Goal: Contribute content: Contribute content

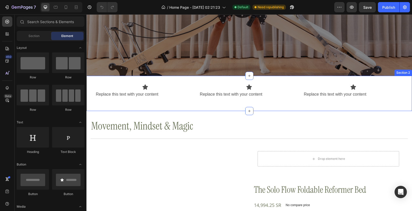
scroll to position [123, 0]
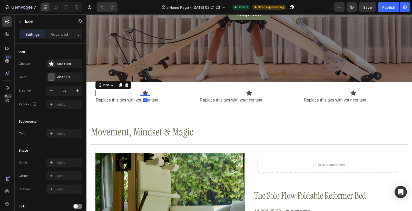
click at [145, 95] on div "Icon 0" at bounding box center [145, 93] width 100 height 6
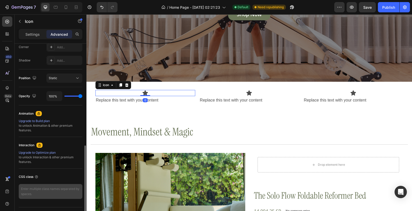
scroll to position [174, 0]
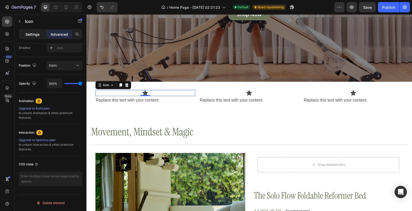
click at [34, 32] on p "Settings" at bounding box center [32, 34] width 14 height 5
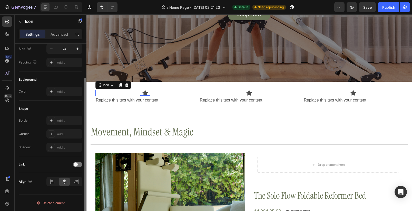
scroll to position [42, 0]
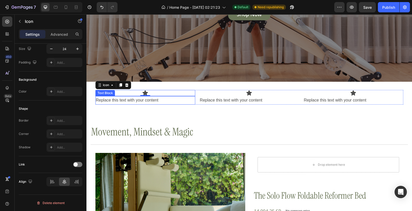
click at [151, 101] on div "Replace this text with your content" at bounding box center [145, 100] width 100 height 8
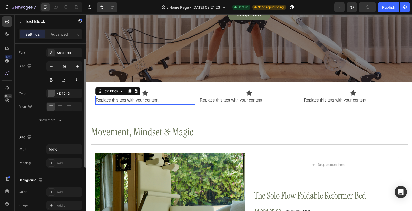
scroll to position [122, 0]
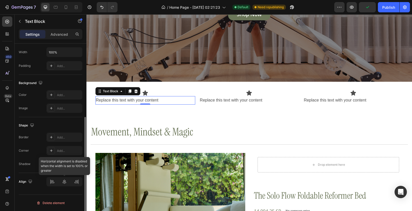
click at [67, 179] on div at bounding box center [64, 181] width 36 height 9
click at [64, 181] on div at bounding box center [64, 181] width 36 height 9
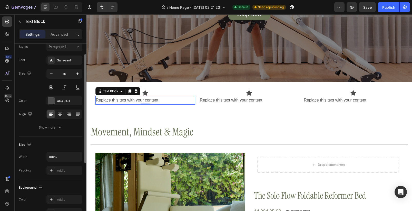
scroll to position [0, 0]
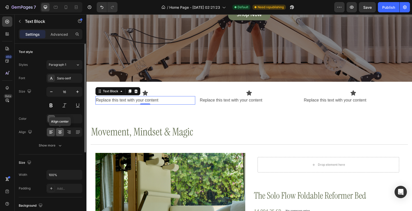
click at [60, 131] on icon at bounding box center [60, 130] width 4 height 1
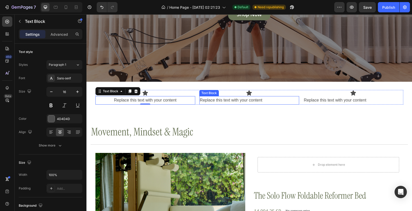
click at [215, 102] on div "Replace this text with your content" at bounding box center [249, 100] width 100 height 8
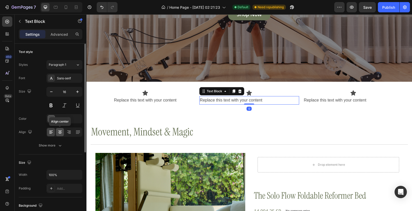
click at [62, 134] on icon at bounding box center [59, 131] width 5 height 5
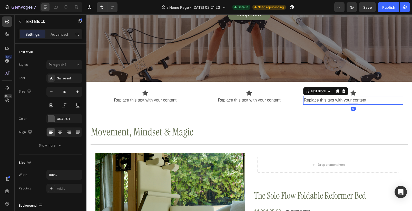
click at [320, 101] on div "Replace this text with your content" at bounding box center [353, 100] width 100 height 8
click at [61, 134] on icon at bounding box center [59, 131] width 5 height 5
click at [168, 95] on div "Icon" at bounding box center [145, 93] width 100 height 6
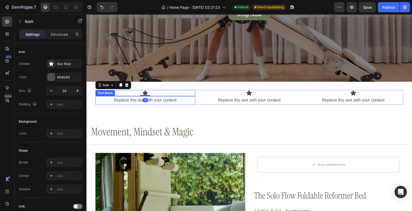
click at [161, 98] on div "Replace this text with your content" at bounding box center [145, 100] width 100 height 8
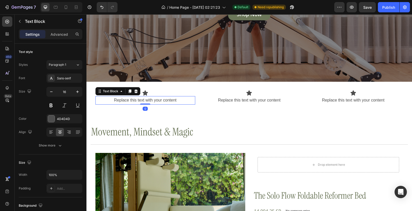
click at [154, 100] on div "Replace this text with your content" at bounding box center [145, 100] width 100 height 8
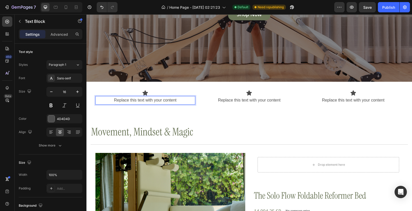
click at [154, 100] on p "Replace this text with your content" at bounding box center [145, 99] width 99 height 7
click at [155, 100] on p "Replace this text with your content" at bounding box center [145, 99] width 99 height 7
click at [147, 100] on p "Studio-quality Pilates Reformer at your own home" at bounding box center [145, 99] width 99 height 7
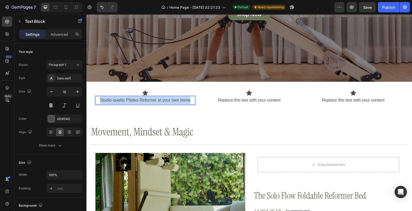
click at [147, 100] on p "Studio-quality Pilates Reformer at your own home" at bounding box center [145, 99] width 99 height 7
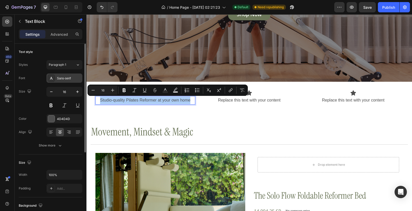
click at [66, 77] on div "Sans-serif" at bounding box center [69, 78] width 24 height 5
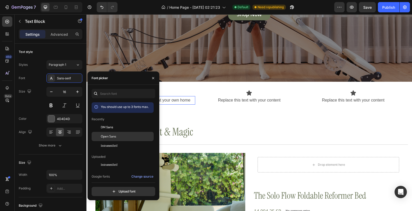
click at [118, 135] on div "Open Sans" at bounding box center [127, 136] width 52 height 5
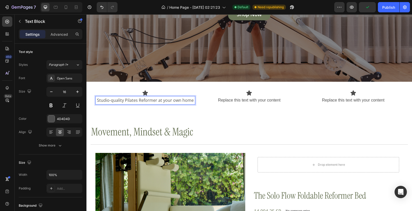
click at [157, 103] on p "Studio-quality Pilates Reformer at your own home" at bounding box center [145, 99] width 99 height 7
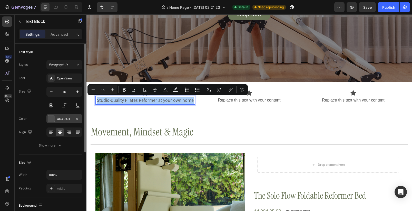
click at [63, 117] on div "4D4D4D" at bounding box center [64, 118] width 15 height 5
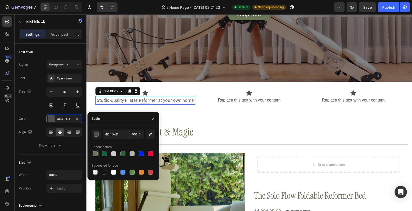
click at [96, 154] on div at bounding box center [95, 153] width 5 height 5
click at [106, 171] on div at bounding box center [104, 171] width 5 height 5
type input "151515"
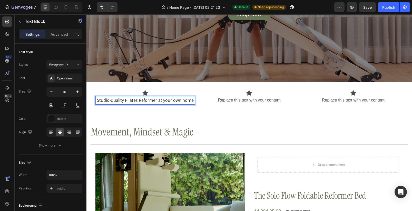
click at [191, 100] on p "Studio-quality Pilates Reformer at your own home" at bounding box center [145, 99] width 99 height 7
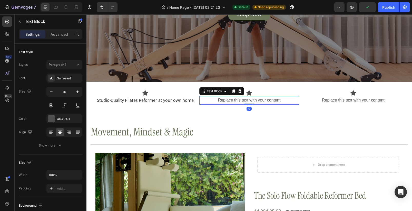
click at [238, 99] on div "Replace this text with your content" at bounding box center [249, 100] width 100 height 8
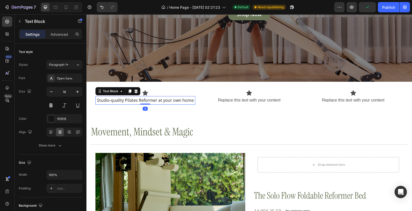
click at [161, 102] on p "Studio-quality Pilates Reformer at your own home" at bounding box center [145, 99] width 99 height 7
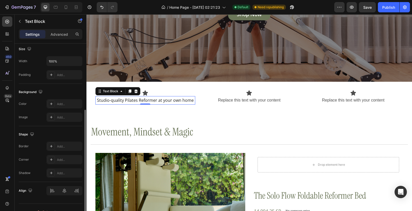
scroll to position [112, 0]
click at [60, 64] on input "100%" at bounding box center [64, 61] width 35 height 9
drag, startPoint x: 80, startPoint y: 64, endPoint x: 74, endPoint y: 64, distance: 5.9
click at [73, 64] on button "button" at bounding box center [77, 61] width 9 height 9
click at [62, 64] on input "100%" at bounding box center [64, 61] width 35 height 9
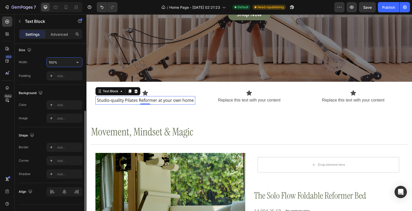
click at [62, 64] on input "100%" at bounding box center [64, 61] width 35 height 9
click at [53, 64] on input "100%" at bounding box center [64, 61] width 35 height 9
click at [59, 65] on input "100%" at bounding box center [64, 61] width 35 height 9
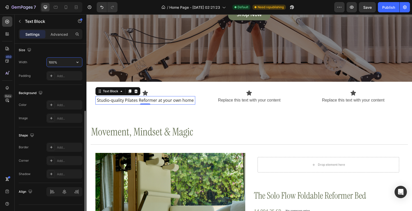
click at [55, 63] on input "100%" at bounding box center [64, 61] width 35 height 9
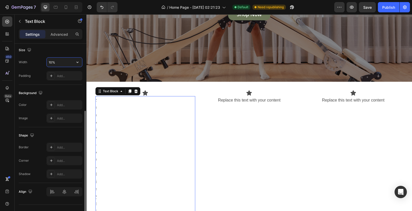
type input "100%"
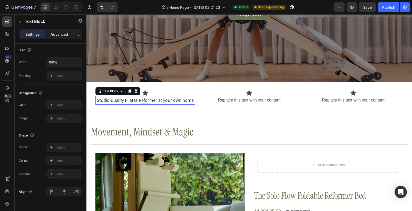
click at [55, 36] on p "Advanced" at bounding box center [59, 34] width 17 height 5
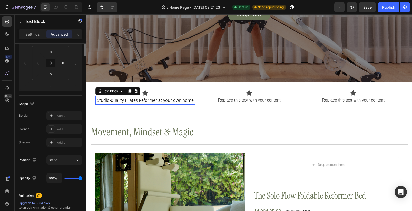
scroll to position [0, 0]
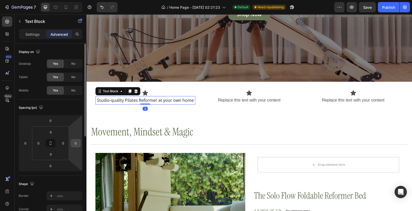
click at [77, 141] on input "0" at bounding box center [76, 143] width 8 height 8
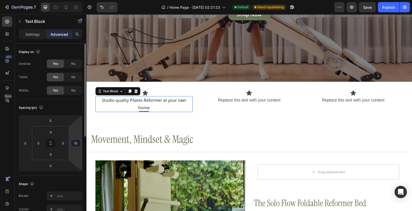
type input "1"
type input "2"
type input "30"
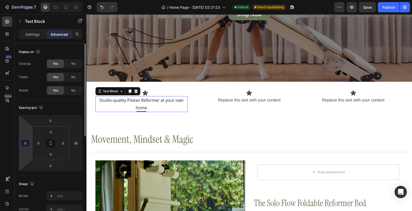
click at [26, 144] on input "0" at bounding box center [26, 143] width 8 height 8
type input "3"
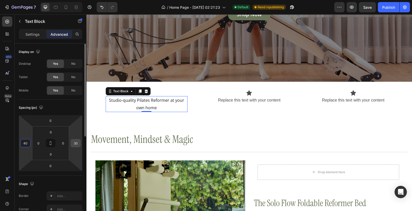
type input "40"
click at [79, 142] on input "30" at bounding box center [76, 143] width 8 height 8
type input "40"
click at [27, 144] on input "40" at bounding box center [26, 143] width 8 height 8
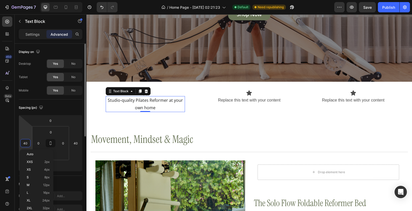
click at [27, 144] on input "40" at bounding box center [26, 143] width 8 height 8
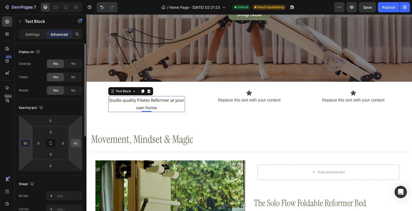
type input "50"
click at [78, 143] on input "40" at bounding box center [76, 143] width 8 height 8
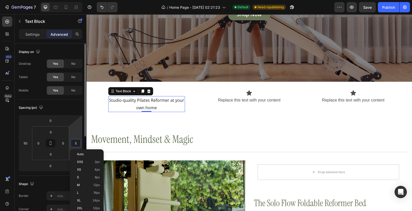
type input "50"
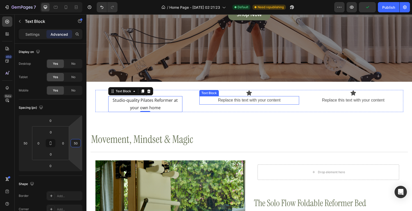
click at [240, 101] on div "Replace this text with your content" at bounding box center [249, 100] width 100 height 8
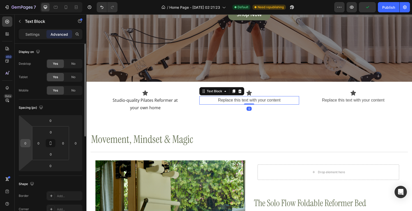
click at [25, 142] on input "0" at bounding box center [26, 143] width 8 height 8
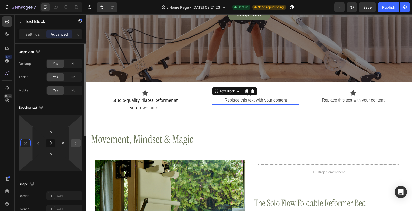
type input "50"
click at [79, 144] on input "0" at bounding box center [76, 143] width 8 height 8
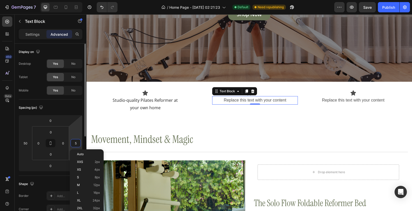
type input "50"
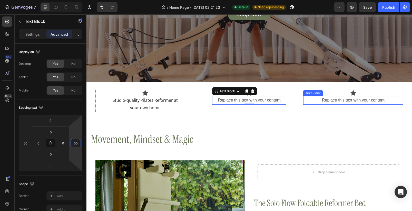
click at [336, 102] on div "Replace this text with your content" at bounding box center [353, 100] width 100 height 8
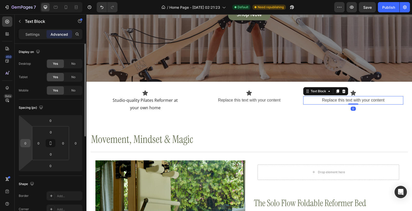
click at [27, 143] on input "0" at bounding box center [26, 143] width 8 height 8
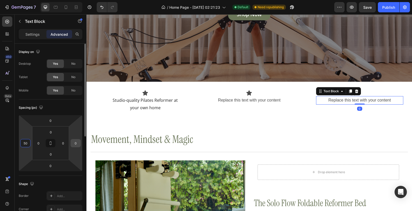
type input "50"
click at [77, 143] on input "0" at bounding box center [76, 143] width 8 height 8
type input "50"
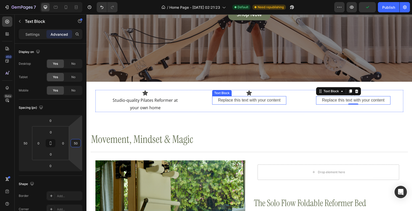
click at [235, 102] on div "Replace this text with your content" at bounding box center [249, 100] width 74 height 8
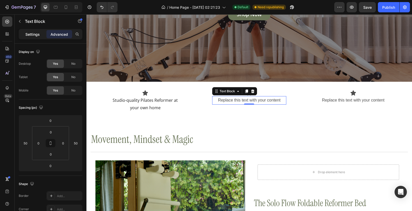
click at [30, 33] on p "Settings" at bounding box center [32, 34] width 14 height 5
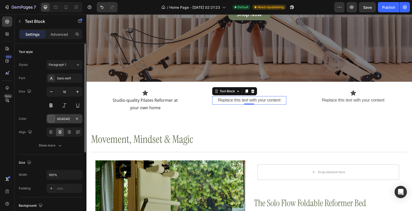
click at [62, 118] on div "4D4D4D" at bounding box center [64, 118] width 15 height 5
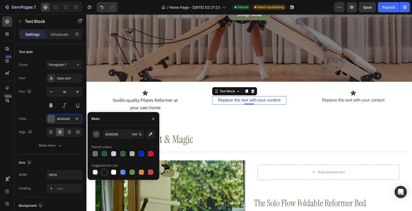
click at [106, 171] on div at bounding box center [104, 171] width 5 height 5
type input "151515"
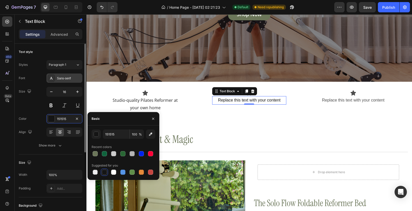
click at [63, 80] on div "Sans-serif" at bounding box center [69, 78] width 24 height 5
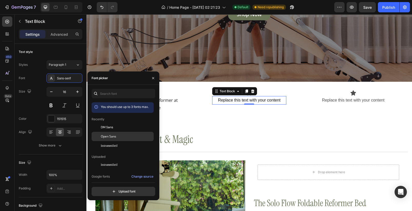
click at [115, 134] on span "Open Sans" at bounding box center [108, 136] width 15 height 5
click at [336, 102] on div "Replace this text with your content" at bounding box center [353, 100] width 74 height 8
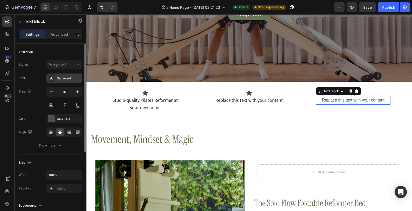
click at [62, 78] on div "Sans-serif" at bounding box center [69, 78] width 24 height 5
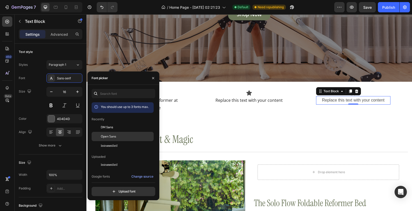
click at [116, 133] on div "Open Sans" at bounding box center [123, 136] width 62 height 9
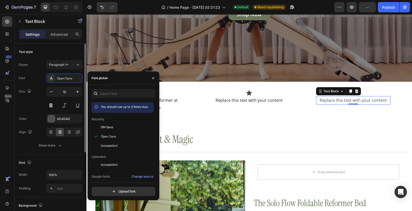
drag, startPoint x: 60, startPoint y: 118, endPoint x: 65, endPoint y: 123, distance: 6.7
click at [61, 118] on div "4D4D4D" at bounding box center [69, 118] width 24 height 5
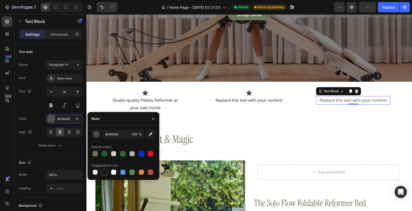
click at [107, 171] on div at bounding box center [104, 172] width 6 height 6
type input "151515"
click at [247, 101] on div "Replace this text with your content" at bounding box center [249, 100] width 74 height 8
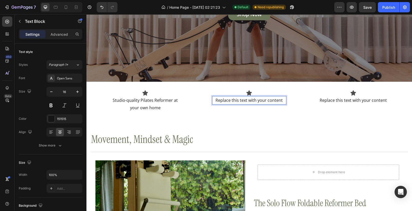
click at [237, 101] on div "Replace this text with your content" at bounding box center [249, 100] width 74 height 8
click at [237, 101] on p "Replace this text with your content" at bounding box center [249, 99] width 73 height 7
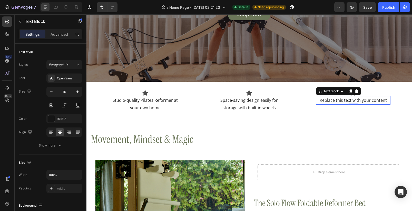
click at [345, 102] on div "Replace this text with your content" at bounding box center [353, 100] width 74 height 8
click at [345, 102] on p "Replace this text with your content" at bounding box center [352, 99] width 73 height 7
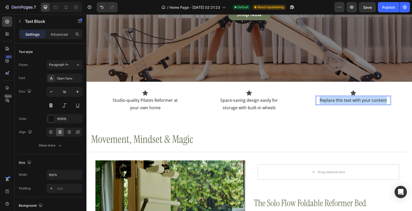
click at [345, 102] on p "Replace this text with your content" at bounding box center [352, 99] width 73 height 7
click at [350, 99] on p "- 20%" at bounding box center [352, 99] width 73 height 7
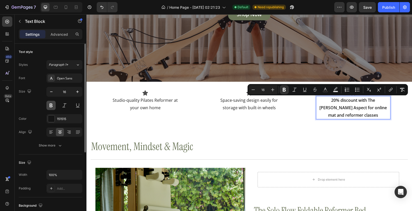
click at [52, 108] on button at bounding box center [50, 105] width 9 height 9
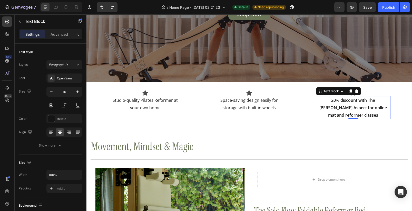
click at [370, 106] on strong "20% discount with The Amy Aspect for online mat and reformer classes" at bounding box center [352, 107] width 67 height 21
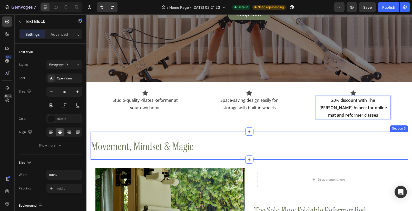
click at [336, 131] on div "Movement, Mindset & Magic Heading Title Line Section 3" at bounding box center [249, 145] width 317 height 28
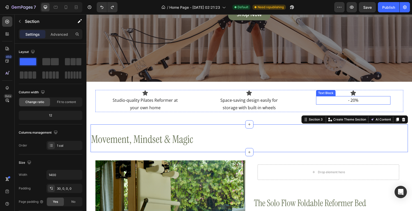
click at [356, 99] on p "- 20%" at bounding box center [352, 99] width 73 height 7
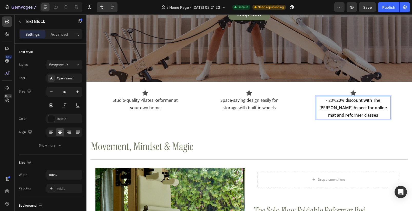
click at [321, 101] on p "- 20% 20% discount with The Amy Aspect for online mat and reformer classes" at bounding box center [352, 107] width 73 height 22
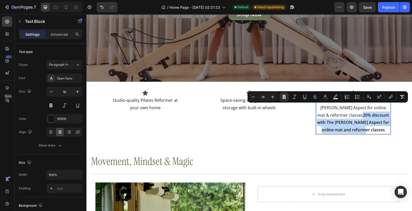
drag, startPoint x: 384, startPoint y: 122, endPoint x: 376, endPoint y: 108, distance: 16.0
click at [376, 108] on p "20% discount with The Amy Aspect for online mat & reformer classes 20% discount…" at bounding box center [352, 114] width 73 height 37
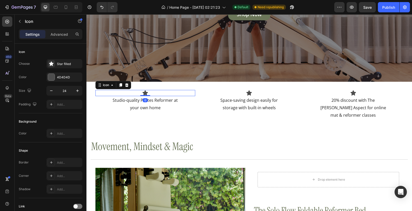
click at [146, 92] on icon at bounding box center [145, 93] width 6 height 6
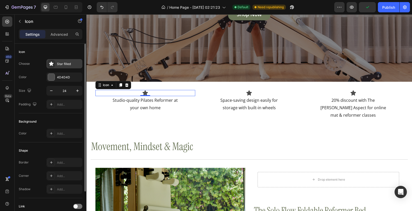
click at [64, 65] on div "Star filled" at bounding box center [69, 64] width 24 height 5
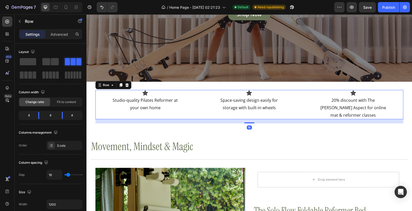
click at [188, 108] on div "Icon Studio-quality Pilates Reformer at your own home Text Block" at bounding box center [145, 104] width 100 height 29
click at [151, 93] on div "Icon" at bounding box center [145, 93] width 100 height 6
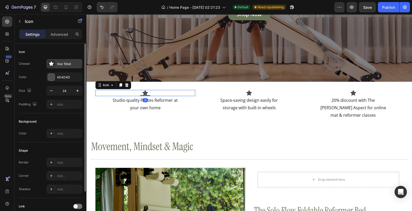
click at [65, 66] on div "Star filled" at bounding box center [64, 63] width 36 height 9
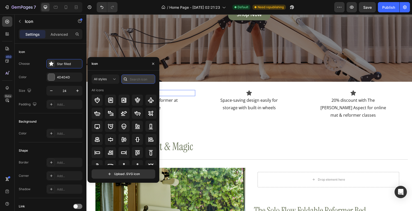
click at [132, 79] on input "text" at bounding box center [138, 78] width 34 height 9
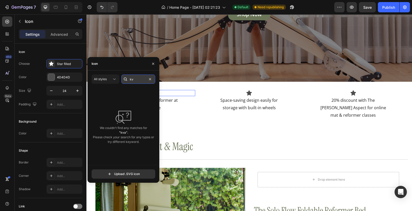
type input "k"
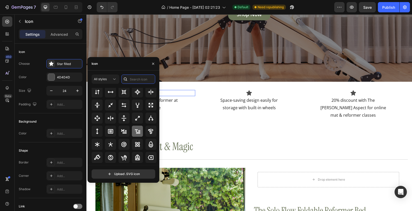
scroll to position [280, 0]
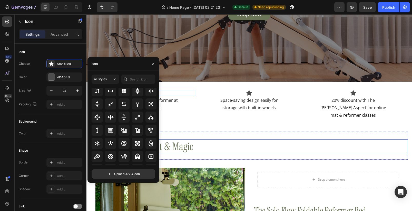
drag, startPoint x: 245, startPoint y: 156, endPoint x: 159, endPoint y: 144, distance: 87.0
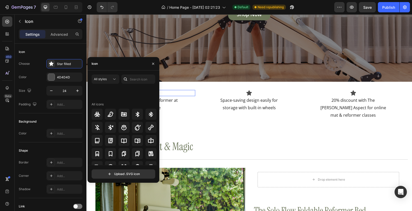
scroll to position [498, 0]
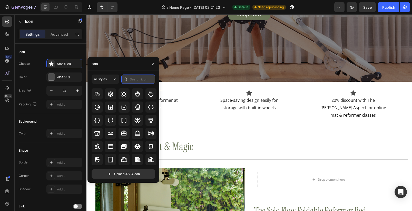
click at [139, 81] on input "text" at bounding box center [138, 78] width 34 height 9
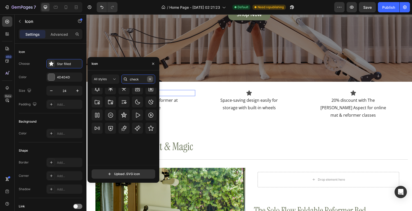
scroll to position [0, 0]
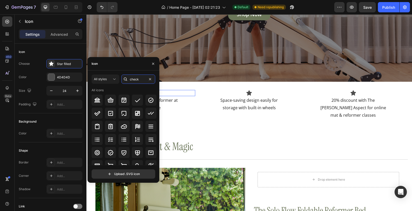
type input "check"
click at [113, 152] on icon at bounding box center [110, 152] width 6 height 6
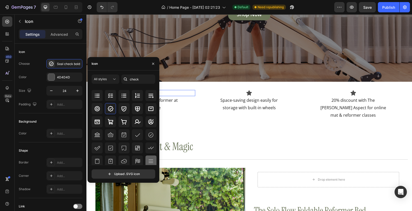
scroll to position [56, 0]
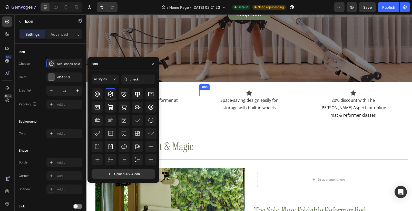
click at [250, 94] on icon at bounding box center [249, 93] width 6 height 6
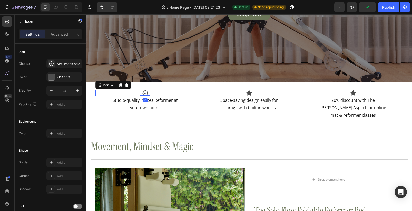
click at [143, 93] on icon at bounding box center [145, 93] width 6 height 6
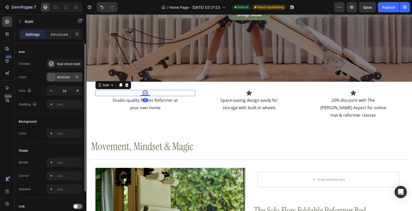
click at [65, 79] on div "4D4D4D" at bounding box center [64, 77] width 15 height 5
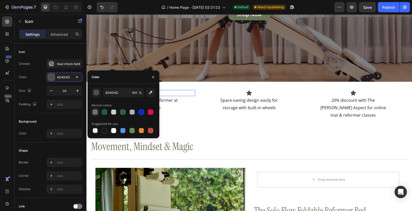
click at [98, 113] on div at bounding box center [95, 112] width 6 height 6
type input "6B7659"
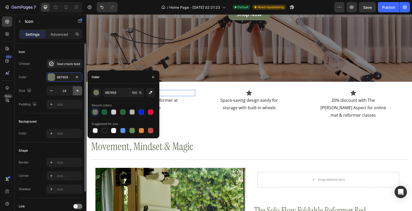
click at [74, 92] on button "button" at bounding box center [77, 90] width 9 height 9
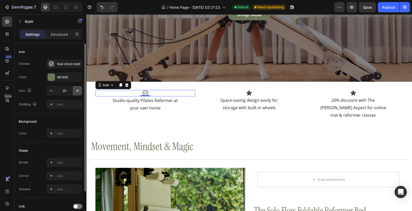
click at [74, 92] on button "button" at bounding box center [77, 90] width 9 height 9
click at [76, 91] on icon "button" at bounding box center [77, 90] width 5 height 5
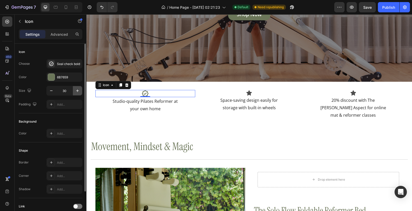
click at [76, 91] on icon "button" at bounding box center [77, 90] width 5 height 5
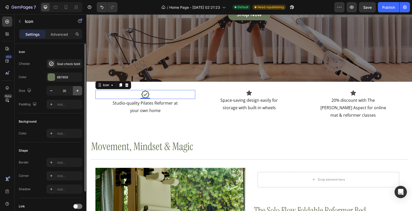
click at [76, 91] on icon "button" at bounding box center [77, 90] width 5 height 5
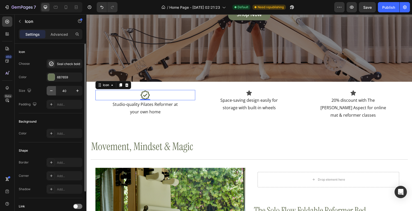
click at [49, 92] on icon "button" at bounding box center [51, 90] width 5 height 5
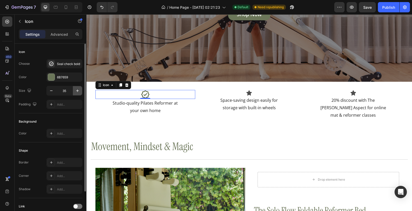
click at [79, 91] on icon "button" at bounding box center [77, 90] width 5 height 5
click at [80, 91] on icon "button" at bounding box center [77, 90] width 5 height 5
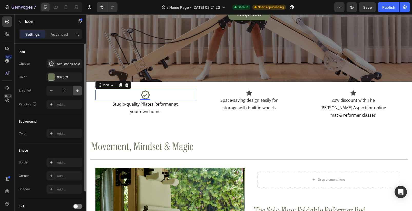
type input "40"
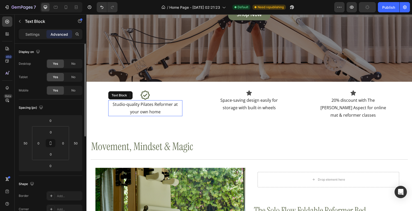
click at [140, 110] on p "Studio-quality Pilates Reformer at your own home" at bounding box center [145, 108] width 73 height 15
click at [35, 36] on p "Settings" at bounding box center [32, 34] width 14 height 5
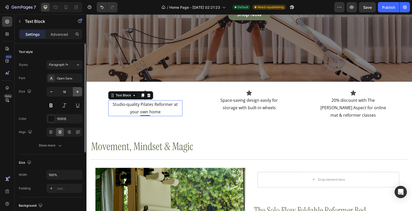
click at [77, 91] on icon "button" at bounding box center [77, 91] width 3 height 3
type input "18"
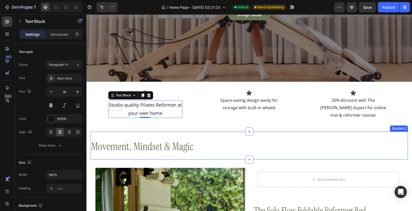
click at [196, 133] on div "Movement, Mindset & Magic Heading Title Line Section 3" at bounding box center [249, 145] width 317 height 28
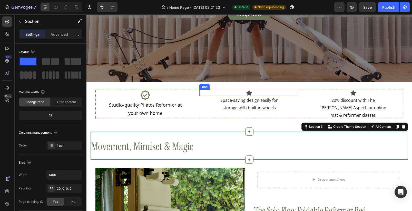
click at [248, 93] on icon at bounding box center [248, 92] width 5 height 5
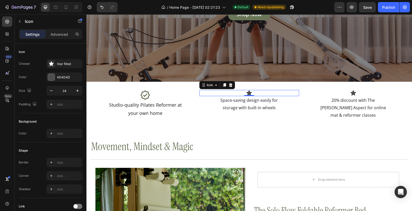
click at [248, 92] on icon at bounding box center [248, 92] width 5 height 5
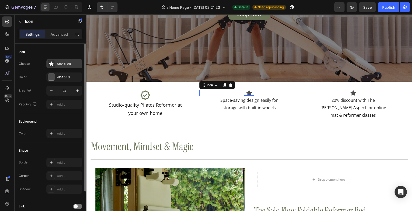
click at [64, 62] on div "Star filled" at bounding box center [69, 64] width 24 height 5
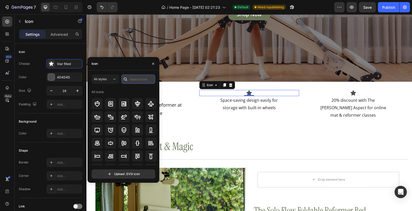
click at [130, 79] on input "text" at bounding box center [138, 78] width 34 height 9
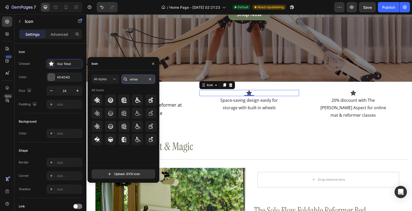
type input "wheel"
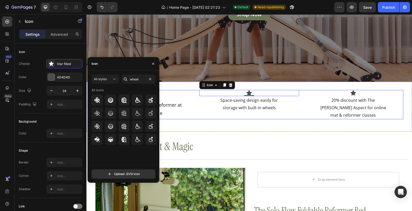
click at [200, 117] on div "Icon 0 Space-saving design easily for storage with built-in wheels Text Block" at bounding box center [249, 104] width 100 height 29
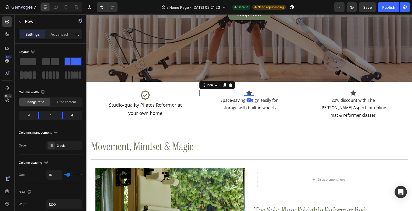
click at [247, 92] on icon at bounding box center [248, 92] width 5 height 5
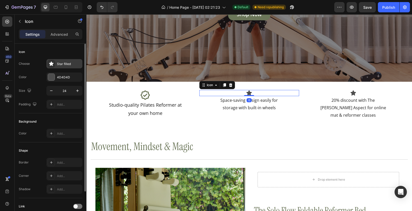
click at [63, 62] on div "Star filled" at bounding box center [69, 64] width 24 height 5
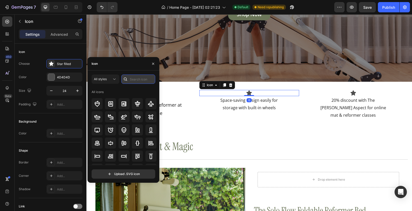
click at [141, 78] on input "text" at bounding box center [138, 78] width 34 height 9
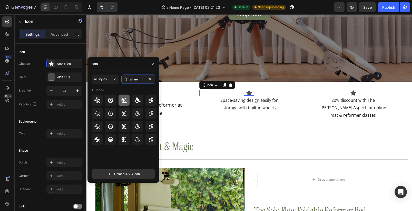
type input "wheel"
click at [122, 100] on icon at bounding box center [124, 100] width 6 height 6
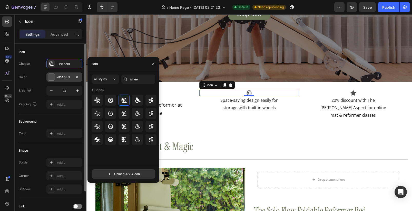
click at [71, 79] on div "4D4D4D" at bounding box center [64, 77] width 15 height 5
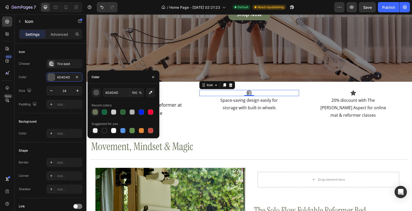
click at [93, 112] on div at bounding box center [95, 111] width 5 height 5
type input "6B7659"
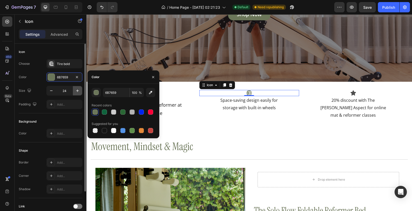
click at [77, 92] on icon "button" at bounding box center [77, 90] width 5 height 5
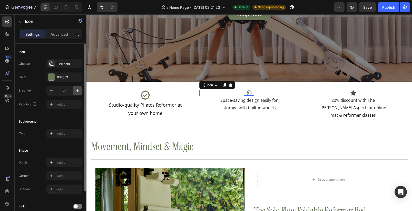
click at [77, 92] on icon "button" at bounding box center [77, 90] width 5 height 5
click at [76, 92] on icon "button" at bounding box center [77, 90] width 5 height 5
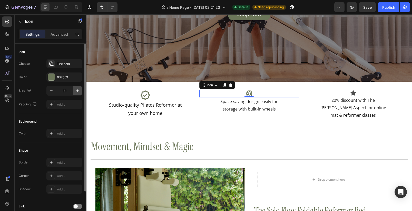
click at [76, 92] on icon "button" at bounding box center [77, 90] width 5 height 5
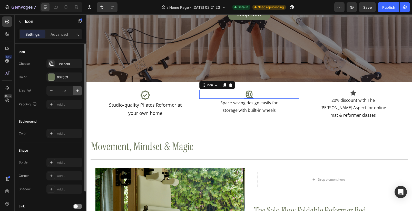
click at [76, 92] on icon "button" at bounding box center [77, 90] width 5 height 5
click at [76, 93] on icon "button" at bounding box center [77, 90] width 5 height 5
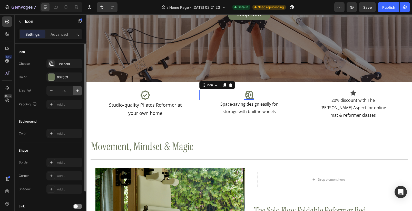
type input "40"
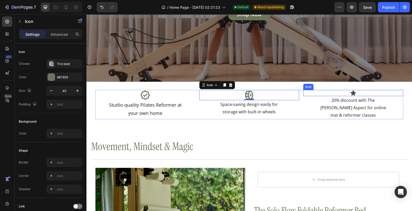
click at [350, 92] on icon at bounding box center [352, 92] width 5 height 5
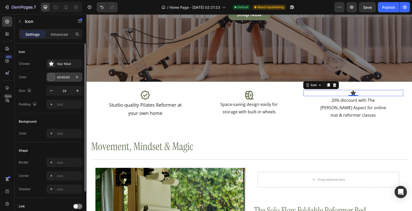
click at [60, 81] on div "4D4D4D" at bounding box center [64, 76] width 36 height 9
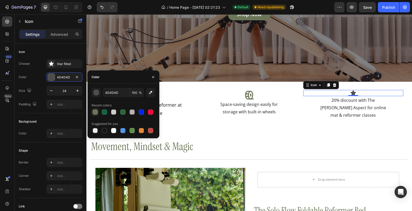
click at [94, 113] on div at bounding box center [95, 111] width 5 height 5
type input "6B7659"
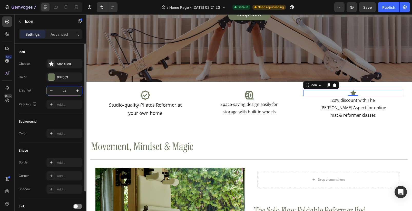
click at [64, 94] on input "24" at bounding box center [64, 90] width 17 height 9
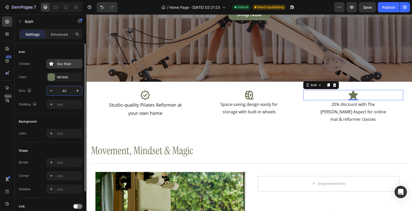
type input "40"
click at [66, 61] on div "Star filled" at bounding box center [64, 63] width 36 height 9
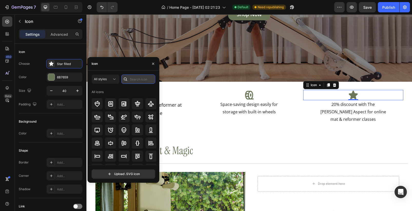
click at [140, 76] on input "text" at bounding box center [138, 78] width 34 height 9
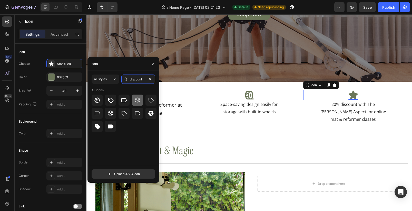
type input "discount"
click at [140, 100] on icon at bounding box center [137, 100] width 6 height 6
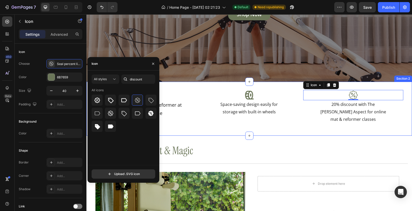
click at [220, 127] on div "Icon Studio-quality Pilates Reformer at your own home Text Block Icon Space-sav…" at bounding box center [248, 109] width 325 height 54
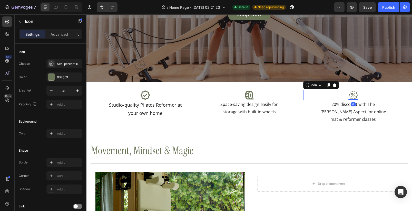
click at [349, 98] on icon at bounding box center [353, 95] width 9 height 9
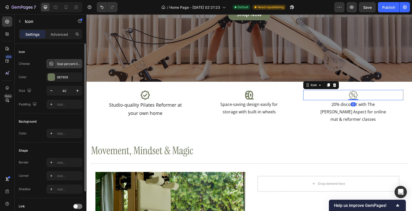
click at [66, 64] on div "Seal percent light" at bounding box center [69, 64] width 24 height 5
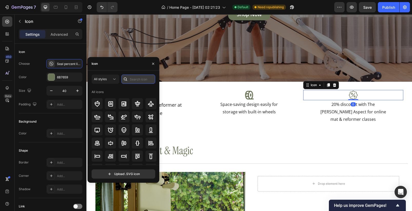
click at [139, 79] on input "text" at bounding box center [138, 78] width 34 height 9
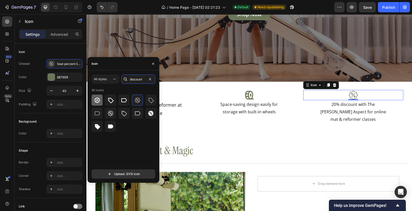
type input "discount"
click at [98, 102] on icon at bounding box center [97, 100] width 6 height 6
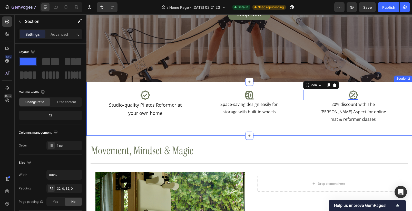
click at [293, 129] on div "Icon Studio-quality Pilates Reformer at your own home Text Block Icon Space-sav…" at bounding box center [248, 109] width 325 height 54
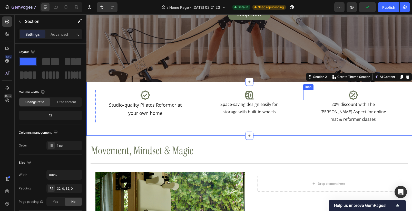
click at [354, 97] on icon at bounding box center [353, 94] width 9 height 9
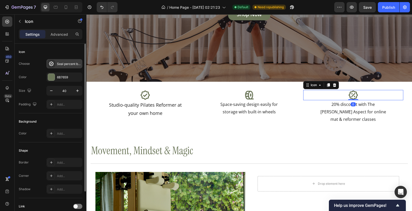
click at [67, 63] on div "Seal percent bold" at bounding box center [69, 64] width 24 height 5
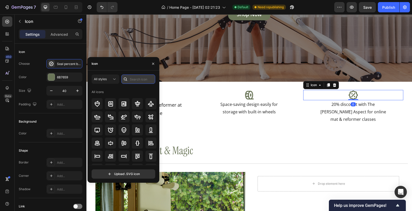
click at [136, 78] on input "text" at bounding box center [138, 78] width 34 height 9
type input "d"
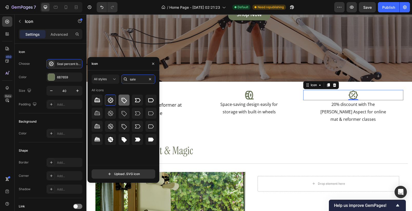
type input "sale"
click at [125, 102] on icon at bounding box center [124, 99] width 5 height 5
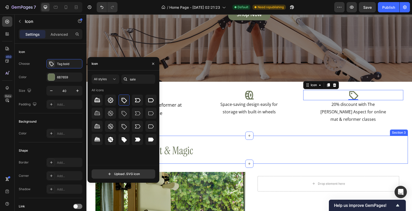
click at [325, 135] on div "Movement, Mindset & Magic Heading Title Line Section 3" at bounding box center [249, 149] width 317 height 28
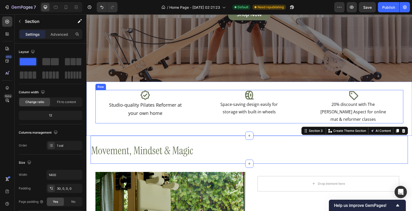
click at [299, 114] on div "Icon Studio-quality Pilates Reformer at your own home Text Block Icon Space-sav…" at bounding box center [249, 106] width 308 height 33
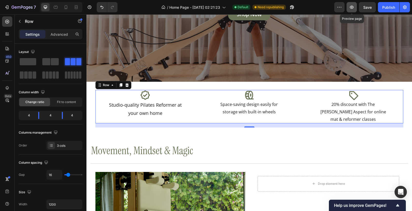
click at [352, 8] on icon "button" at bounding box center [351, 7] width 5 height 5
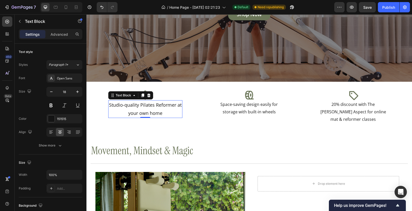
click at [150, 110] on p "Studio-quality Pilates Reformer at your own home" at bounding box center [145, 109] width 73 height 17
click at [60, 36] on p "Advanced" at bounding box center [59, 34] width 17 height 5
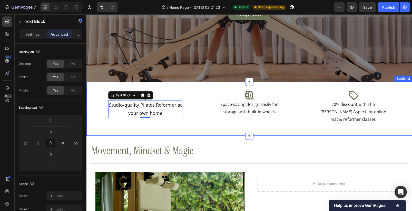
click at [189, 86] on div "Icon Studio-quality Pilates Reformer at your own home Text Block 0 Icon Space-s…" at bounding box center [248, 109] width 325 height 54
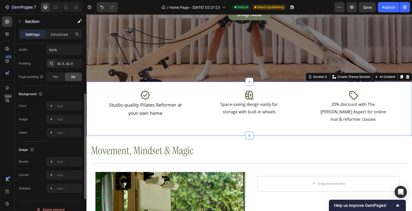
scroll to position [87, 0]
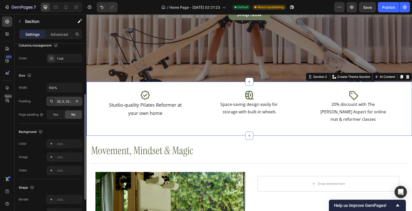
click at [67, 102] on div "32, 0, 32, 0" at bounding box center [64, 101] width 15 height 5
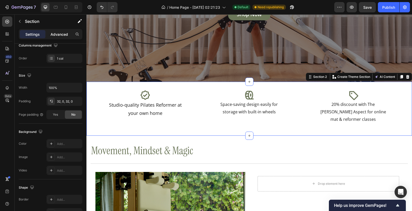
click at [64, 36] on p "Advanced" at bounding box center [59, 34] width 17 height 5
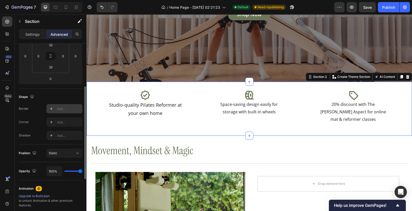
scroll to position [58, 0]
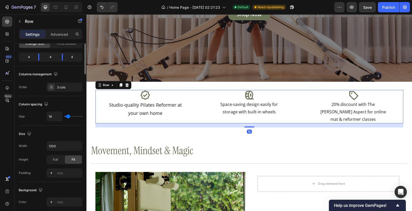
click at [96, 105] on div "Icon Studio-quality Pilates Reformer at your own home Text Block" at bounding box center [145, 106] width 100 height 33
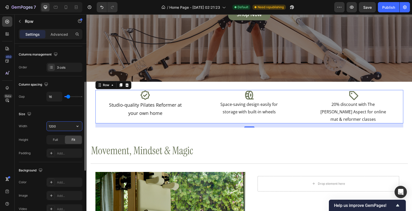
click at [61, 130] on input "1200" at bounding box center [64, 125] width 35 height 9
click at [82, 127] on div "1200" at bounding box center [64, 126] width 36 height 10
click at [81, 127] on button "button" at bounding box center [77, 125] width 9 height 9
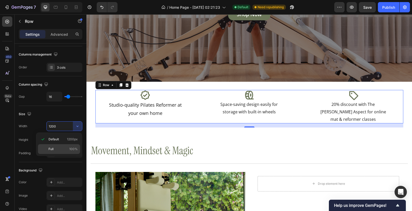
click at [58, 149] on p "Full 100%" at bounding box center [62, 148] width 29 height 5
type input "100%"
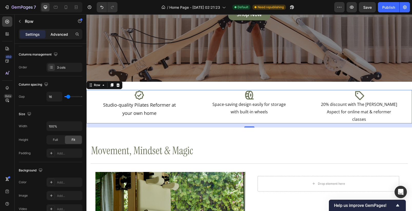
click at [62, 30] on div "Advanced" at bounding box center [59, 34] width 26 height 8
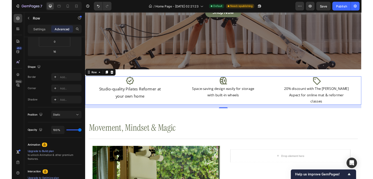
scroll to position [0, 0]
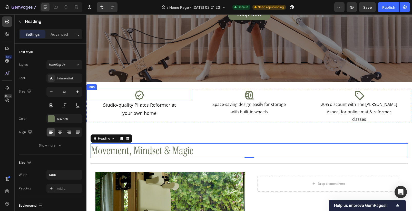
drag, startPoint x: 122, startPoint y: 134, endPoint x: 120, endPoint y: 92, distance: 41.6
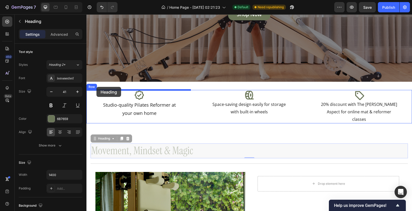
drag, startPoint x: 96, startPoint y: 134, endPoint x: 96, endPoint y: 87, distance: 47.7
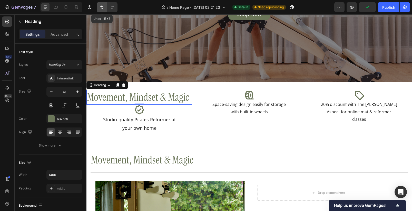
click at [102, 8] on icon "Undo/Redo" at bounding box center [101, 7] width 5 height 5
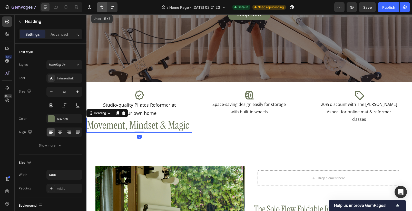
click at [101, 10] on button "Undo/Redo" at bounding box center [102, 7] width 10 height 10
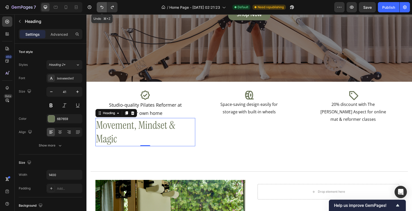
click at [101, 9] on icon "Undo/Redo" at bounding box center [101, 7] width 5 height 5
click at [102, 7] on icon "Undo/Redo" at bounding box center [101, 7] width 5 height 5
click at [104, 7] on button "Undo/Redo" at bounding box center [102, 7] width 10 height 10
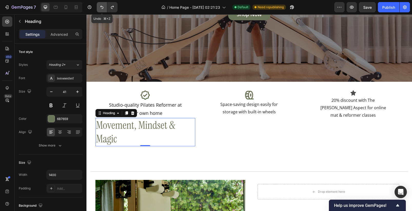
click at [104, 7] on button "Undo/Redo" at bounding box center [102, 7] width 10 height 10
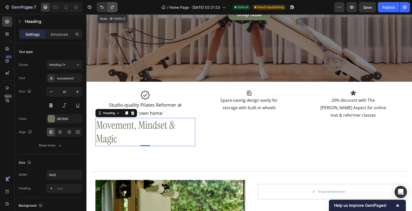
click at [114, 7] on icon "Undo/Redo" at bounding box center [112, 7] width 5 height 5
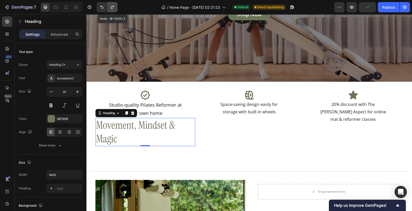
click at [114, 7] on icon "Undo/Redo" at bounding box center [112, 7] width 5 height 5
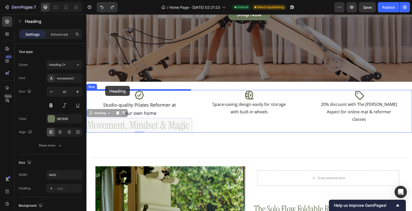
drag, startPoint x: 91, startPoint y: 115, endPoint x: 105, endPoint y: 86, distance: 32.1
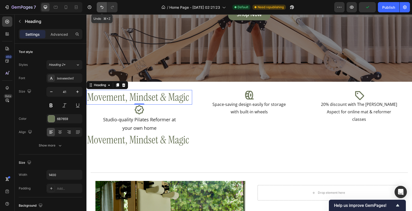
click at [102, 6] on icon "Undo/Redo" at bounding box center [101, 7] width 3 height 3
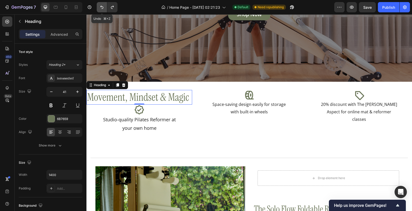
click at [103, 7] on icon "Undo/Redo" at bounding box center [101, 7] width 3 height 3
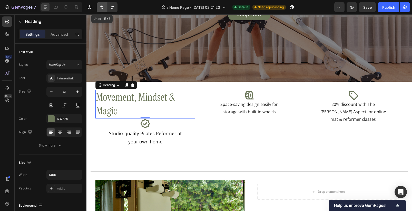
click at [103, 7] on icon "Undo/Redo" at bounding box center [101, 7] width 3 height 3
click at [116, 9] on button "Undo/Redo" at bounding box center [112, 7] width 10 height 10
click at [114, 9] on icon "Undo/Redo" at bounding box center [112, 7] width 5 height 5
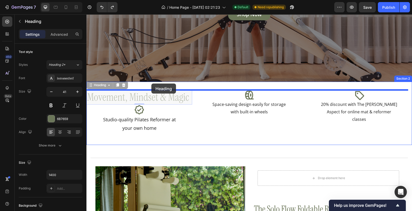
drag, startPoint x: 92, startPoint y: 86, endPoint x: 151, endPoint y: 83, distance: 59.6
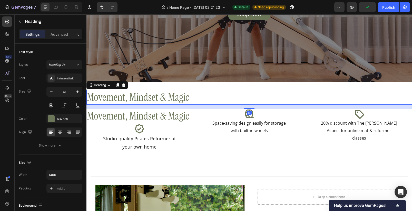
click at [165, 118] on h2 "Movement, Mindset & Magic" at bounding box center [139, 115] width 106 height 15
click at [155, 115] on h2 "Movement, Mindset & Magic" at bounding box center [139, 115] width 106 height 15
click at [131, 120] on h2 "Movement, Mindset & Magic" at bounding box center [139, 115] width 106 height 15
drag, startPoint x: 125, startPoint y: 115, endPoint x: 128, endPoint y: 114, distance: 3.9
click at [125, 115] on h2 "Movement, Mindset & Magic" at bounding box center [139, 115] width 106 height 15
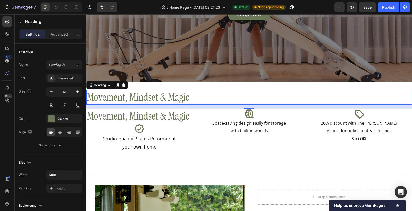
click at [149, 122] on h2 "Movement, Mindset & Magic" at bounding box center [139, 115] width 106 height 15
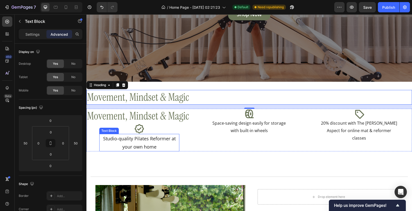
click at [148, 139] on p "Studio-quality Pilates Reformer at your own home" at bounding box center [139, 142] width 79 height 17
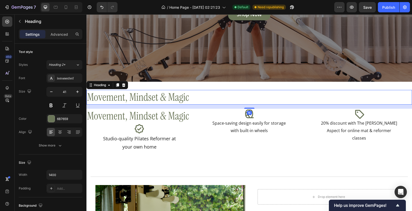
click at [136, 121] on h2 "Movement, Mindset & Magic" at bounding box center [139, 115] width 106 height 15
click at [99, 119] on h2 "Movement, Mindset & Magic" at bounding box center [139, 115] width 106 height 15
click at [115, 116] on h2 "Movement, Mindset & Magic" at bounding box center [139, 115] width 106 height 15
click at [116, 117] on h2 "Movement, Mindset & Magic" at bounding box center [139, 115] width 106 height 15
click at [172, 115] on h2 "Movement, Mindset & Magic" at bounding box center [139, 115] width 106 height 15
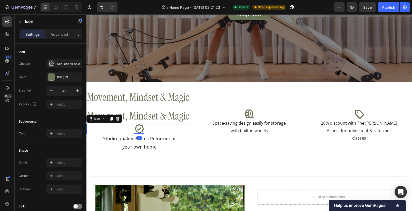
click at [147, 133] on div "Icon 0" at bounding box center [139, 128] width 106 height 10
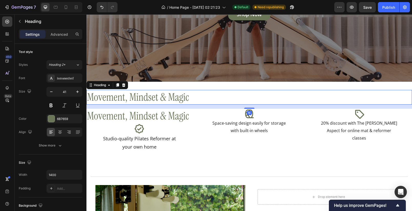
click at [156, 117] on h2 "Movement, Mindset & Magic" at bounding box center [139, 115] width 106 height 15
click at [126, 85] on icon at bounding box center [124, 85] width 4 height 4
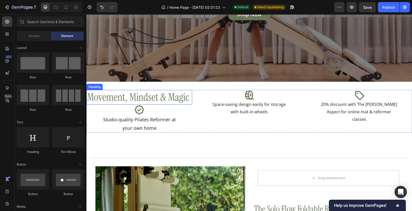
click at [142, 100] on h2 "Movement, Mindset & Magic" at bounding box center [139, 97] width 106 height 15
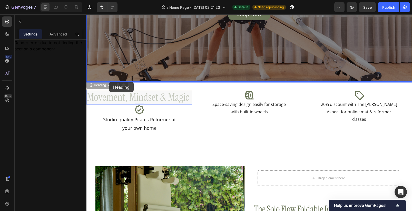
drag, startPoint x: 90, startPoint y: 86, endPoint x: 109, endPoint y: 82, distance: 20.2
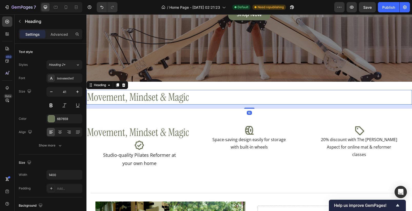
click at [162, 131] on h2 "Movement, Mindset & Magic" at bounding box center [139, 132] width 106 height 15
click at [175, 136] on h2 "Movement, Mindset & Magic" at bounding box center [139, 132] width 106 height 15
click at [166, 134] on h2 "Movement, Mindset & Magic" at bounding box center [139, 132] width 106 height 15
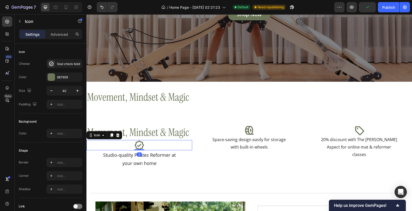
click at [165, 142] on div "Icon 0" at bounding box center [139, 145] width 106 height 10
click at [166, 133] on h2 "Movement, Mindset & Magic" at bounding box center [139, 132] width 106 height 15
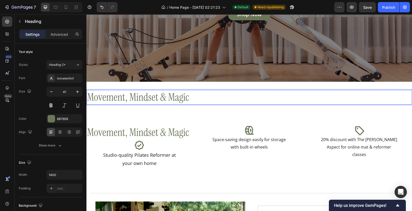
click at [181, 133] on h2 "Movement, Mindset & Magic" at bounding box center [139, 132] width 106 height 15
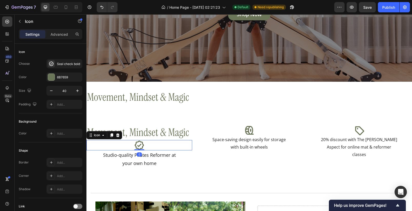
click at [147, 146] on div "Icon 0" at bounding box center [139, 145] width 106 height 10
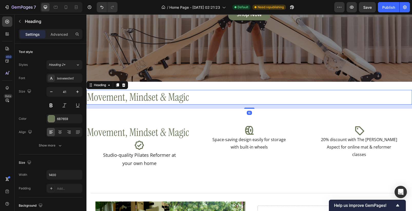
click at [146, 133] on h2 "Movement, Mindset & Magic" at bounding box center [139, 132] width 106 height 15
click at [155, 130] on h2 "Movement, Mindset & Magic" at bounding box center [139, 132] width 106 height 15
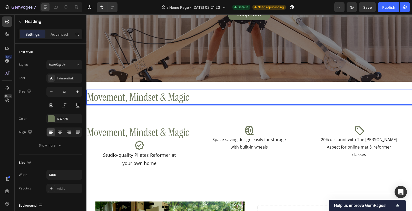
click at [142, 134] on h2 "Movement, Mindset & Magic" at bounding box center [139, 132] width 106 height 15
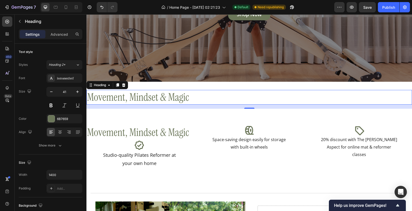
click at [150, 137] on h2 "Movement, Mindset & Magic" at bounding box center [139, 132] width 106 height 15
click at [151, 133] on h2 "Movement, Mindset & Magic" at bounding box center [139, 132] width 106 height 15
click at [104, 10] on button "Undo/Redo" at bounding box center [102, 7] width 10 height 10
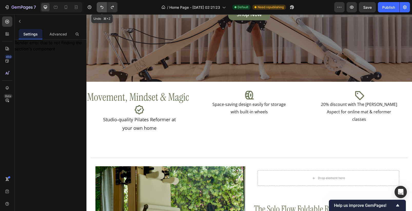
click at [104, 10] on button "Undo/Redo" at bounding box center [102, 7] width 10 height 10
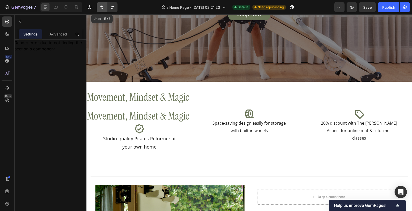
click at [104, 9] on button "Undo/Redo" at bounding box center [102, 7] width 10 height 10
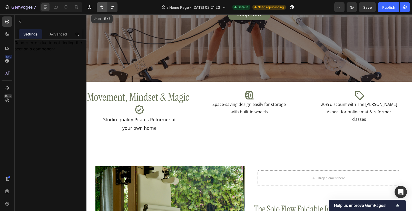
click at [104, 9] on icon "Undo/Redo" at bounding box center [101, 7] width 5 height 5
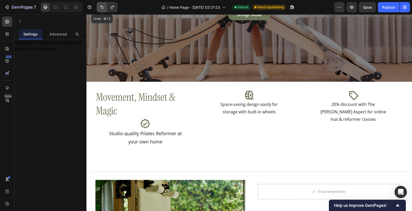
click at [104, 9] on icon "Undo/Redo" at bounding box center [101, 7] width 5 height 5
click at [103, 5] on icon "Undo/Redo" at bounding box center [101, 7] width 5 height 5
click at [102, 6] on icon "Undo/Redo" at bounding box center [101, 7] width 3 height 3
click at [116, 8] on button "Undo/Redo" at bounding box center [112, 7] width 10 height 10
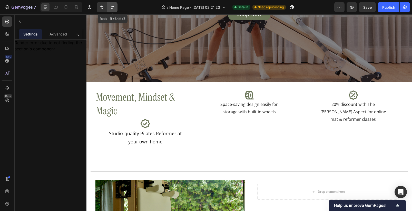
click at [116, 8] on button "Undo/Redo" at bounding box center [112, 7] width 10 height 10
click at [123, 105] on h2 "Movement, Mindset & Magic" at bounding box center [145, 104] width 100 height 28
click at [142, 97] on p "Movement, Mindset & Magic" at bounding box center [145, 103] width 99 height 27
click at [169, 98] on p "Movement, Mindset & Magic" at bounding box center [145, 103] width 99 height 27
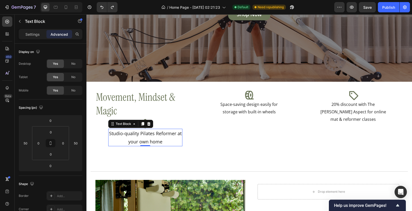
click at [165, 134] on p "Studio-quality Pilates Reformer at your own home" at bounding box center [145, 137] width 73 height 17
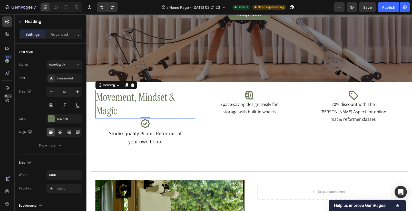
click at [135, 101] on p "Movement, Mindset & Magic" at bounding box center [145, 103] width 99 height 27
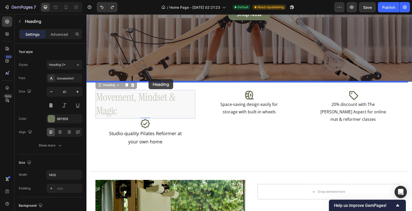
drag, startPoint x: 98, startPoint y: 87, endPoint x: 148, endPoint y: 79, distance: 51.1
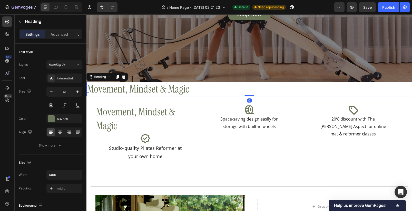
click at [154, 114] on p "Movement, Mindset & Magic" at bounding box center [145, 118] width 99 height 27
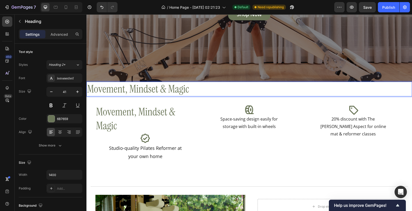
click at [109, 123] on p "Movement, Mindset & Magic" at bounding box center [145, 118] width 99 height 27
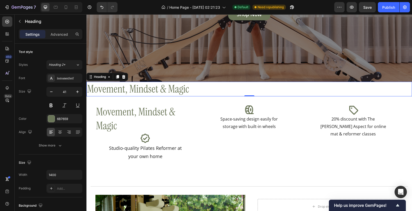
click at [130, 110] on p "Movement, Mindset & Magic" at bounding box center [145, 118] width 99 height 27
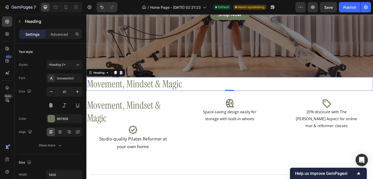
drag, startPoint x: 129, startPoint y: 114, endPoint x: 127, endPoint y: 116, distance: 3.3
click at [128, 115] on p "Movement, Mindset & Magic" at bounding box center [136, 118] width 99 height 27
click at [127, 110] on p "Movement, Mindset & Magic" at bounding box center [136, 118] width 99 height 27
click at [122, 118] on p "Movement, Mindset & Magic" at bounding box center [136, 118] width 99 height 27
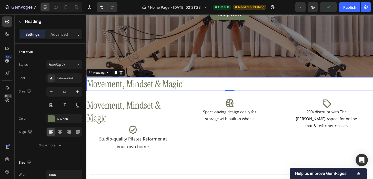
click at [122, 118] on p "Movement, Mindset & Magic" at bounding box center [136, 118] width 99 height 27
click at [2, 8] on div "7" at bounding box center [19, 7] width 38 height 10
click at [5, 7] on icon "button" at bounding box center [6, 7] width 5 height 5
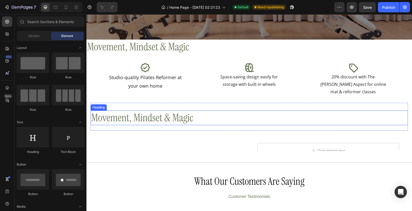
scroll to position [166, 0]
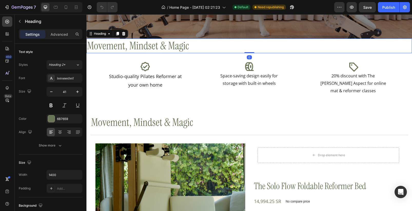
click at [145, 48] on h2 "Movement, Mindset & Magic" at bounding box center [248, 45] width 325 height 15
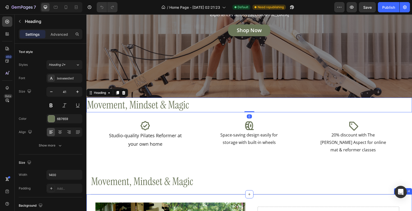
scroll to position [83, 0]
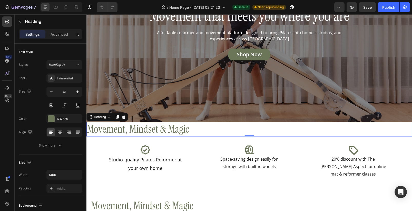
click at [54, 40] on div "Settings Advanced" at bounding box center [51, 36] width 72 height 15
click at [55, 37] on div "Advanced" at bounding box center [59, 34] width 26 height 8
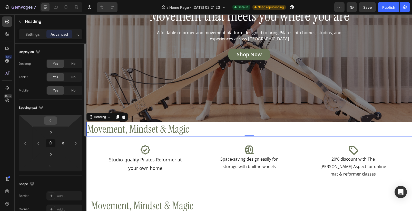
click at [53, 118] on input "0" at bounding box center [50, 120] width 10 height 8
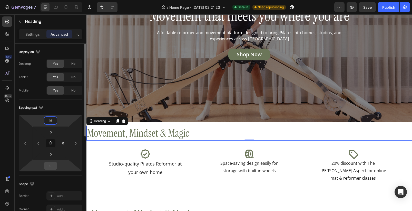
type input "16"
click at [51, 165] on input "0" at bounding box center [50, 166] width 10 height 8
type input "10"
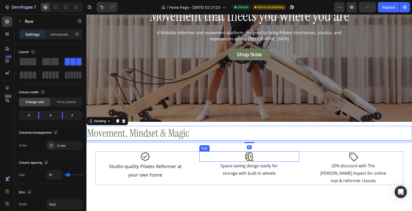
click at [193, 151] on div "Icon Studio-quality Pilates Reformer at your own home Text Block Icon Space-sav…" at bounding box center [249, 167] width 308 height 33
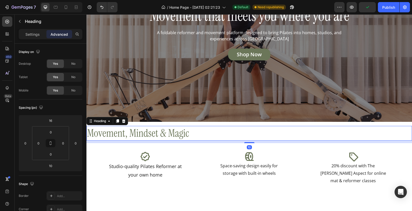
click at [166, 132] on h2 "Movement, Mindset & Magic" at bounding box center [248, 133] width 325 height 15
click at [106, 136] on h2 "Movement, Mindset & Magic" at bounding box center [248, 133] width 325 height 15
click at [106, 136] on p "Movement, Mindset & Magic" at bounding box center [249, 133] width 324 height 14
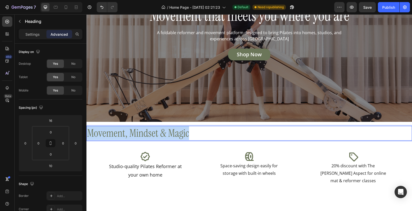
click at [106, 136] on p "Movement, Mindset & Magic" at bounding box center [249, 133] width 324 height 14
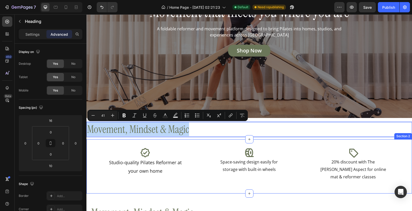
scroll to position [90, 0]
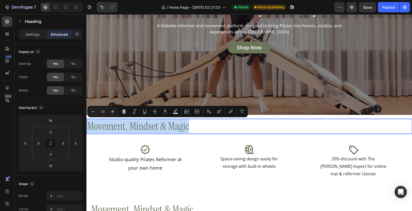
click at [105, 203] on h2 "Movement, Mindset & Magic" at bounding box center [249, 209] width 317 height 15
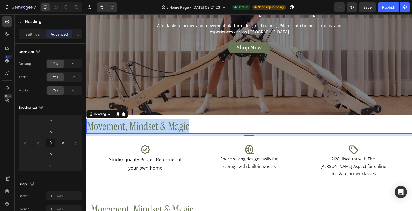
click at [98, 203] on h2 "Movement, Mindset & Magic" at bounding box center [249, 209] width 317 height 15
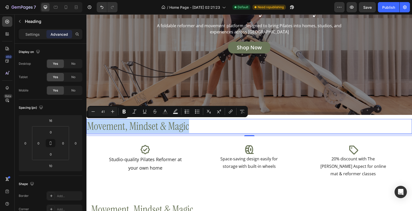
click at [112, 125] on p "Movement, Mindset & Magic" at bounding box center [249, 126] width 324 height 14
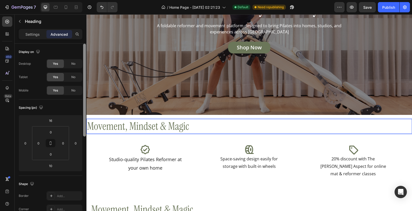
click at [84, 126] on div at bounding box center [84, 90] width 3 height 93
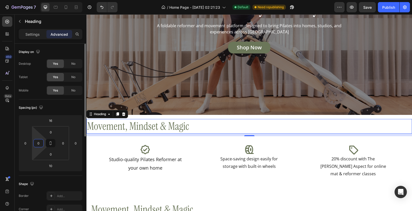
click at [36, 143] on input "0" at bounding box center [39, 143] width 8 height 8
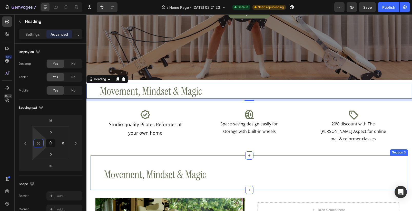
scroll to position [147, 0]
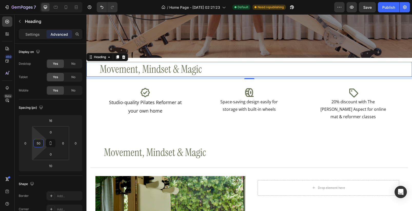
type input "50"
click at [123, 145] on h2 "Movement, Mindset & Magic" at bounding box center [255, 152] width 304 height 15
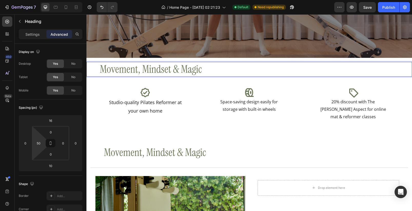
click at [139, 145] on h2 "Movement, Mindset & Magic" at bounding box center [255, 152] width 304 height 15
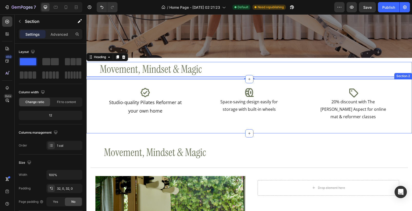
click at [113, 126] on div "Icon Studio-quality Pilates Reformer at your own home Text Block Icon Space-sav…" at bounding box center [248, 106] width 325 height 54
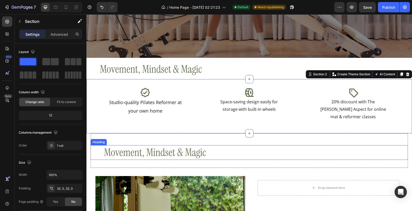
click at [197, 145] on h2 "Movement, Mindset & Magic" at bounding box center [255, 152] width 304 height 15
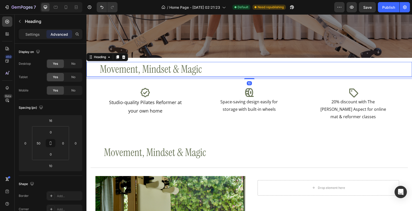
click at [178, 149] on h2 "Movement, Mindset & Magic" at bounding box center [255, 152] width 304 height 15
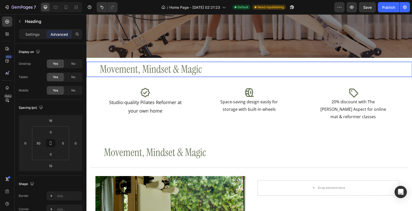
click at [147, 149] on h2 "Movement, Mindset & Magic" at bounding box center [255, 152] width 304 height 15
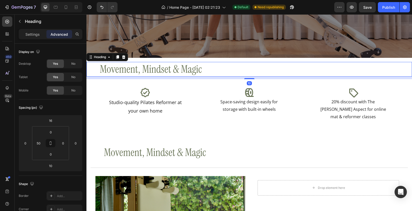
click at [137, 147] on h2 "Movement, Mindset & Magic" at bounding box center [255, 152] width 304 height 15
click at [133, 145] on h2 "Movement, Mindset & Magic" at bounding box center [255, 152] width 304 height 15
click at [115, 145] on h2 "Movement, Mindset & Magic" at bounding box center [255, 152] width 304 height 15
click at [140, 145] on h2 "Movement, Mindset & Magic" at bounding box center [255, 152] width 304 height 15
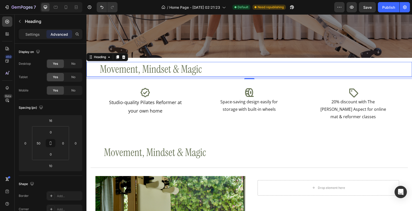
click at [140, 145] on h2 "Movement, Mindset & Magic" at bounding box center [255, 152] width 304 height 15
drag, startPoint x: 140, startPoint y: 143, endPoint x: 128, endPoint y: 148, distance: 12.7
click at [140, 145] on h2 "Movement, Mindset & Magic" at bounding box center [255, 152] width 304 height 15
click at [126, 149] on h2 "Movement, Mindset & Magic" at bounding box center [255, 152] width 304 height 15
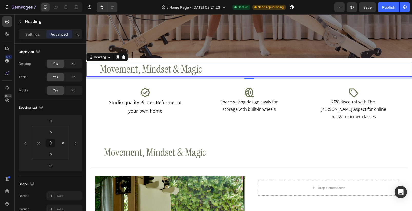
click at [126, 149] on h2 "Movement, Mindset & Magic" at bounding box center [255, 152] width 304 height 15
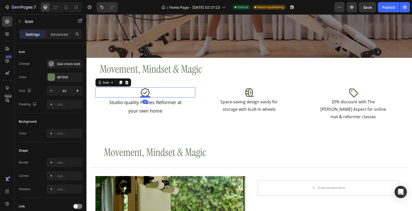
click at [139, 97] on div "Icon 0" at bounding box center [145, 92] width 100 height 10
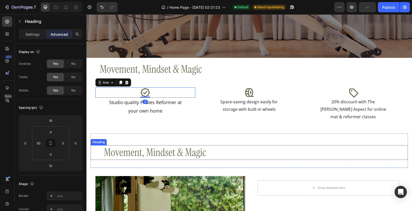
click at [128, 145] on h2 "Movement, Mindset & Magic" at bounding box center [255, 152] width 304 height 15
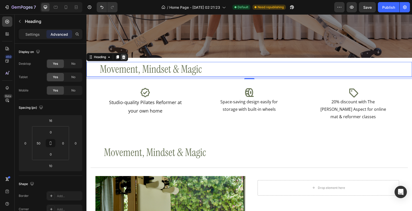
click at [124, 56] on icon at bounding box center [123, 57] width 3 height 4
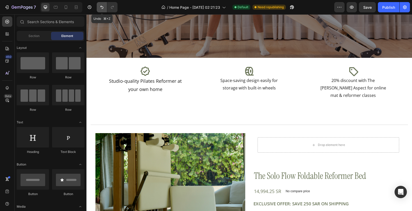
click at [100, 6] on icon "Undo/Redo" at bounding box center [101, 7] width 5 height 5
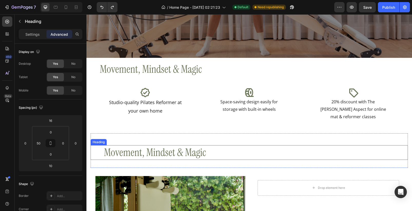
click at [134, 145] on h2 "Movement, Mindset & Magic" at bounding box center [255, 152] width 304 height 15
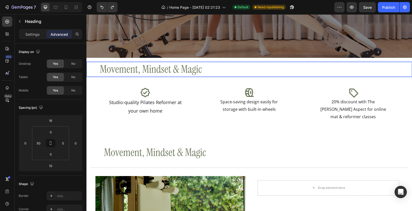
click at [136, 147] on h2 "Movement, Mindset & Magic" at bounding box center [255, 152] width 304 height 15
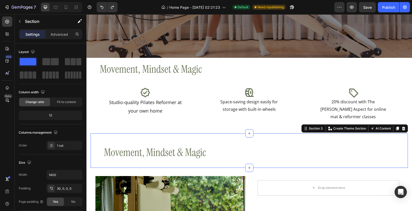
click at [263, 133] on div "Movement, Mindset & Magic Heading Title Line Section 3 You can create reusable …" at bounding box center [249, 150] width 317 height 34
click at [402, 126] on icon at bounding box center [403, 128] width 3 height 4
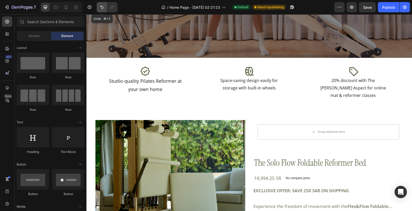
click at [97, 8] on button "Undo/Redo" at bounding box center [102, 7] width 10 height 10
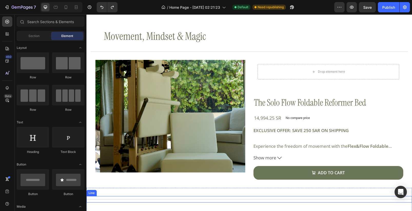
scroll to position [282, 0]
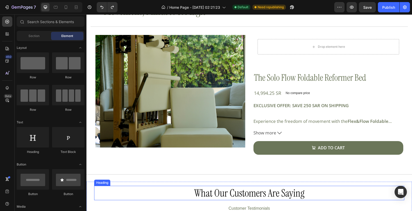
click at [241, 190] on h2 "What Our Customers Are Saying" at bounding box center [249, 192] width 310 height 14
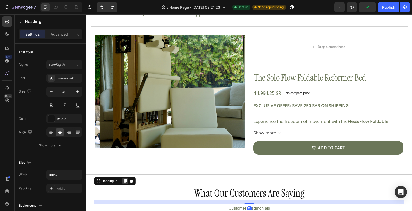
click at [126, 179] on icon at bounding box center [125, 181] width 3 height 4
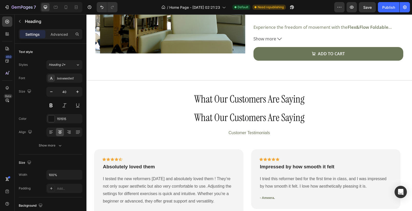
scroll to position [356, 0]
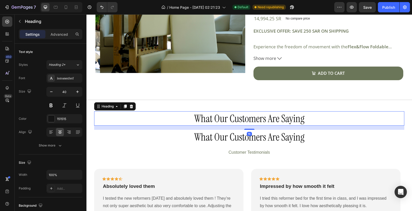
click at [132, 117] on h2 "What Our Customers Are Saying" at bounding box center [249, 118] width 310 height 14
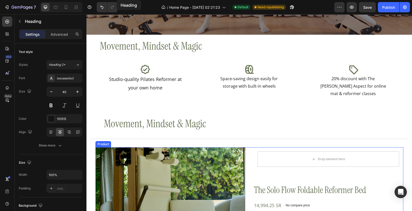
scroll to position [134, 0]
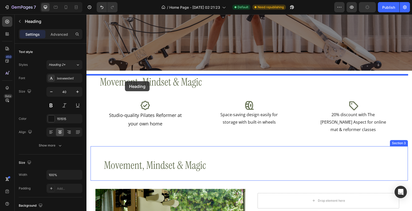
drag, startPoint x: 99, startPoint y: 108, endPoint x: 125, endPoint y: 81, distance: 37.4
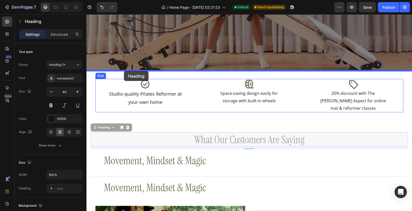
drag, startPoint x: 97, startPoint y: 123, endPoint x: 124, endPoint y: 71, distance: 59.0
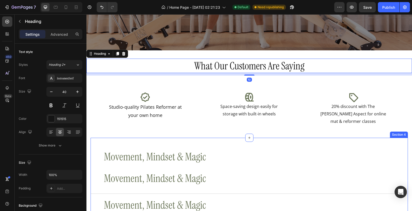
scroll to position [161, 0]
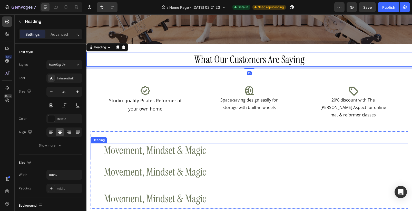
click at [189, 145] on h2 "Movement, Mindset & Magic" at bounding box center [255, 150] width 304 height 15
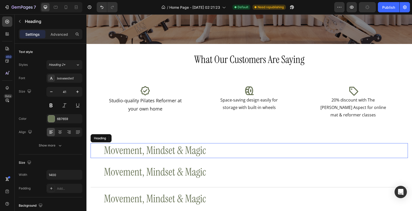
click at [322, 143] on h2 "Movement, Mindset & Magic" at bounding box center [255, 150] width 304 height 15
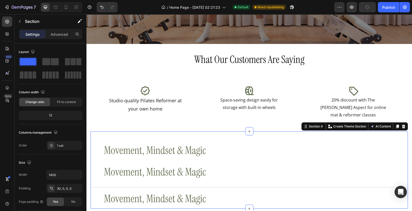
click at [321, 131] on div "Movement, Mindset & Magic Heading Movement, Mindset & Magic Heading Title Line …" at bounding box center [249, 169] width 317 height 77
click at [402, 124] on icon at bounding box center [403, 126] width 3 height 4
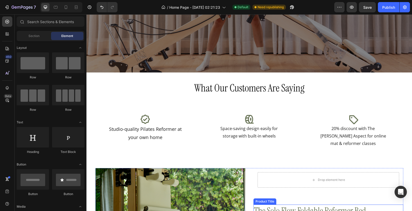
scroll to position [105, 0]
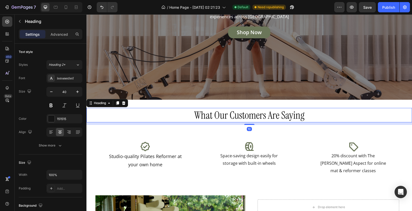
click at [215, 120] on h2 "What Our Customers Are Saying" at bounding box center [248, 115] width 325 height 14
click at [227, 116] on h2 "What Our Customers Are Saying" at bounding box center [248, 115] width 325 height 14
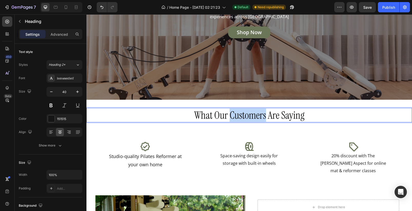
click at [227, 116] on p "What Our Customers Are Saying" at bounding box center [249, 114] width 324 height 13
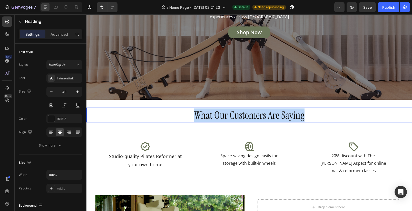
click at [227, 116] on p "What Our Customers Are Saying" at bounding box center [249, 114] width 324 height 13
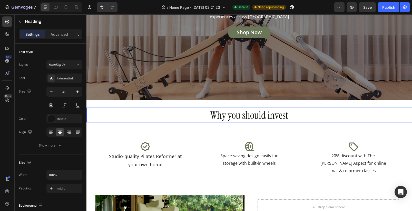
click at [211, 118] on p "Why you should invest" at bounding box center [249, 114] width 324 height 13
click at [220, 116] on p "Why you should invest" at bounding box center [249, 114] width 324 height 13
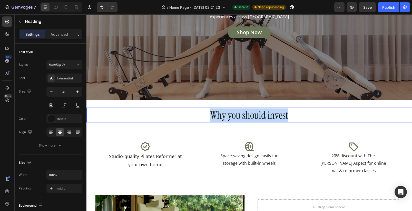
click at [221, 116] on p "Why you should invest" at bounding box center [249, 114] width 324 height 13
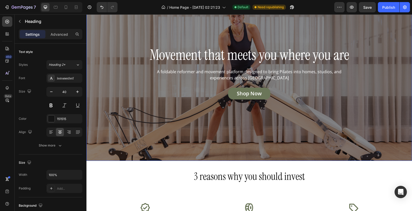
scroll to position [106, 0]
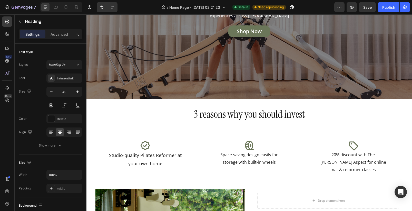
click at [237, 115] on h2 "3 reasons why you should invest" at bounding box center [248, 114] width 325 height 14
click at [218, 117] on p "3 reasons why you should invest" at bounding box center [249, 113] width 324 height 13
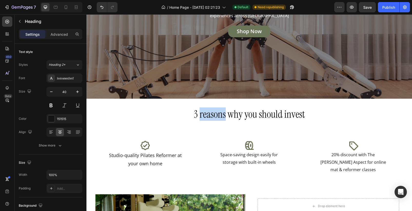
click at [218, 117] on p "3 reasons why you should invest" at bounding box center [249, 113] width 324 height 13
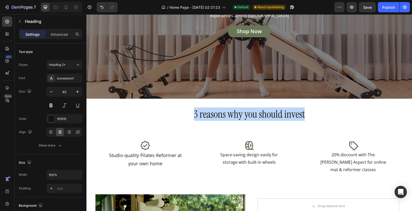
click at [218, 117] on p "3 reasons why you should invest" at bounding box center [249, 113] width 324 height 13
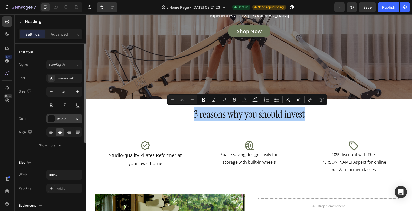
click at [67, 117] on div "151515" at bounding box center [64, 118] width 15 height 5
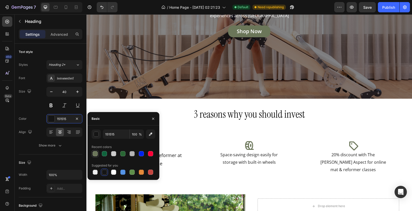
click at [94, 153] on div at bounding box center [95, 153] width 5 height 5
type input "6B7659"
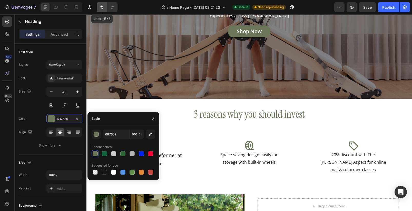
click at [104, 8] on icon "Undo/Redo" at bounding box center [101, 7] width 5 height 5
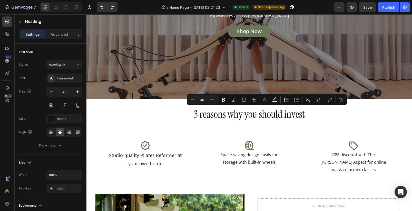
click at [215, 115] on p "3 reasons why you should invest" at bounding box center [249, 113] width 324 height 13
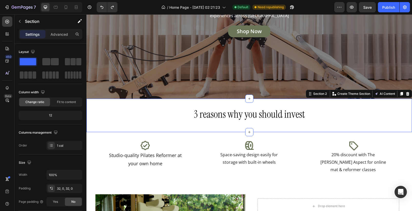
click at [189, 126] on div "3 reasons why you should invest Heading Section 2 You can create reusable secti…" at bounding box center [248, 114] width 325 height 33
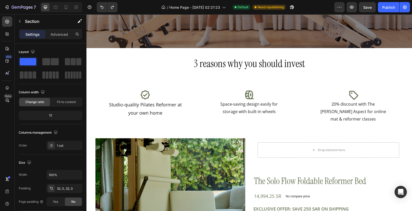
scroll to position [132, 0]
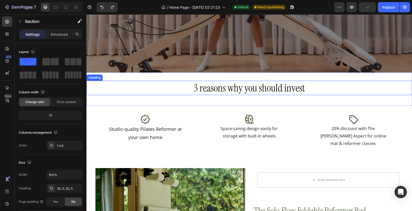
click at [227, 91] on h2 "3 reasons why you should invest" at bounding box center [248, 88] width 325 height 14
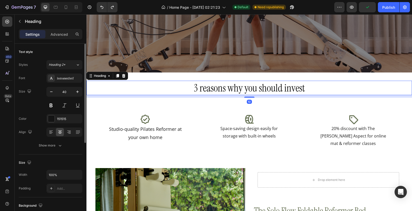
scroll to position [1, 0]
click at [52, 127] on div at bounding box center [51, 131] width 8 height 8
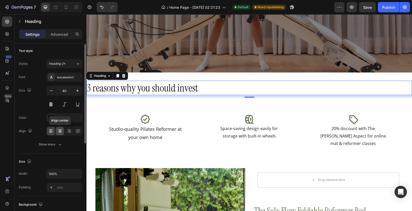
click at [61, 130] on icon at bounding box center [59, 130] width 5 height 5
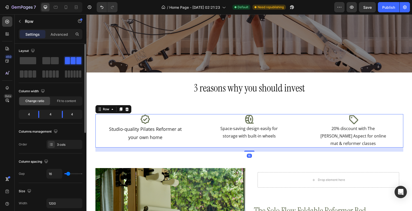
click at [195, 118] on div "Icon Studio-quality Pilates Reformer at your own home Text Block Icon Space-sav…" at bounding box center [249, 130] width 308 height 33
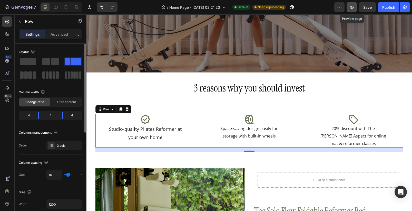
click at [352, 8] on icon "button" at bounding box center [351, 7] width 5 height 5
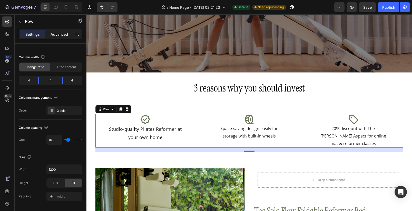
click at [56, 36] on p "Advanced" at bounding box center [59, 34] width 17 height 5
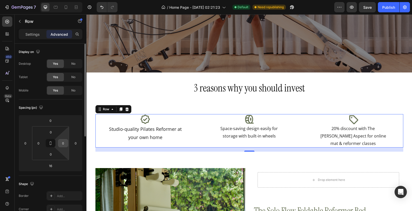
scroll to position [7, 0]
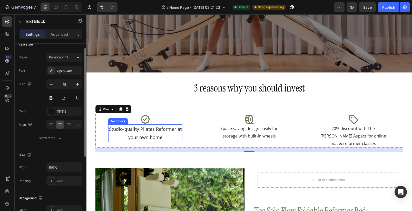
click at [161, 126] on p "Studio-quality Pilates Reformer at your own home" at bounding box center [145, 133] width 73 height 17
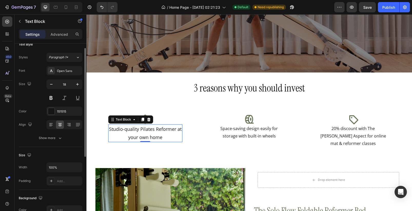
scroll to position [0, 0]
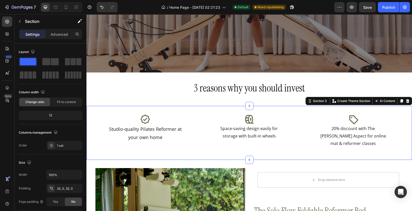
click at [215, 108] on div "Icon Studio-quality Pilates Reformer at your own home Text Block Icon Space-sav…" at bounding box center [248, 133] width 325 height 54
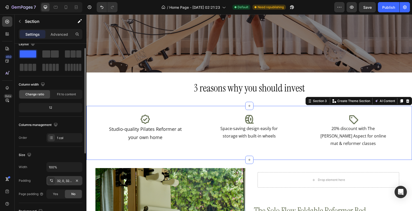
click at [66, 183] on div "32, 0, 32, 0" at bounding box center [64, 180] width 15 height 5
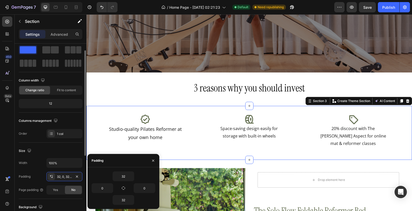
scroll to position [19, 0]
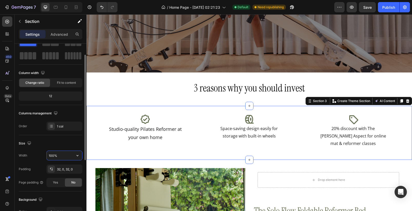
click at [63, 157] on input "100%" at bounding box center [64, 155] width 35 height 9
click at [77, 156] on icon "button" at bounding box center [77, 155] width 5 height 5
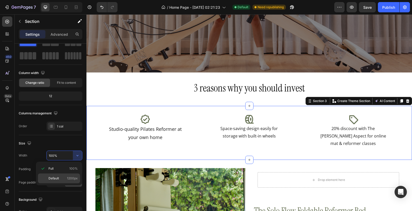
click at [66, 176] on p "Default 1200px" at bounding box center [62, 178] width 29 height 5
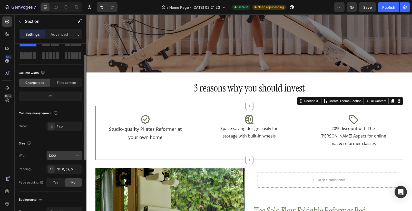
click at [59, 158] on input "1200" at bounding box center [64, 155] width 35 height 9
click at [77, 155] on icon "button" at bounding box center [77, 155] width 5 height 5
click at [60, 172] on div "Full 100%" at bounding box center [59, 168] width 42 height 10
type input "100%"
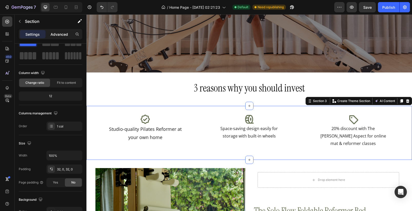
click at [54, 33] on p "Advanced" at bounding box center [59, 34] width 17 height 5
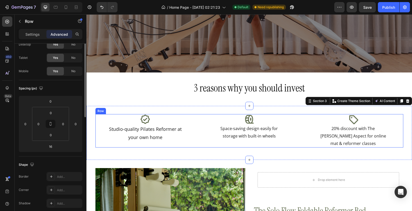
click at [193, 125] on div "Icon Studio-quality Pilates Reformer at your own home Text Block Icon Space-sav…" at bounding box center [249, 130] width 308 height 33
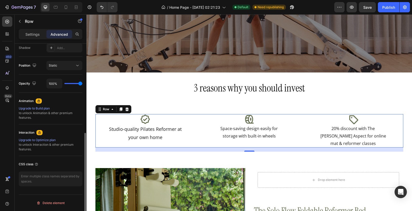
scroll to position [0, 0]
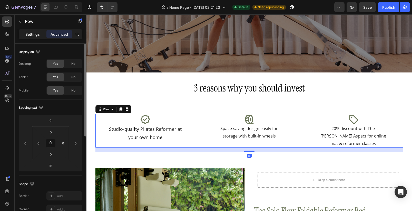
click at [36, 38] on div "Settings" at bounding box center [33, 34] width 26 height 8
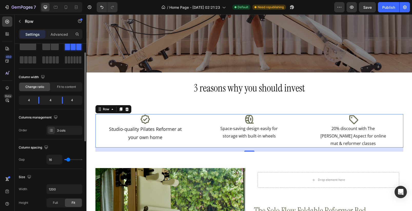
scroll to position [22, 0]
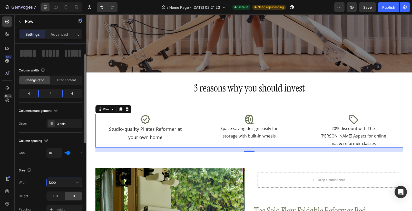
click at [72, 185] on input "1200" at bounding box center [64, 181] width 35 height 9
click at [81, 184] on button "button" at bounding box center [77, 181] width 9 height 9
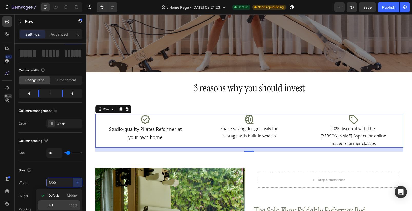
click at [65, 205] on p "Full 100%" at bounding box center [62, 205] width 29 height 5
type input "100%"
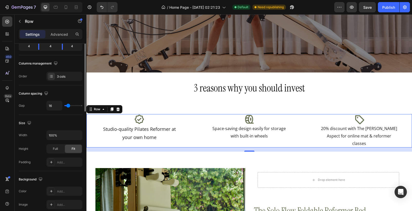
scroll to position [117, 0]
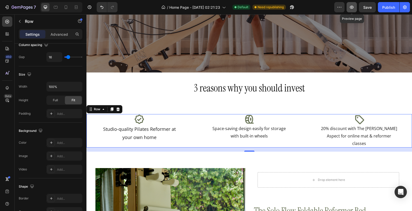
click at [349, 9] on icon "button" at bounding box center [351, 7] width 5 height 5
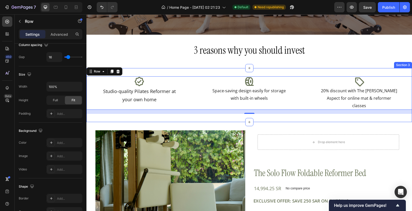
scroll to position [170, 0]
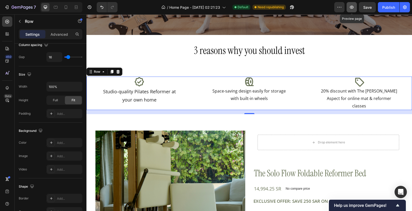
click at [348, 9] on button "button" at bounding box center [351, 7] width 10 height 10
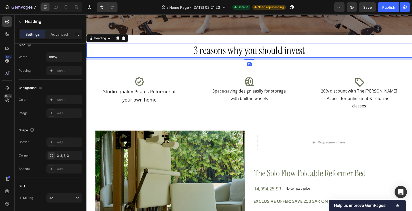
click at [150, 45] on h2 "3 reasons why you should invest" at bounding box center [248, 50] width 325 height 14
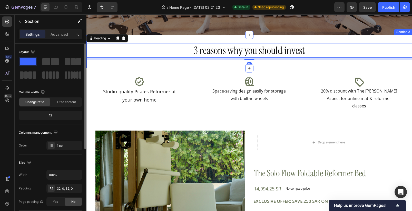
click at [143, 38] on div "3 reasons why you should invest Heading 10 Section 2" at bounding box center [248, 51] width 325 height 33
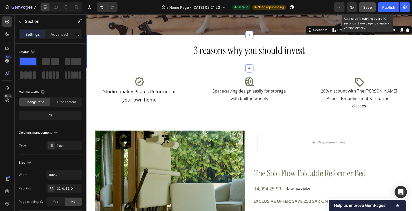
click at [364, 8] on span "Save" at bounding box center [367, 7] width 8 height 4
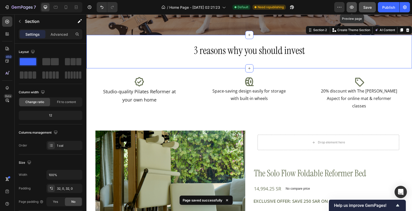
click at [353, 8] on icon "button" at bounding box center [351, 7] width 5 height 5
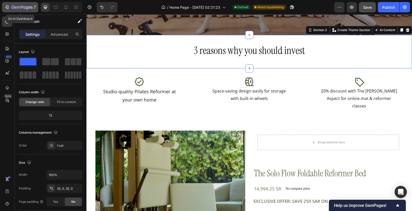
click at [4, 5] on icon "button" at bounding box center [6, 7] width 5 height 5
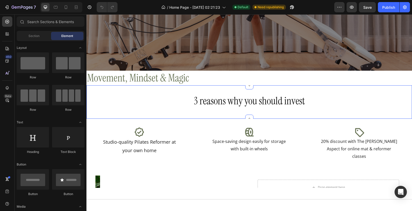
scroll to position [135, 0]
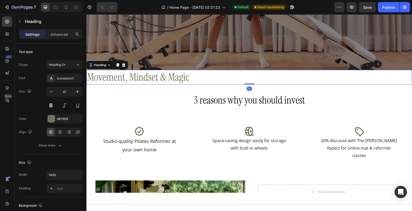
click at [162, 78] on h2 "Movement, Mindset & Magic" at bounding box center [248, 77] width 325 height 15
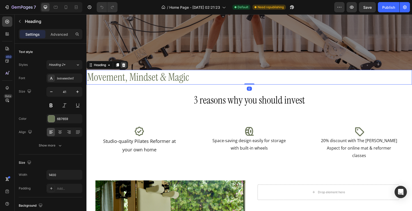
click at [124, 68] on div at bounding box center [124, 65] width 6 height 6
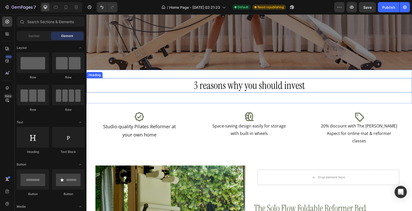
click at [238, 81] on h2 "3 reasons why you should invest" at bounding box center [248, 85] width 325 height 14
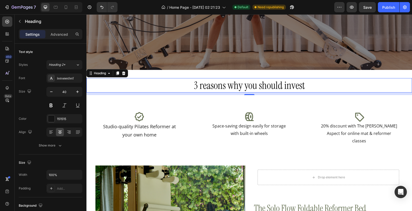
click at [61, 38] on div "Settings Advanced" at bounding box center [51, 34] width 64 height 10
click at [62, 36] on p "Advanced" at bounding box center [59, 34] width 17 height 5
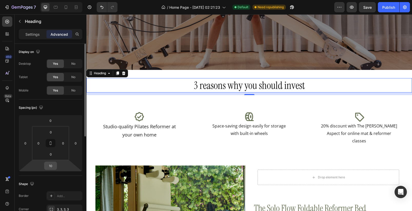
click at [48, 168] on input "10" at bounding box center [50, 166] width 10 height 8
type input "0"
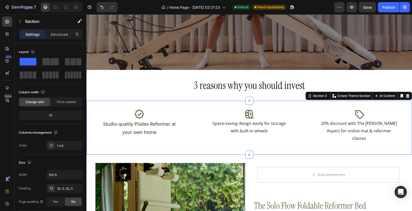
click at [220, 102] on div "Icon Studio-quality Pilates Reformer at your own home Text Block Icon Space-sav…" at bounding box center [248, 128] width 325 height 54
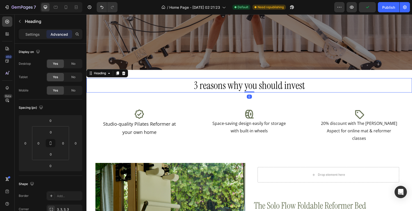
click at [219, 84] on h2 "3 reasons why you should invest" at bounding box center [248, 85] width 325 height 14
click at [351, 8] on icon "button" at bounding box center [351, 7] width 5 height 5
click at [170, 113] on div "Icon" at bounding box center [139, 114] width 106 height 10
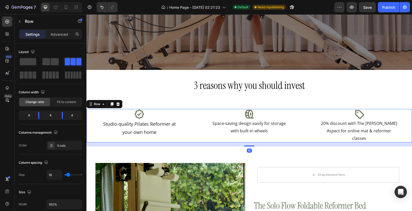
click at [196, 127] on div "Icon Space-saving design easily for storage with built-in wheels Text Block" at bounding box center [249, 125] width 106 height 33
click at [60, 36] on p "Advanced" at bounding box center [59, 34] width 17 height 5
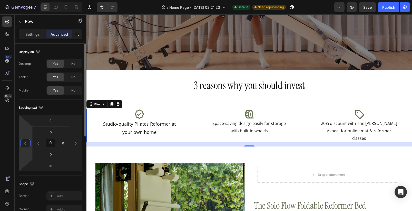
click at [24, 143] on input "0" at bounding box center [26, 143] width 8 height 8
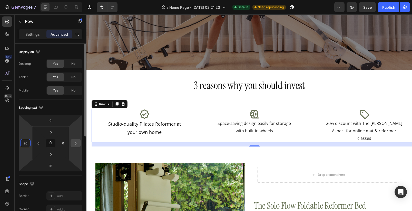
type input "20"
click at [75, 143] on input "0" at bounding box center [76, 143] width 8 height 8
type input "20"
click at [69, 183] on div "Shape" at bounding box center [51, 184] width 64 height 8
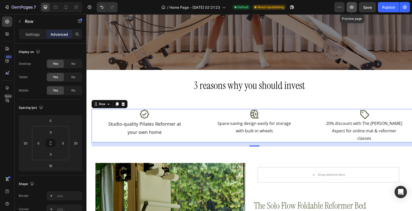
click at [356, 9] on button "button" at bounding box center [351, 7] width 10 height 10
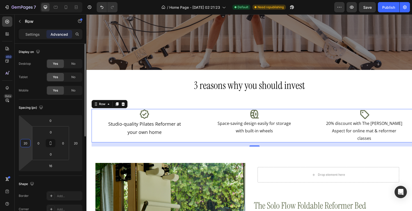
click at [26, 144] on input "20" at bounding box center [26, 143] width 8 height 8
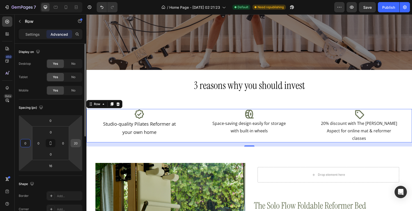
type input "0"
click at [76, 144] on input "20" at bounding box center [76, 143] width 8 height 8
click at [75, 144] on input "20" at bounding box center [76, 143] width 8 height 8
click at [77, 144] on input "00" at bounding box center [76, 143] width 8 height 8
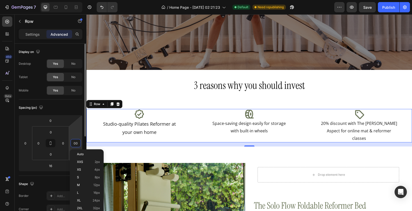
click at [77, 144] on input "00" at bounding box center [76, 143] width 8 height 8
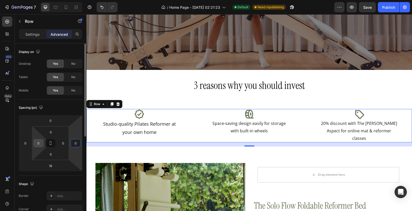
type input "0"
click at [38, 144] on input "0" at bounding box center [39, 143] width 8 height 8
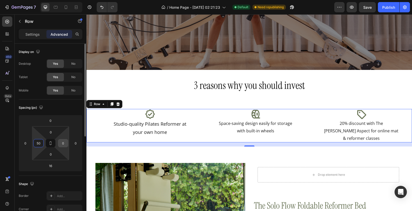
type input "50"
click at [63, 140] on input "0" at bounding box center [63, 143] width 8 height 8
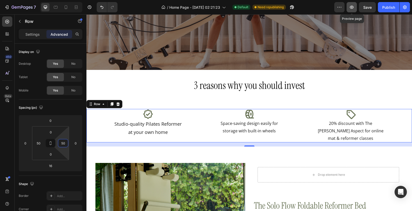
type input "50"
click at [351, 9] on icon "button" at bounding box center [351, 7] width 5 height 5
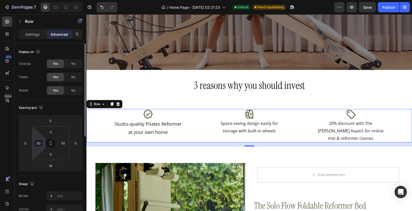
click at [42, 142] on input "50" at bounding box center [39, 143] width 8 height 8
type input "65"
click at [65, 144] on input "50" at bounding box center [63, 143] width 8 height 8
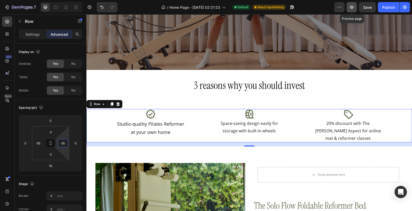
type input "65"
click at [352, 9] on icon "button" at bounding box center [351, 7] width 5 height 5
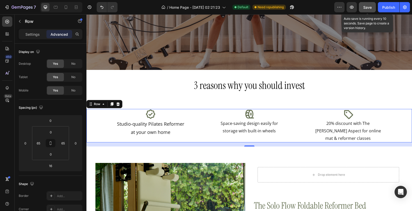
click at [361, 9] on button "Save" at bounding box center [367, 7] width 17 height 10
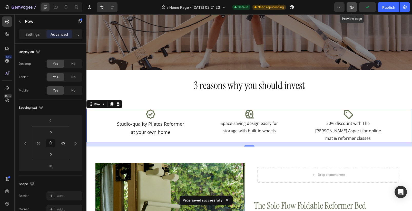
click at [353, 6] on icon "button" at bounding box center [351, 7] width 5 height 5
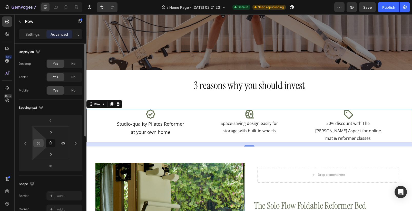
click at [40, 142] on input "65" at bounding box center [39, 143] width 8 height 8
type input "75"
click at [62, 141] on input "65" at bounding box center [63, 143] width 8 height 8
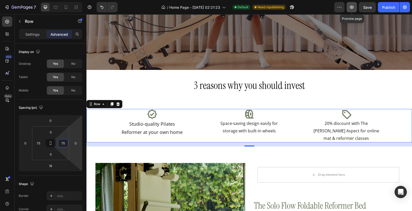
type input "75"
click at [354, 7] on button "button" at bounding box center [351, 7] width 10 height 10
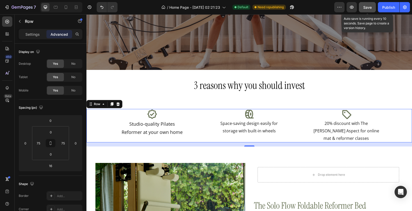
click at [365, 6] on span "Save" at bounding box center [367, 7] width 8 height 4
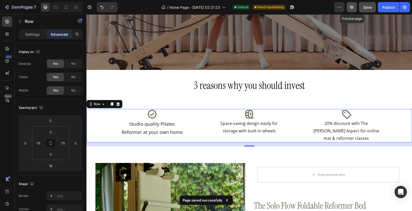
click at [354, 10] on button "button" at bounding box center [351, 7] width 10 height 10
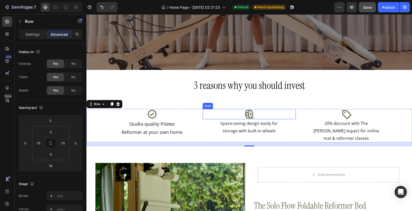
click at [253, 114] on div "Icon" at bounding box center [249, 114] width 93 height 10
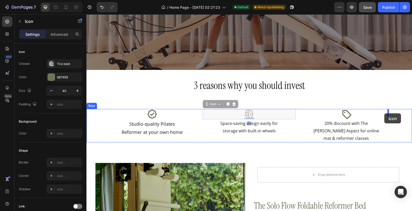
drag, startPoint x: 207, startPoint y: 105, endPoint x: 384, endPoint y: 113, distance: 177.4
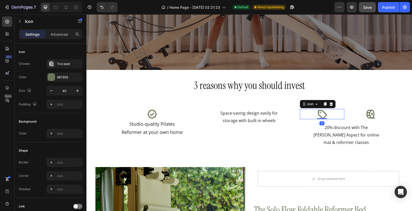
click at [317, 115] on icon at bounding box center [322, 114] width 10 height 10
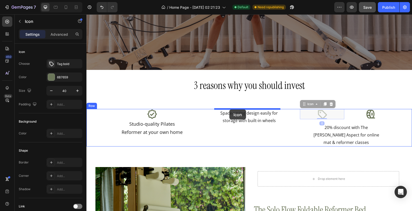
drag, startPoint x: 303, startPoint y: 105, endPoint x: 229, endPoint y: 109, distance: 74.3
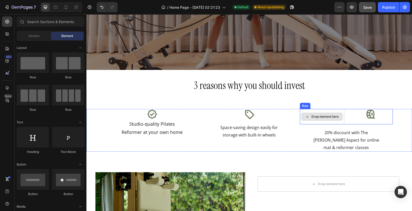
click at [327, 114] on div "Drop element here" at bounding box center [322, 116] width 42 height 8
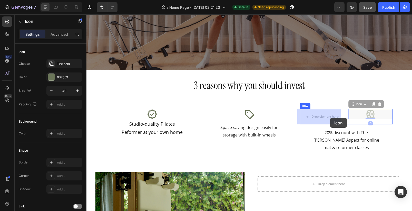
drag, startPoint x: 365, startPoint y: 113, endPoint x: 330, endPoint y: 117, distance: 34.9
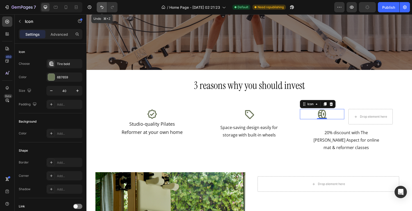
click at [101, 10] on button "Undo/Redo" at bounding box center [102, 7] width 10 height 10
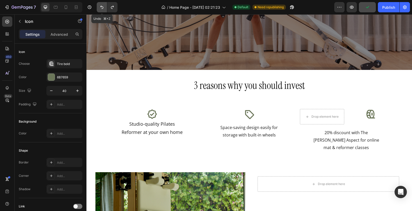
click at [101, 10] on button "Undo/Redo" at bounding box center [102, 7] width 10 height 10
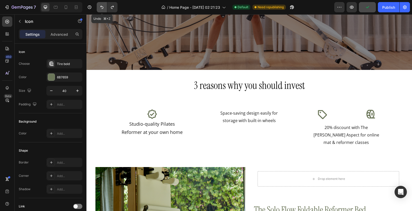
click at [101, 10] on button "Undo/Redo" at bounding box center [102, 7] width 10 height 10
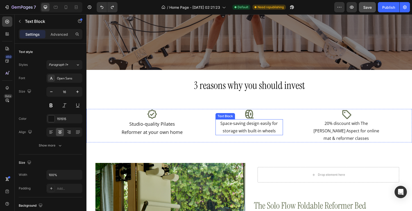
click at [253, 127] on p "Space-saving design easily for storage with built-in wheels" at bounding box center [249, 127] width 66 height 15
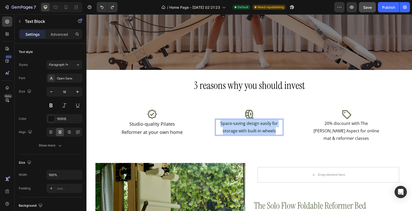
click at [253, 127] on p "Space-saving design easily for storage with built-in wheels" at bounding box center [249, 127] width 66 height 15
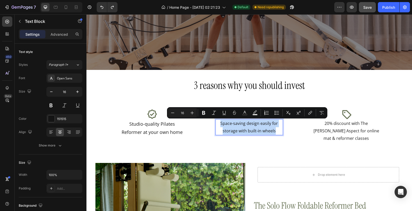
click at [253, 127] on p "Space-saving design easily for storage with built-in wheels" at bounding box center [249, 127] width 66 height 15
copy p "Space-saving design easily for storage with built-in wheels"
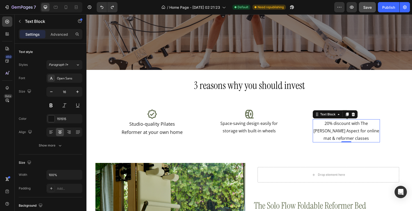
click at [359, 126] on p "20% discount with The Amy Aspect for online mat & reformer classes" at bounding box center [346, 131] width 66 height 22
click at [356, 136] on p "20% discount with The Amy Aspect for online mat & reformer classes" at bounding box center [346, 131] width 66 height 22
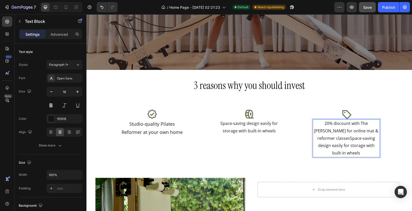
click at [326, 140] on p "20% discount with The Amy Aspect for online mat & reformer classesSpace-saving …" at bounding box center [346, 138] width 66 height 37
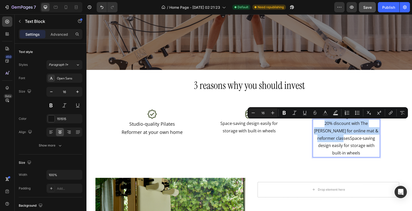
drag, startPoint x: 325, startPoint y: 140, endPoint x: 313, endPoint y: 125, distance: 19.0
click at [313, 125] on p "20% discount with The Amy Aspect for online mat & reformer classesSpace-saving …" at bounding box center [346, 138] width 66 height 37
copy p "20% discount with The Amy Aspect for online mat & reformer classes"
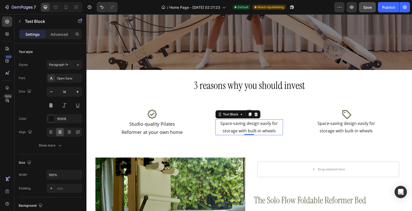
click at [241, 130] on p "Space-saving design easily for storage with built-in wheels" at bounding box center [249, 127] width 66 height 15
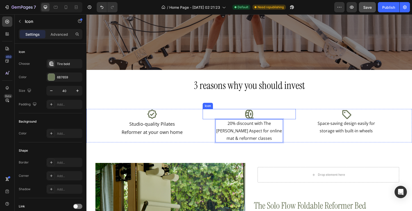
click at [251, 115] on icon at bounding box center [249, 114] width 10 height 10
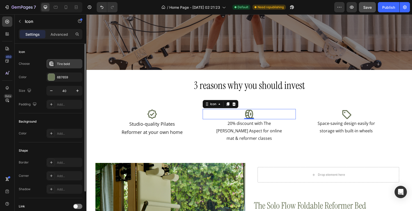
click at [61, 64] on div "Tire bold" at bounding box center [69, 64] width 24 height 5
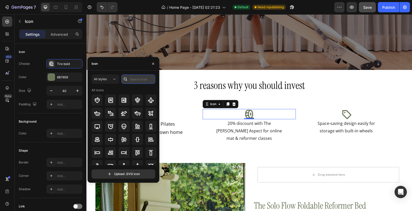
click at [140, 81] on input "text" at bounding box center [138, 78] width 34 height 9
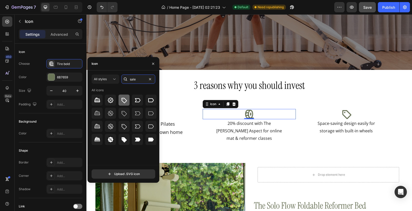
type input "sale"
click at [125, 102] on icon at bounding box center [124, 99] width 5 height 5
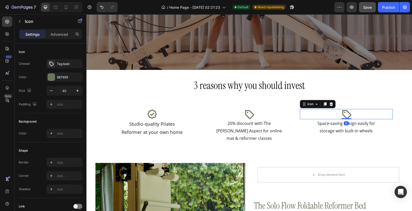
click at [343, 113] on icon at bounding box center [346, 114] width 10 height 10
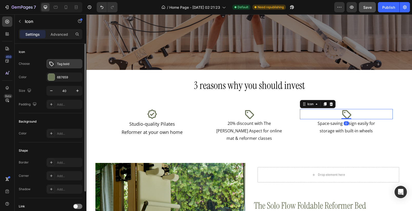
click at [67, 64] on div "Tag bold" at bounding box center [69, 64] width 24 height 5
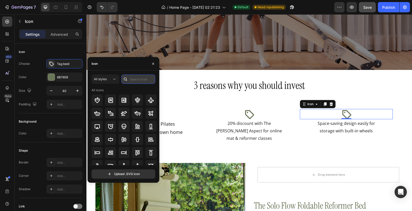
click at [144, 81] on input "text" at bounding box center [138, 78] width 34 height 9
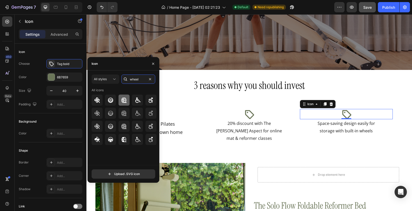
type input "wheel"
click at [125, 102] on icon at bounding box center [124, 99] width 5 height 5
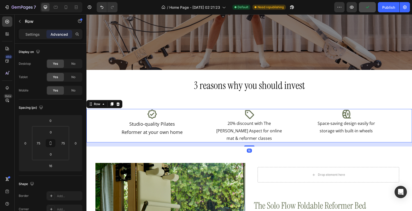
click at [352, 138] on div "Icon Space-saving design easily for storage with built-in wheels Text Block" at bounding box center [346, 125] width 93 height 33
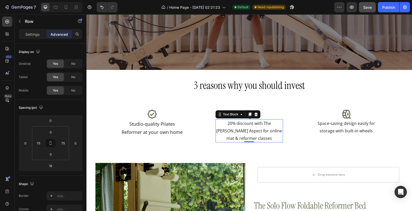
click at [265, 131] on p "20% discount with The Amy Aspect for online mat & reformer classes" at bounding box center [249, 131] width 66 height 22
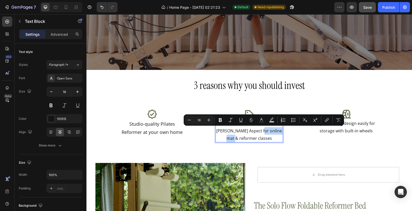
drag, startPoint x: 250, startPoint y: 132, endPoint x: 279, endPoint y: 131, distance: 28.7
click at [279, 131] on p "20% discount with The Amy Aspect for online mat & reformer classes" at bounding box center [249, 131] width 66 height 22
click at [257, 132] on p "20% discount with The Amy Aspect for online mat & reformer classes" at bounding box center [249, 131] width 66 height 22
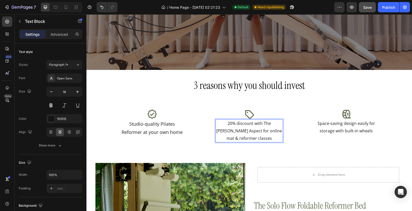
click at [259, 132] on p "20% discount with The Amy Aspect for online mat & reformer classes" at bounding box center [249, 131] width 66 height 22
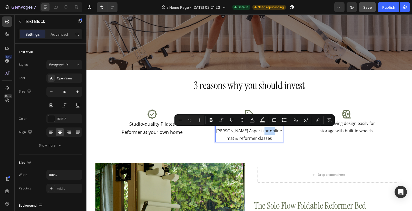
drag, startPoint x: 260, startPoint y: 132, endPoint x: 250, endPoint y: 133, distance: 9.8
click at [250, 133] on p "20% discount with The Amy Aspect for online mat & reformer classes" at bounding box center [249, 131] width 66 height 22
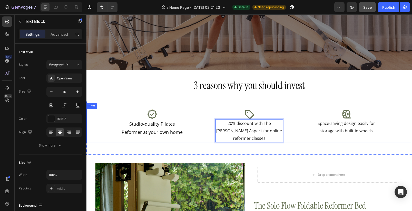
click at [196, 130] on div "Icon Studio-quality Pilates Reformer at your own home Text Block" at bounding box center [152, 125] width 93 height 33
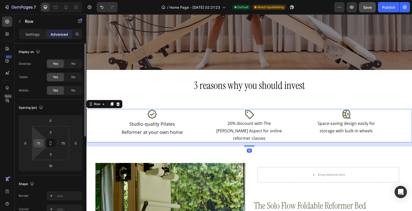
click at [39, 144] on input "75" at bounding box center [39, 143] width 8 height 8
type input "70"
click at [64, 143] on input "75" at bounding box center [63, 143] width 8 height 8
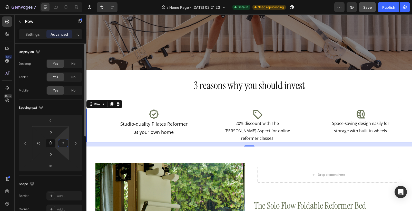
type input "70"
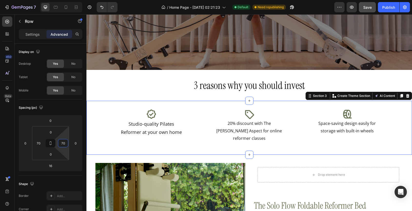
click at [231, 103] on div "Icon Studio-quality Pilates Reformer at your own home Text Block Icon 20% disco…" at bounding box center [248, 128] width 325 height 54
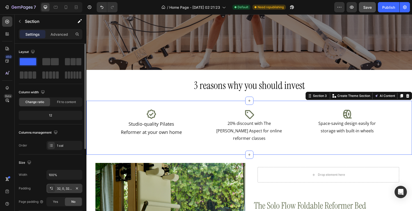
click at [65, 186] on div "32, 0, 32, 0" at bounding box center [64, 188] width 15 height 5
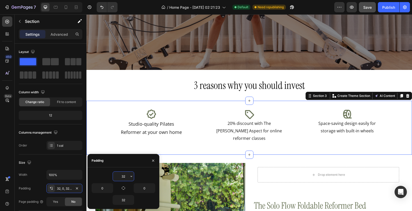
click at [128, 173] on input "32" at bounding box center [123, 175] width 21 height 9
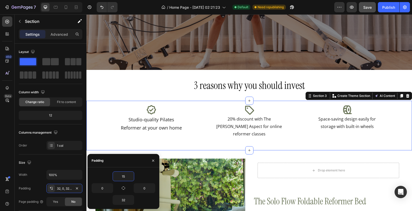
type input "1"
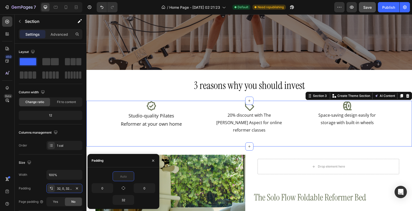
type input "0"
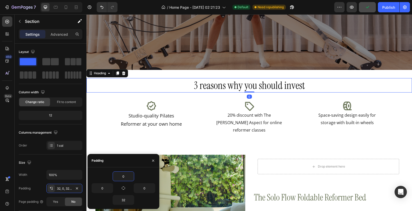
click at [233, 88] on h2 "3 reasons why you should invest" at bounding box center [248, 85] width 325 height 14
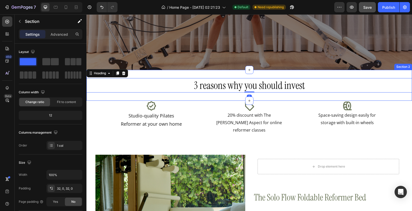
click at [221, 95] on div "3 reasons why you should invest Heading 0 Section 2" at bounding box center [248, 85] width 325 height 31
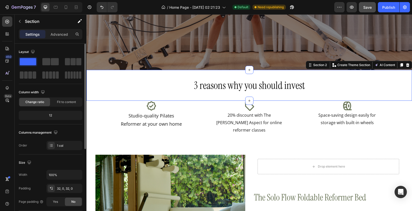
scroll to position [7, 0]
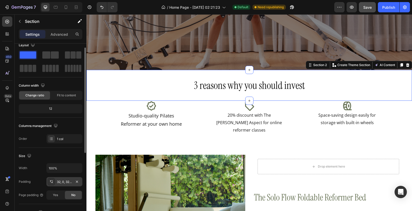
drag, startPoint x: 60, startPoint y: 184, endPoint x: 65, endPoint y: 183, distance: 5.7
click at [60, 185] on div "32, 0, 32, 0" at bounding box center [64, 181] width 36 height 9
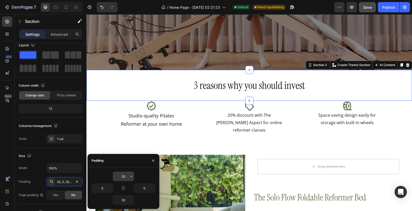
click at [123, 176] on input "32" at bounding box center [123, 175] width 21 height 9
type input "3"
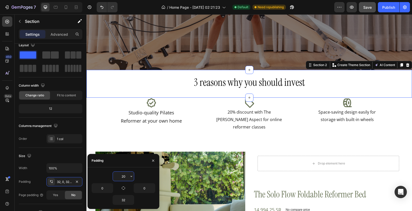
type input "2"
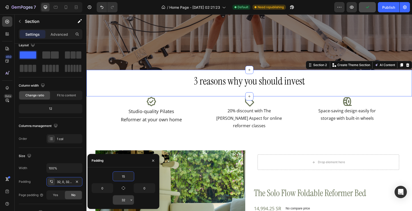
type input "15"
click at [125, 199] on input "32" at bounding box center [123, 199] width 21 height 9
type input "0"
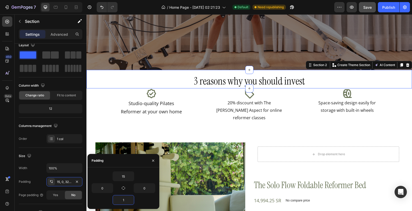
type input "15"
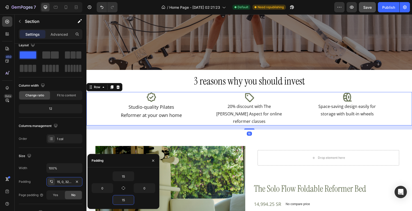
click at [302, 108] on div "Icon Space-saving design easily for storage with built-in wheels Text Block" at bounding box center [347, 108] width 94 height 33
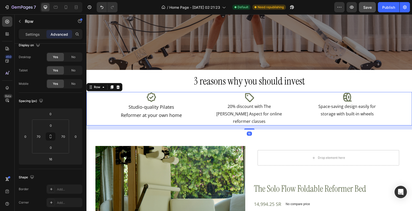
scroll to position [0, 0]
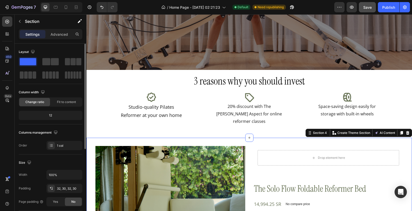
click at [288, 137] on div "Product Images Drop element here Row The Solo Flow Foldable Reformer Bed Produc…" at bounding box center [248, 205] width 325 height 136
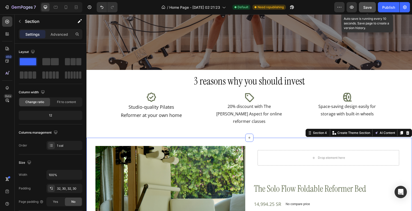
click at [369, 6] on span "Save" at bounding box center [367, 7] width 8 height 4
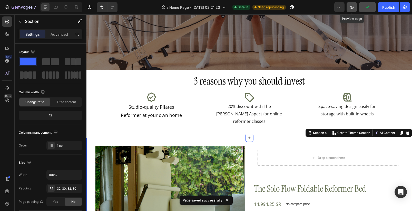
click at [351, 9] on icon "button" at bounding box center [351, 7] width 5 height 5
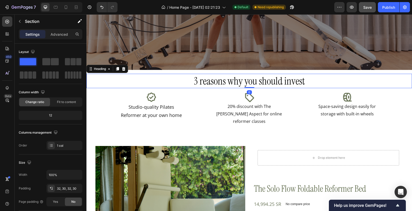
click at [230, 81] on h2 "3 reasons why you should invest" at bounding box center [248, 81] width 325 height 14
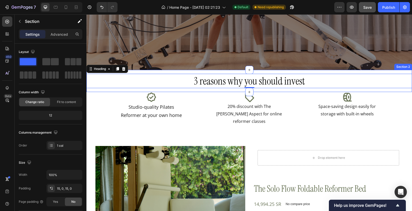
click at [171, 71] on div "3 reasons why you should invest Heading 0 Section 2" at bounding box center [248, 81] width 325 height 22
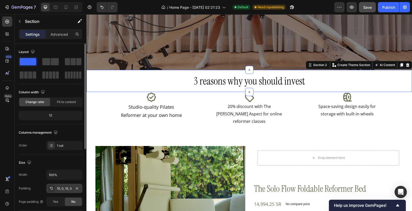
drag, startPoint x: 59, startPoint y: 187, endPoint x: 67, endPoint y: 185, distance: 8.0
click at [59, 187] on div "15, 0, 15, 0" at bounding box center [64, 188] width 15 height 5
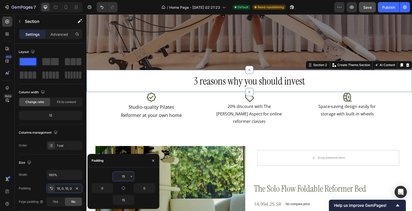
click at [125, 174] on input "15" at bounding box center [123, 175] width 21 height 9
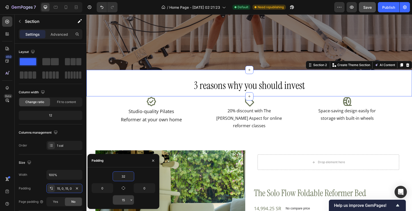
type input "32"
click at [126, 200] on input "15" at bounding box center [123, 199] width 21 height 9
type input "32"
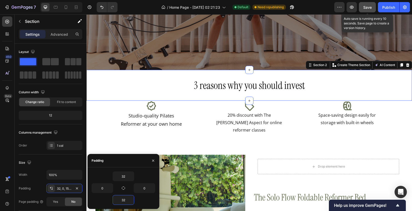
click at [367, 5] on div "Save" at bounding box center [367, 7] width 8 height 5
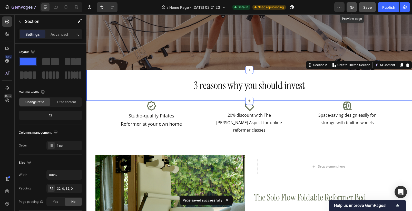
click at [353, 10] on button "button" at bounding box center [351, 7] width 10 height 10
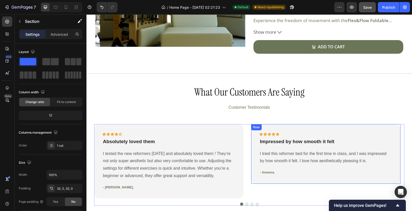
scroll to position [229, 0]
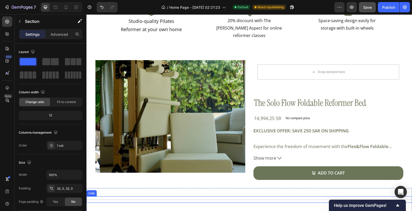
click at [172, 196] on div "Title Line" at bounding box center [248, 199] width 325 height 6
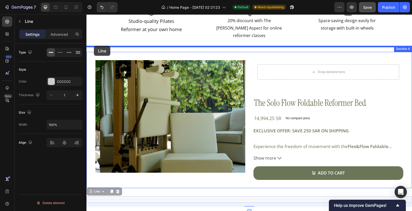
drag, startPoint x: 91, startPoint y: 186, endPoint x: 94, endPoint y: 46, distance: 139.8
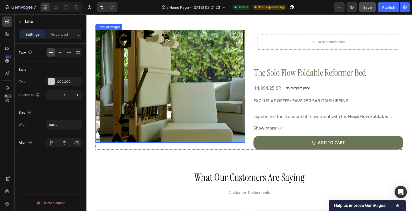
scroll to position [170, 0]
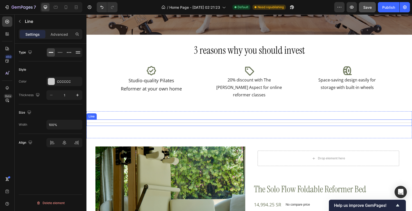
click at [216, 119] on div "Title Line" at bounding box center [248, 122] width 325 height 6
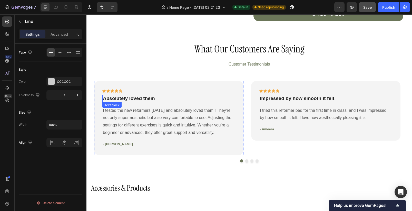
scroll to position [409, 0]
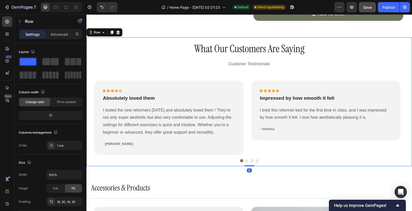
click at [177, 77] on div "What Our Customers Are Saying Heading Customer Testimonials Text block Icon Ico…" at bounding box center [249, 101] width 310 height 121
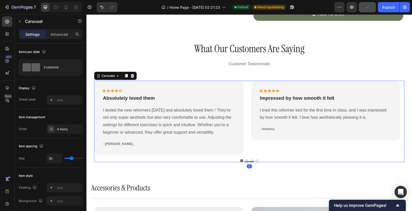
click at [246, 91] on div "Icon Icon Icon Icon Icon Row Absolutely loved them Text block I tested the new …" at bounding box center [249, 118] width 310 height 74
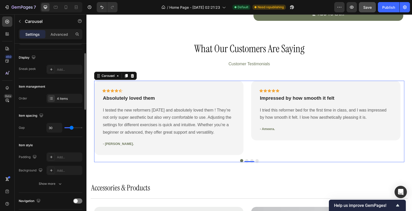
scroll to position [32, 0]
click at [63, 157] on div "Add..." at bounding box center [69, 156] width 24 height 5
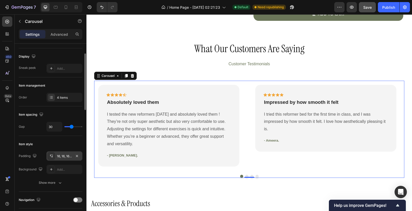
drag, startPoint x: 59, startPoint y: 35, endPoint x: 59, endPoint y: 40, distance: 4.9
click at [59, 35] on p "Advanced" at bounding box center [59, 34] width 17 height 5
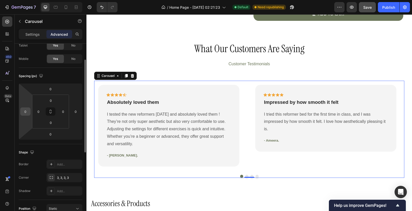
click at [28, 114] on input "0" at bounding box center [26, 111] width 8 height 8
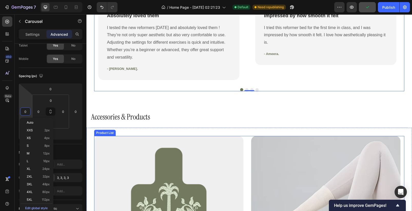
scroll to position [496, 0]
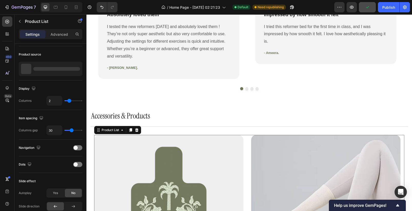
scroll to position [0, 0]
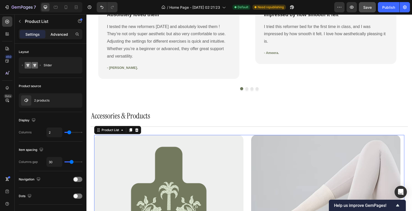
click at [57, 30] on div "Advanced" at bounding box center [59, 34] width 26 height 8
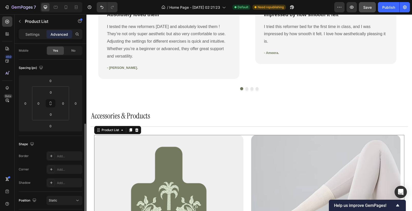
scroll to position [113, 0]
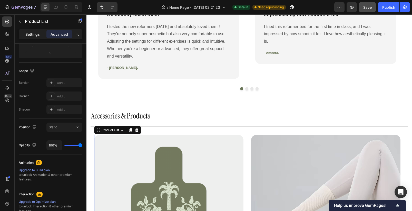
click at [29, 32] on p "Settings" at bounding box center [32, 34] width 14 height 5
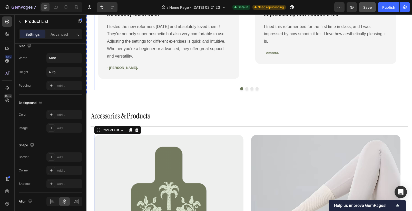
scroll to position [174, 0]
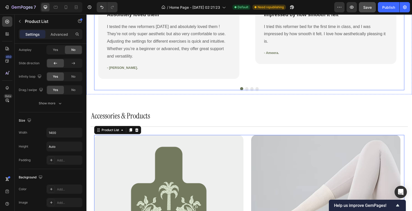
click at [245, 76] on div "Icon Icon Icon Icon Icon Row Absolutely loved them Text block I tested the new …" at bounding box center [249, 38] width 310 height 90
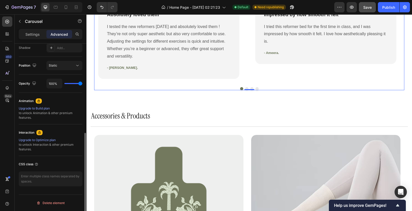
scroll to position [0, 0]
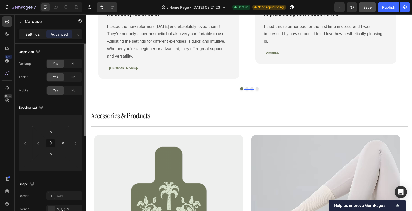
click at [38, 35] on p "Settings" at bounding box center [32, 34] width 14 height 5
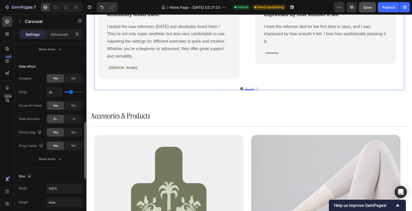
scroll to position [256, 0]
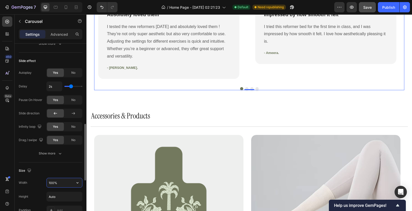
click at [55, 183] on input "100%" at bounding box center [64, 182] width 35 height 9
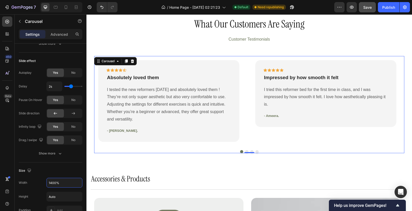
scroll to position [433, 0]
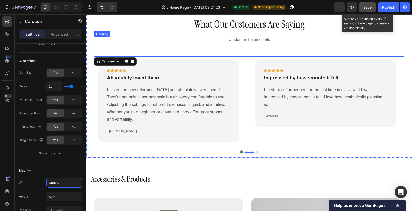
type input "1400%"
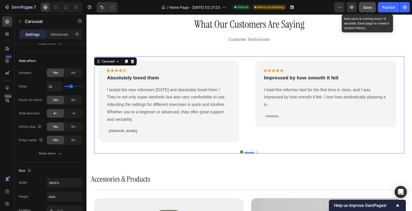
click at [370, 3] on button "Save" at bounding box center [367, 7] width 17 height 10
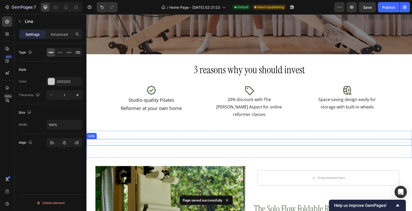
scroll to position [0, 0]
click at [124, 139] on div "Title Line" at bounding box center [248, 142] width 325 height 6
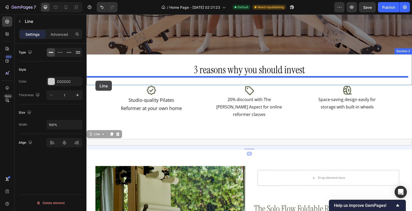
drag, startPoint x: 90, startPoint y: 131, endPoint x: 95, endPoint y: 81, distance: 50.6
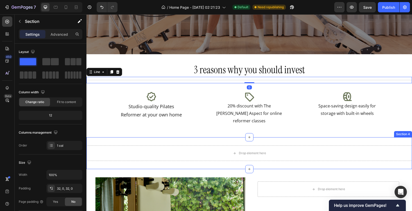
click at [266, 160] on div "Drop element here Section 4" at bounding box center [248, 153] width 325 height 32
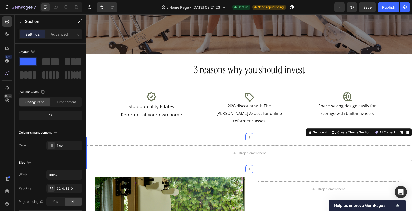
click at [405, 130] on icon at bounding box center [407, 132] width 4 height 4
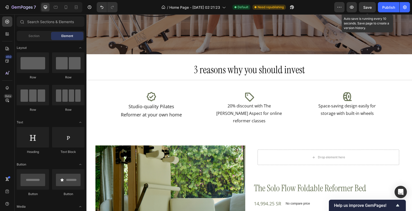
click at [369, 7] on span "Save" at bounding box center [367, 7] width 8 height 4
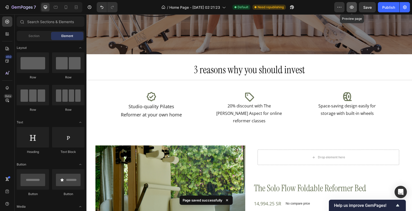
click at [350, 11] on button "button" at bounding box center [351, 7] width 10 height 10
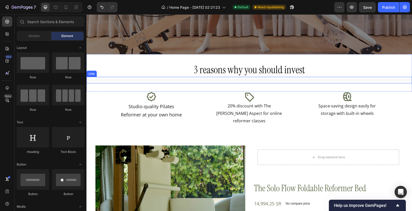
click at [147, 80] on div "Title Line" at bounding box center [248, 80] width 325 height 6
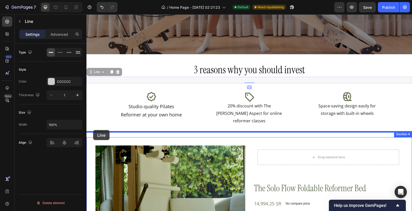
drag, startPoint x: 91, startPoint y: 73, endPoint x: 93, endPoint y: 130, distance: 57.5
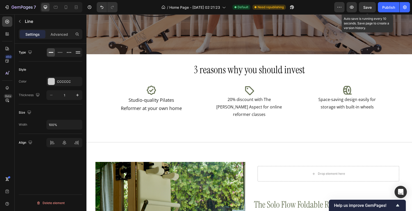
click at [371, 8] on span "Save" at bounding box center [367, 7] width 8 height 4
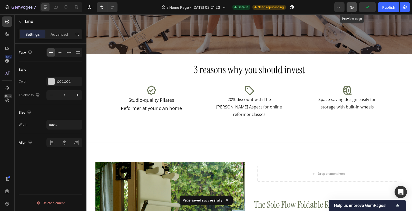
click at [353, 10] on button "button" at bounding box center [351, 7] width 10 height 10
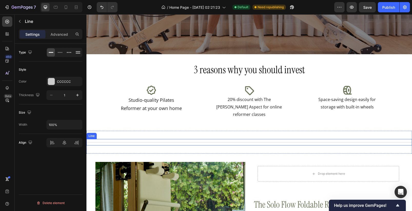
click at [164, 139] on div "Title Line 0" at bounding box center [248, 142] width 325 height 6
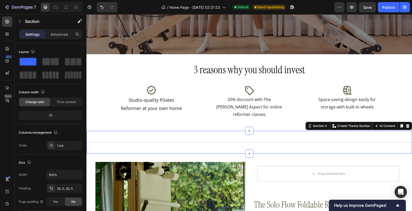
click at [163, 131] on div "Title Line Section 4 You can create reusable sections Create Theme Section AI C…" at bounding box center [248, 142] width 325 height 23
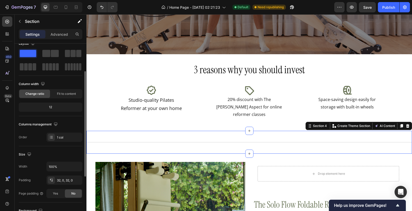
scroll to position [23, 0]
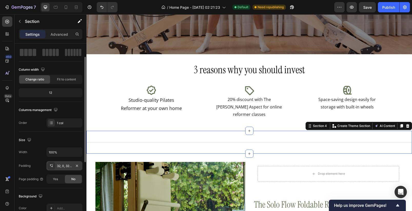
click at [59, 169] on div "32, 0, 32, 0" at bounding box center [64, 165] width 36 height 9
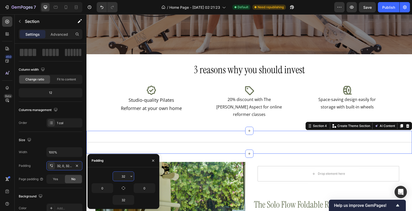
click at [125, 174] on input "32" at bounding box center [123, 175] width 21 height 9
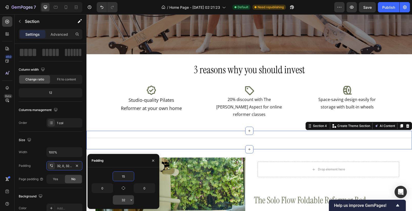
type input "15"
click at [124, 201] on input "32" at bounding box center [123, 199] width 21 height 9
click at [123, 201] on input "32" at bounding box center [123, 199] width 21 height 9
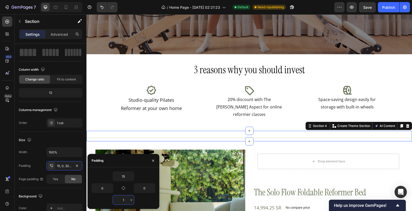
type input "15"
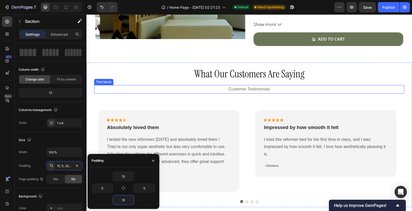
scroll to position [372, 0]
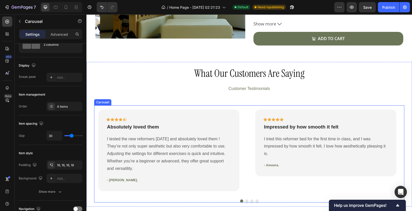
click at [251, 113] on div "Icon Icon Icon Icon Icon Row Impressed by how smooth it felt Text block I tried…" at bounding box center [325, 150] width 149 height 90
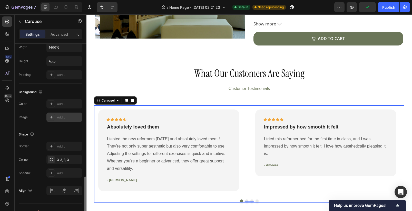
scroll to position [369, 0]
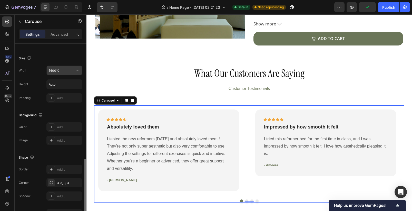
click at [67, 68] on input "1400%" at bounding box center [64, 70] width 35 height 9
click at [49, 70] on input "1400%" at bounding box center [64, 70] width 35 height 9
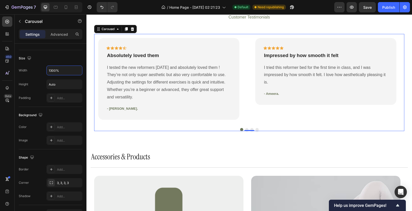
scroll to position [371, 0]
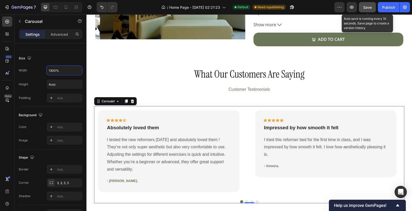
type input "1300%"
click at [366, 10] on div "Save" at bounding box center [367, 7] width 8 height 5
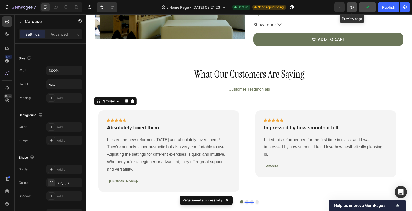
click at [353, 9] on icon "button" at bounding box center [351, 7] width 5 height 5
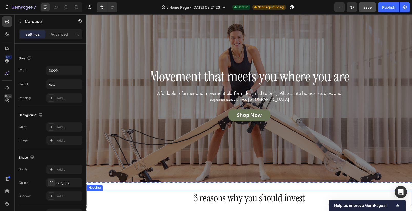
scroll to position [92, 0]
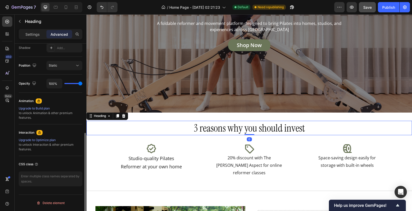
click at [236, 130] on h2 "3 reasons why you should invest" at bounding box center [248, 128] width 325 height 14
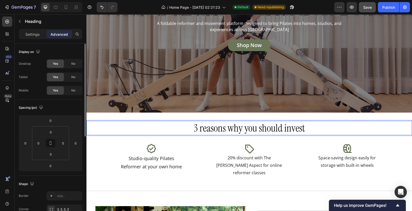
click at [232, 130] on h2 "3 reasons why you should invest" at bounding box center [248, 128] width 325 height 14
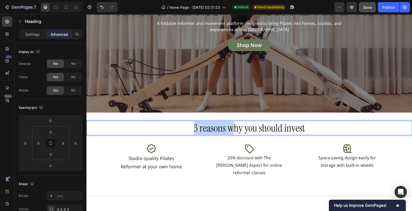
drag, startPoint x: 231, startPoint y: 129, endPoint x: 193, endPoint y: 131, distance: 38.2
click at [193, 131] on p "3 reasons why you should invest" at bounding box center [249, 127] width 324 height 13
click at [230, 130] on p "Why you should invest" at bounding box center [249, 127] width 324 height 13
click at [244, 128] on p "Why You should invest" at bounding box center [249, 127] width 324 height 13
click at [269, 128] on p "Why You Should invest" at bounding box center [249, 127] width 324 height 13
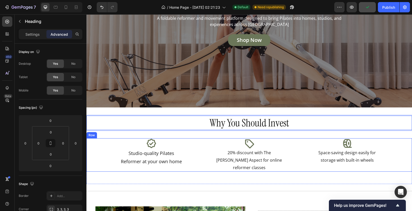
scroll to position [97, 0]
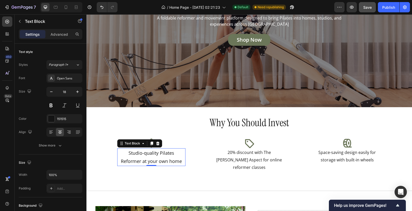
click at [152, 158] on p "Studio-quality Pilates Reformer at your own home" at bounding box center [151, 156] width 67 height 17
click at [145, 155] on p "Studio-quality Pilates Reformer at your own home" at bounding box center [151, 156] width 67 height 17
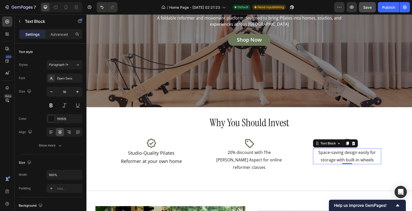
click at [323, 157] on p "Space-saving design easily for storage with built-in wheels" at bounding box center [346, 155] width 67 height 15
click at [329, 153] on p "Space-saving design easily for storage with built-in wheels" at bounding box center [346, 155] width 67 height 15
click at [344, 153] on p "Space-Saving design easily for storage with built-in wheels" at bounding box center [346, 155] width 67 height 15
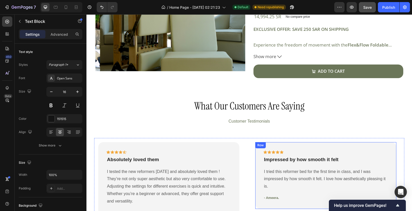
scroll to position [344, 0]
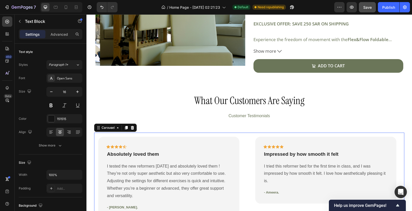
click at [248, 143] on div "Icon Icon Icon Icon Icon Row Absolutely loved them Text block I tested the new …" at bounding box center [249, 177] width 310 height 90
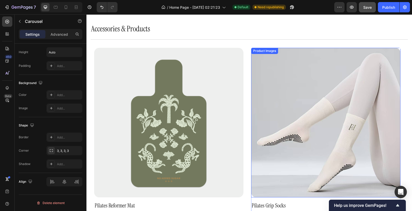
scroll to position [571, 0]
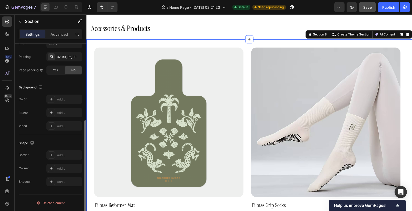
click at [248, 45] on div "Product Images Pilates Reformer Mat Product Title 249.00 SR Product Price Produ…" at bounding box center [248, 141] width 325 height 205
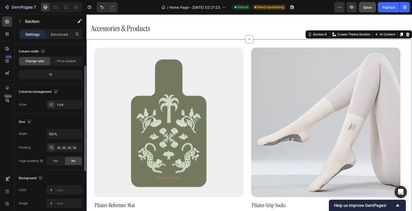
scroll to position [0, 0]
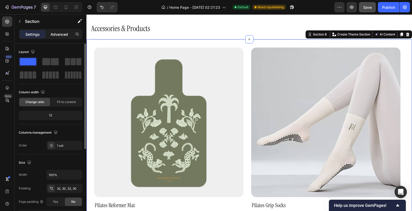
click at [57, 34] on p "Advanced" at bounding box center [59, 34] width 17 height 5
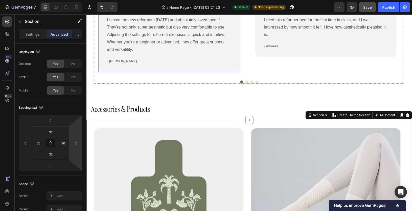
scroll to position [455, 0]
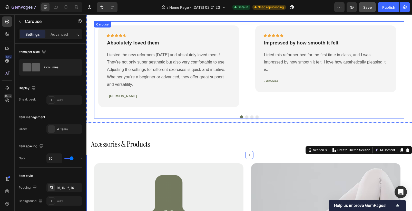
click at [246, 38] on div "Icon Icon Icon Icon Icon Row Absolutely loved them Text block I tested the new …" at bounding box center [249, 66] width 310 height 90
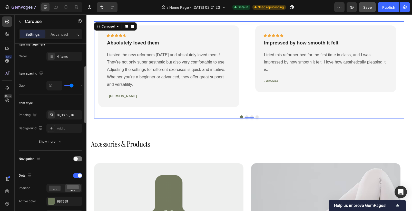
scroll to position [74, 0]
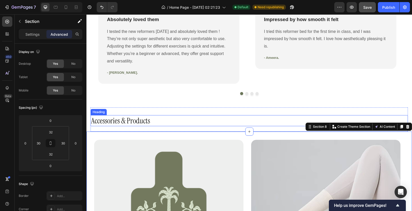
scroll to position [483, 0]
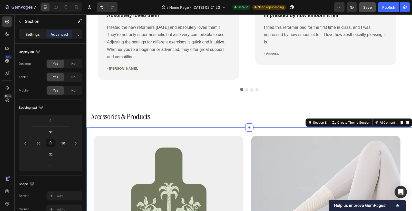
click at [30, 31] on div "Settings" at bounding box center [33, 34] width 26 height 8
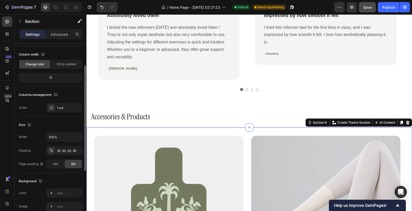
scroll to position [79, 0]
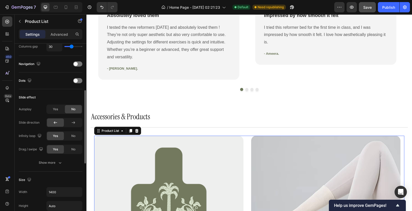
scroll to position [149, 0]
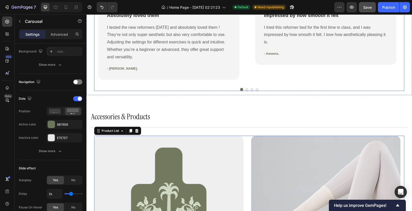
click at [249, 71] on div "Icon Icon Icon Icon Icon Row Absolutely loved them Text block I tested the new …" at bounding box center [249, 39] width 310 height 90
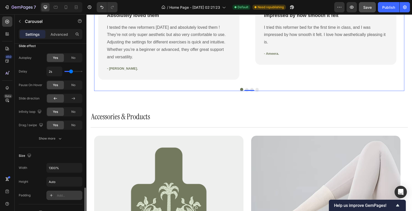
scroll to position [316, 0]
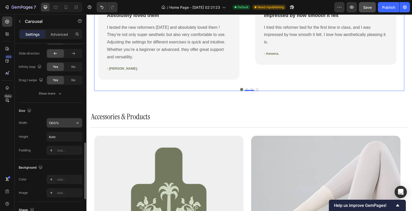
click at [54, 123] on input "1300%" at bounding box center [64, 122] width 35 height 9
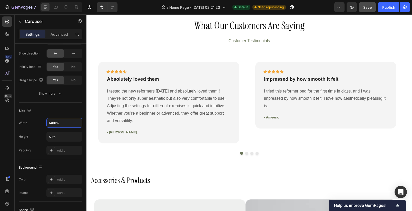
scroll to position [420, 0]
type input "1400%"
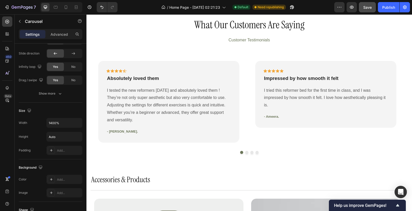
click at [245, 122] on div "Icon Icon Icon Icon Icon Row Absolutely loved them Text block I tested the new …" at bounding box center [249, 102] width 310 height 90
click at [247, 131] on div "Icon Icon Icon Icon Icon Row Absolutely loved them Text block I tested the new …" at bounding box center [249, 102] width 310 height 90
click at [249, 99] on div "Icon Icon Icon Icon Icon Row Absolutely loved them Text block I tested the new …" at bounding box center [249, 102] width 310 height 90
drag, startPoint x: 236, startPoint y: 144, endPoint x: 234, endPoint y: 146, distance: 3.1
click at [236, 144] on div "Icon Icon Icon Icon Icon Row Absolutely loved them Text block I tested the new …" at bounding box center [168, 102] width 149 height 90
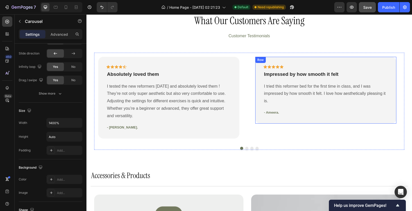
scroll to position [430, 0]
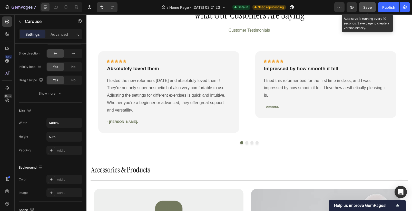
click at [368, 8] on span "Save" at bounding box center [367, 7] width 8 height 4
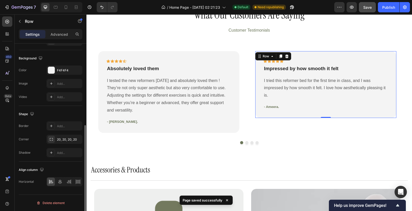
scroll to position [0, 0]
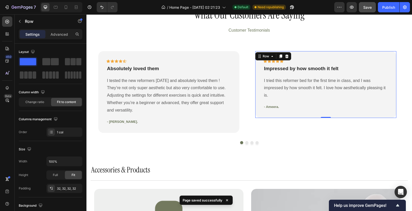
click at [273, 117] on div "Icon Icon Icon Icon Icon Row Impressed by how smooth it felt Text block I tried…" at bounding box center [325, 84] width 141 height 67
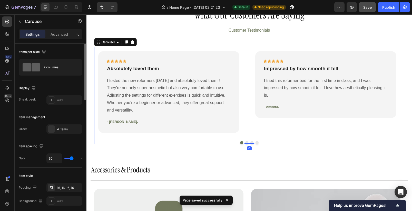
click at [256, 124] on div "Icon Icon Icon Icon Icon Row Impressed by how smooth it felt Text block I tried…" at bounding box center [325, 92] width 141 height 82
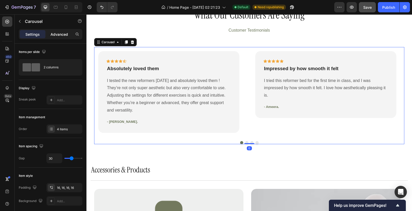
click at [64, 34] on p "Advanced" at bounding box center [59, 34] width 17 height 5
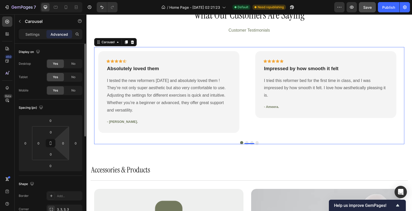
scroll to position [1, 0]
click at [34, 141] on div "0" at bounding box center [38, 142] width 10 height 8
click at [37, 141] on input "0" at bounding box center [39, 142] width 8 height 8
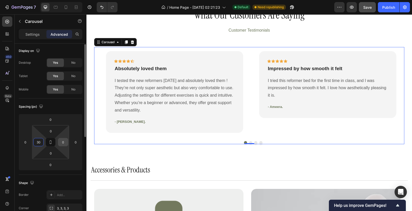
type input "30"
click at [64, 142] on input "0" at bounding box center [63, 142] width 8 height 8
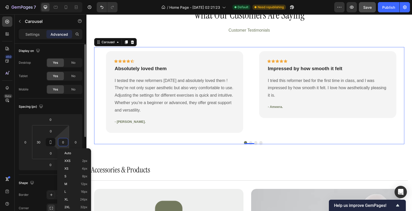
click at [64, 142] on input "0" at bounding box center [63, 142] width 8 height 8
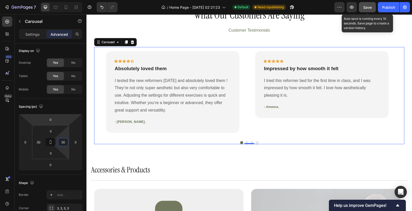
type input "30"
click at [367, 8] on span "Save" at bounding box center [367, 7] width 8 height 4
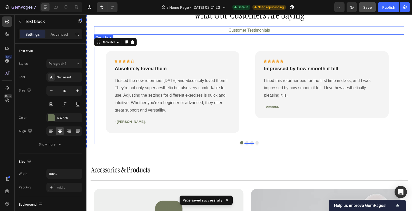
click at [252, 32] on p "Customer Testimonials" at bounding box center [249, 30] width 309 height 7
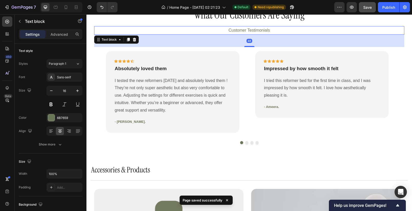
scroll to position [0, 0]
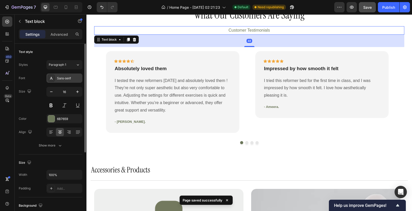
click at [65, 78] on div "Sans-serif" at bounding box center [69, 78] width 24 height 5
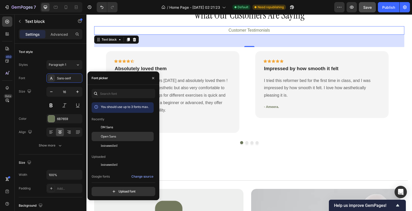
click at [110, 135] on span "Open Sans" at bounding box center [108, 136] width 15 height 5
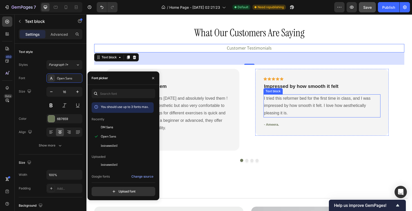
scroll to position [407, 0]
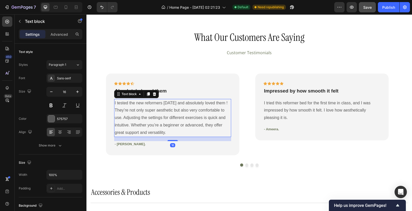
click at [205, 112] on p "I tested the new reformers today and absolutely loved them ! They’re not only s…" at bounding box center [173, 117] width 116 height 37
click at [67, 78] on div "Sans-serif" at bounding box center [69, 78] width 24 height 5
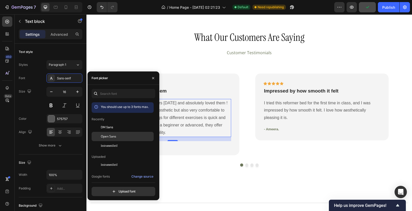
click at [114, 135] on span "Open Sans" at bounding box center [108, 136] width 15 height 5
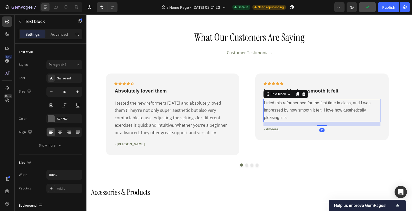
click at [299, 111] on p "I tried this reformer bed for the first time in class, and I was impressed by h…" at bounding box center [322, 110] width 116 height 22
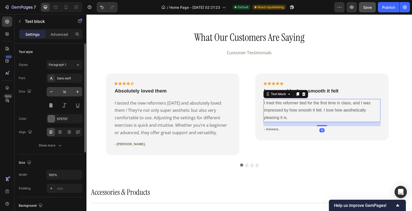
drag, startPoint x: 69, startPoint y: 78, endPoint x: 71, endPoint y: 88, distance: 10.0
click at [69, 78] on div "Sans-serif" at bounding box center [69, 78] width 24 height 5
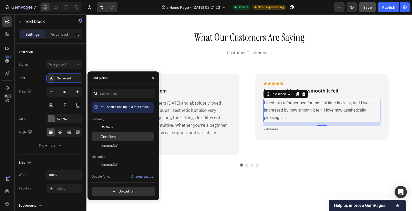
click at [124, 135] on div "Open Sans" at bounding box center [127, 136] width 52 height 5
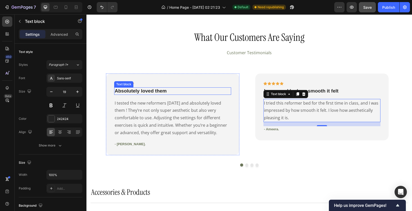
click at [176, 92] on p "Absolutely loved them" at bounding box center [173, 91] width 116 height 6
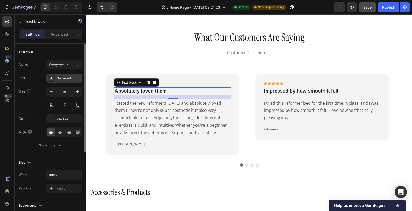
click at [66, 79] on div "Sans-serif" at bounding box center [69, 78] width 24 height 5
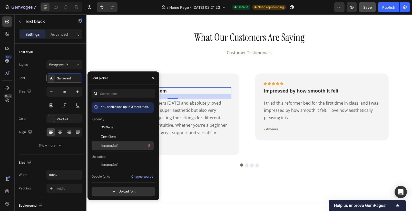
click at [119, 142] on div "InstrumentSerif" at bounding box center [123, 145] width 62 height 9
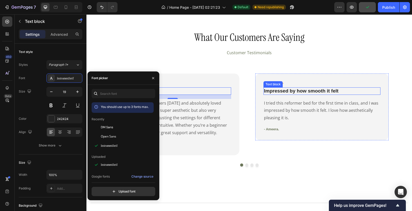
click at [290, 93] on p "Impressed by how smooth it felt" at bounding box center [322, 91] width 116 height 6
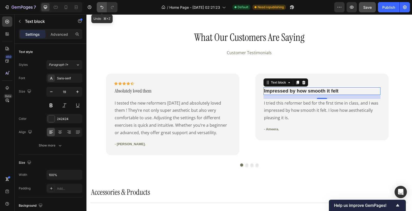
click at [99, 7] on button "Undo/Redo" at bounding box center [102, 7] width 10 height 10
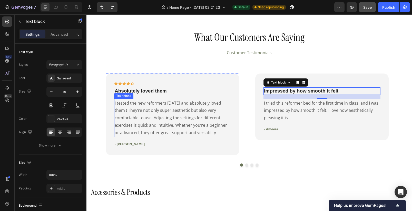
click at [135, 112] on p "I tested the new reformers today and absolutely loved them ! They’re not only s…" at bounding box center [173, 117] width 116 height 37
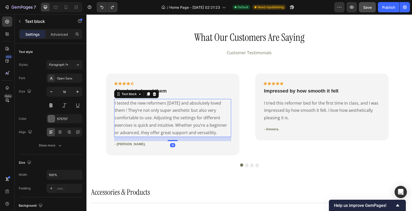
click at [116, 111] on p "I tested the new reformers today and absolutely loved them ! They’re not only s…" at bounding box center [173, 117] width 116 height 37
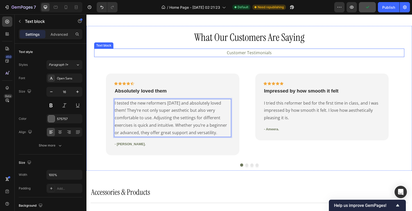
click at [256, 53] on p "Customer Testimonials" at bounding box center [249, 52] width 309 height 7
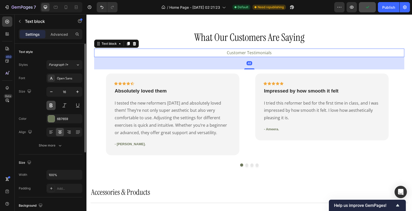
click at [48, 104] on button at bounding box center [50, 105] width 9 height 9
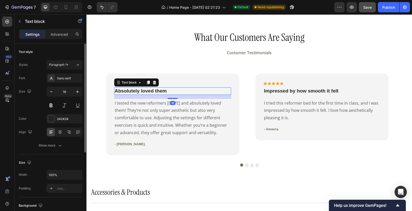
click at [152, 93] on p "Absolutely loved them" at bounding box center [173, 91] width 116 height 6
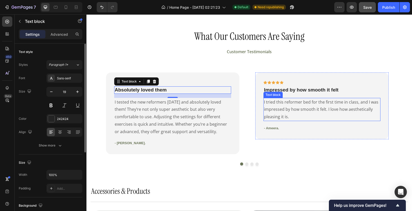
scroll to position [410, 0]
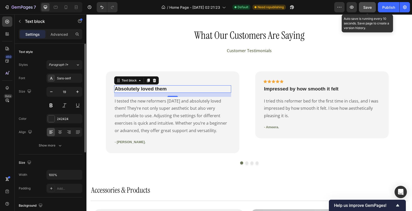
click at [366, 6] on span "Save" at bounding box center [367, 7] width 8 height 4
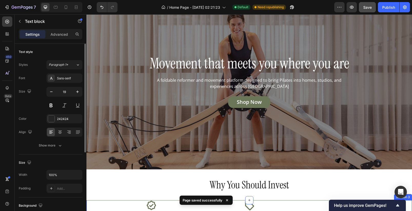
scroll to position [25, 0]
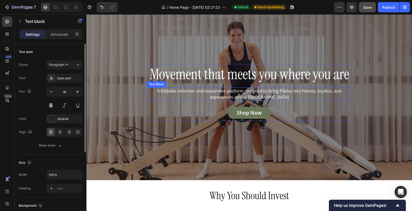
click at [235, 91] on p "A foldable reformer and movement platform designed to bring Pilates into homes,…" at bounding box center [249, 94] width 204 height 12
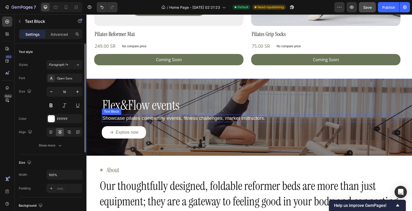
scroll to position [744, 0]
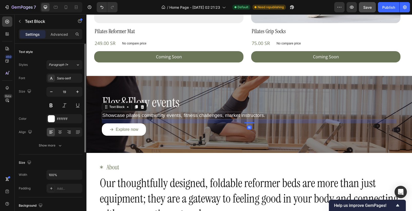
click at [150, 116] on p "Showcase pilates community events, fitness challenges, market instructors." at bounding box center [249, 115] width 294 height 6
click at [65, 82] on div "Sans-serif" at bounding box center [64, 77] width 36 height 9
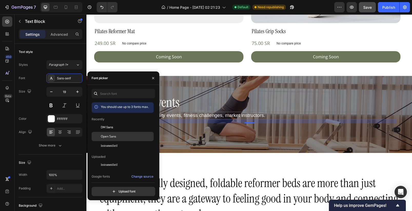
click at [114, 133] on div "Open Sans" at bounding box center [123, 136] width 62 height 9
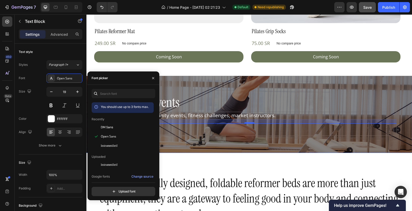
click at [272, 129] on div "Explore now Button" at bounding box center [249, 129] width 295 height 12
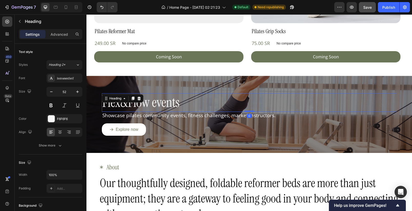
click at [239, 100] on h2 "Flex&Flow events" at bounding box center [249, 102] width 295 height 18
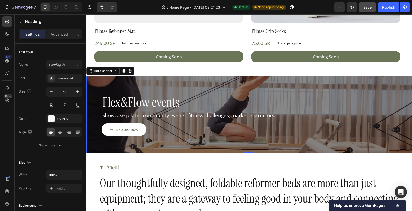
click at [221, 91] on div "Flex&Flow events Heading Showcase pilates community events, fitness challenges,…" at bounding box center [248, 114] width 325 height 83
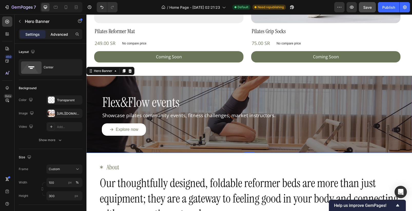
click at [61, 32] on p "Advanced" at bounding box center [59, 34] width 17 height 5
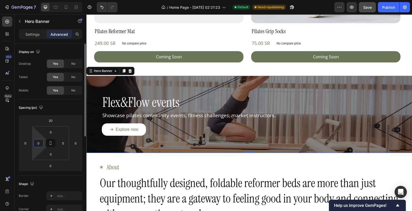
click at [36, 144] on input "0" at bounding box center [39, 143] width 8 height 8
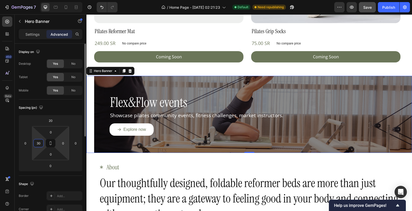
type input "3"
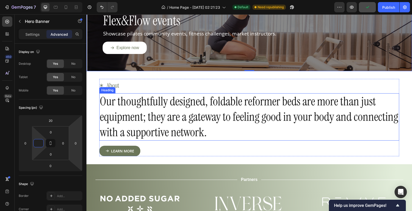
scroll to position [841, 0]
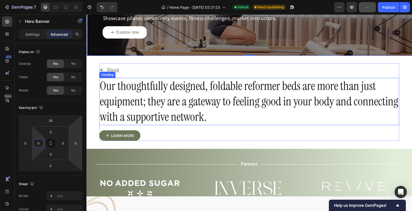
click at [212, 117] on h2 "Our thoughtfully designed, foldable reformer beds are more than just equipment;…" at bounding box center [249, 101] width 300 height 47
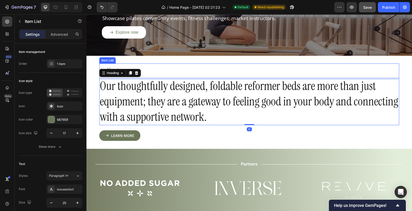
click at [170, 72] on div "About" at bounding box center [249, 71] width 300 height 16
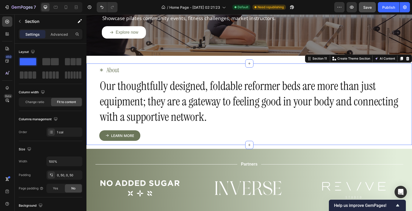
click at [91, 140] on div "About Item List Row Our thoughtfully designed, foldable reformer beds are more …" at bounding box center [248, 103] width 325 height 81
click at [62, 35] on p "Advanced" at bounding box center [59, 34] width 17 height 5
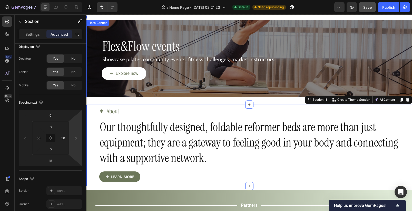
scroll to position [799, 0]
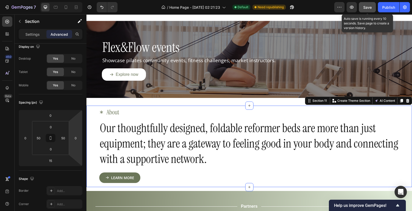
click at [363, 7] on span "Save" at bounding box center [367, 7] width 8 height 4
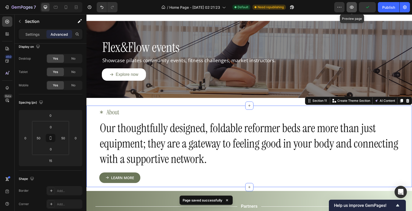
click at [354, 10] on button "button" at bounding box center [351, 7] width 10 height 10
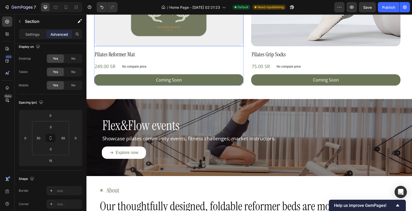
scroll to position [731, 0]
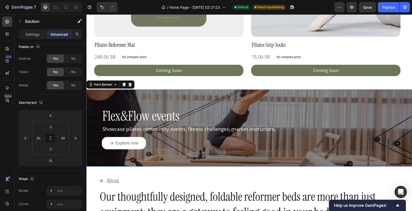
click at [204, 100] on div "Flex&Flow events Heading Showcase pilates community events, fitness challenges,…" at bounding box center [248, 127] width 325 height 83
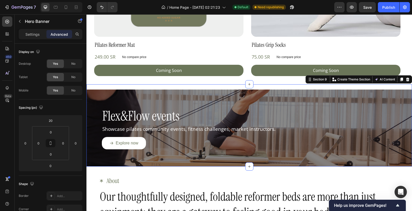
click at [213, 86] on div "Flex&Flow events Heading Showcase pilates community events, fitness challenges,…" at bounding box center [248, 125] width 325 height 82
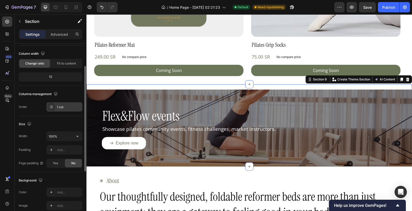
scroll to position [39, 0]
click at [59, 136] on input "100%" at bounding box center [64, 134] width 35 height 9
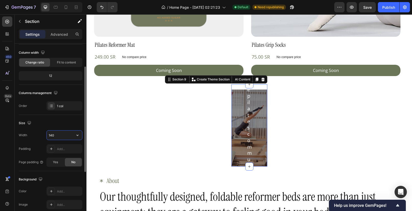
type input "1400"
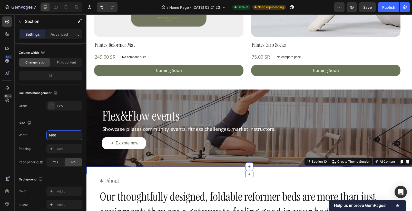
click at [141, 169] on div "Text Block Section 10 You can create reusable sections Create Theme Section AI …" at bounding box center [248, 170] width 325 height 8
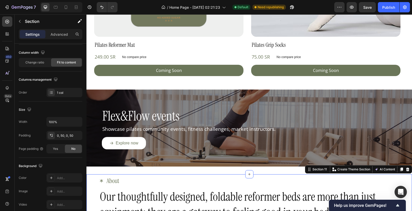
click at [91, 191] on div "About Item List Row Our thoughtfully designed, foldable reformer beds are more …" at bounding box center [248, 214] width 325 height 81
click at [66, 123] on input "100%" at bounding box center [64, 121] width 35 height 9
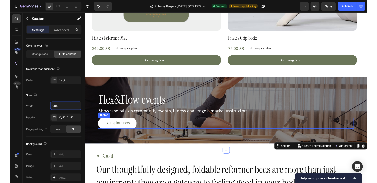
scroll to position [733, 0]
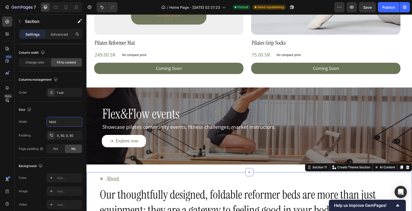
type input "1400"
click at [92, 191] on div "About Item List Row Our thoughtfully designed, foldable reformer beds are more …" at bounding box center [248, 212] width 325 height 81
click at [94, 190] on div "About Item List Row Our thoughtfully designed, foldable reformer beds are more …" at bounding box center [248, 212] width 325 height 81
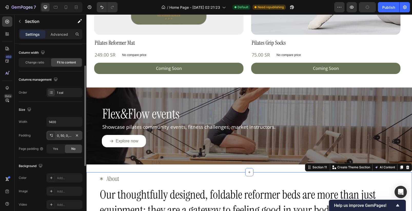
click at [63, 136] on div "0, 50, 0, 50" at bounding box center [64, 135] width 15 height 5
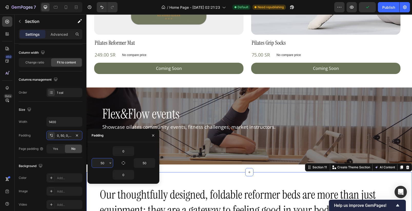
click at [103, 164] on input "50" at bounding box center [102, 162] width 21 height 9
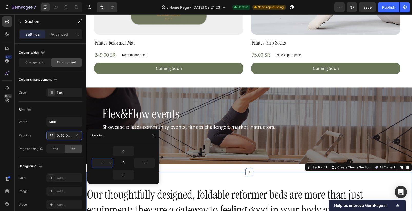
type input "50"
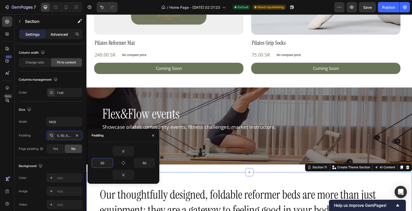
click at [55, 31] on div "Advanced" at bounding box center [59, 34] width 26 height 8
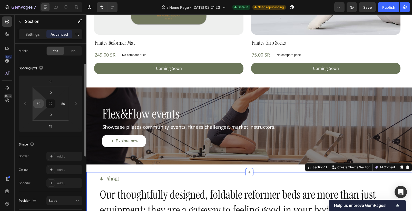
click at [39, 104] on input "50" at bounding box center [39, 104] width 8 height 8
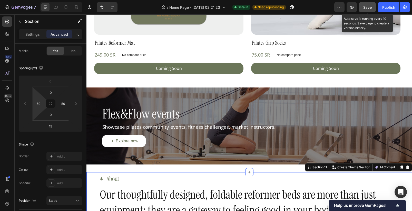
click at [364, 6] on span "Save" at bounding box center [367, 7] width 8 height 4
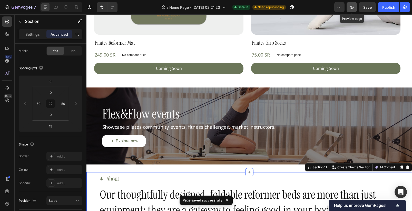
click at [353, 9] on icon "button" at bounding box center [351, 7] width 5 height 5
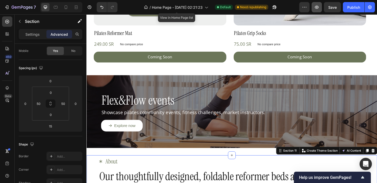
scroll to position [39, 0]
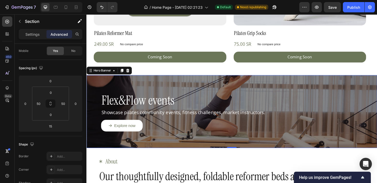
click at [142, 86] on div "Flex&Flow events Heading Showcase pilates community events, fitness challenges,…" at bounding box center [240, 116] width 308 height 83
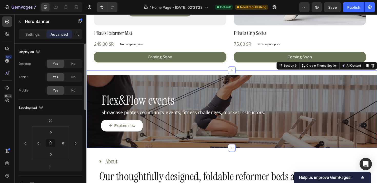
click at [160, 73] on div "Flex&Flow events Heading Showcase pilates community events, fitness challenges,…" at bounding box center [240, 114] width 308 height 82
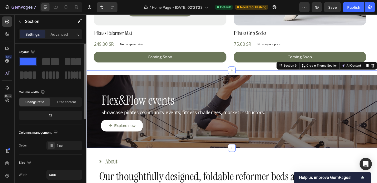
scroll to position [1, 0]
click at [59, 176] on input "1400" at bounding box center [64, 173] width 35 height 9
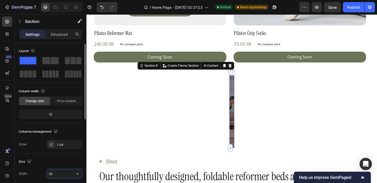
type input "2"
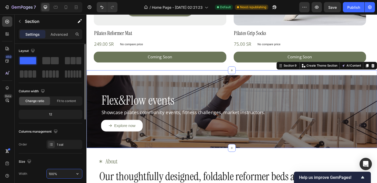
type input "100%"
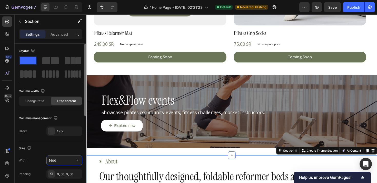
click at [57, 161] on input "1400" at bounding box center [64, 159] width 35 height 9
type input "100%"
drag, startPoint x: 76, startPoint y: 149, endPoint x: 9, endPoint y: 140, distance: 67.4
click at [76, 149] on div "Size" at bounding box center [51, 148] width 64 height 8
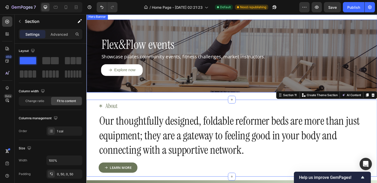
scroll to position [807, 0]
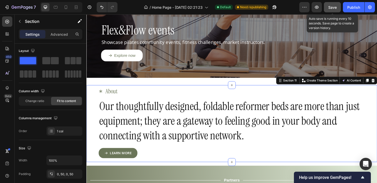
click at [335, 6] on span "Save" at bounding box center [332, 7] width 8 height 4
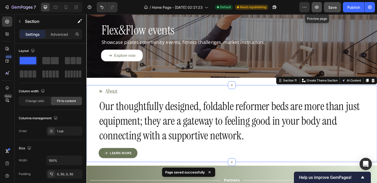
click at [319, 8] on icon "button" at bounding box center [316, 7] width 5 height 5
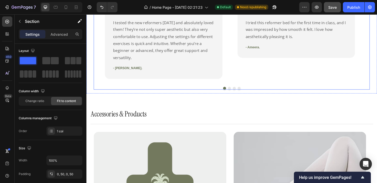
scroll to position [479, 0]
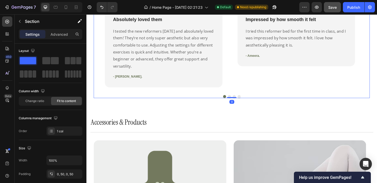
click at [238, 80] on div "Icon Icon Icon Icon Icon Row Absolutely loved them Text block I tested the new …" at bounding box center [240, 46] width 277 height 97
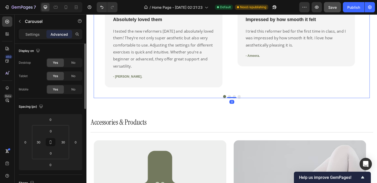
scroll to position [0, 0]
click at [39, 142] on input "30" at bounding box center [39, 143] width 8 height 8
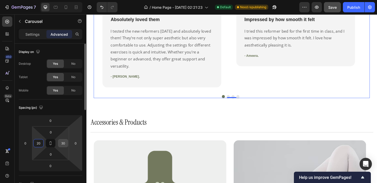
type input "20"
click at [62, 143] on input "30" at bounding box center [63, 143] width 8 height 8
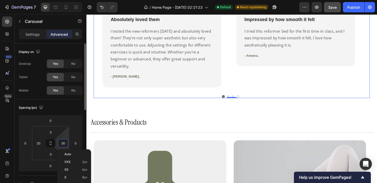
click at [62, 143] on input "30" at bounding box center [63, 143] width 8 height 8
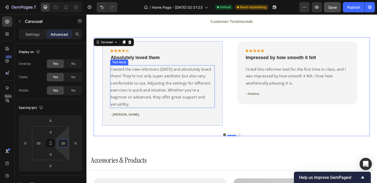
scroll to position [438, 0]
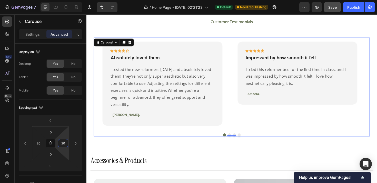
type input "2"
type input "15"
click at [38, 145] on input "20" at bounding box center [39, 143] width 8 height 8
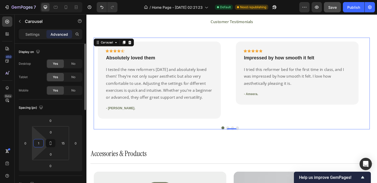
type input "15"
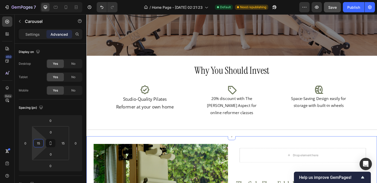
scroll to position [146, 0]
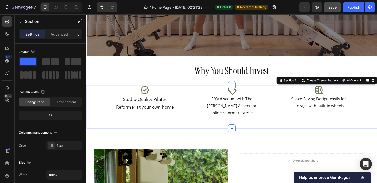
click at [198, 135] on div "Icon Studio-Quality Pilates Reformer at your own home Text Block Icon 20% disco…" at bounding box center [240, 112] width 308 height 46
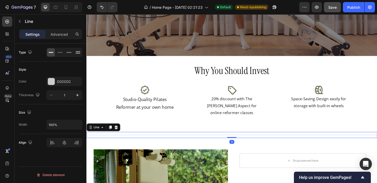
click at [188, 145] on div "Title Line 0" at bounding box center [240, 141] width 308 height 6
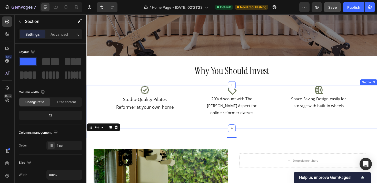
click at [185, 135] on div "Icon Studio-Quality Pilates Reformer at your own home Text Block Icon 20% disco…" at bounding box center [240, 112] width 308 height 46
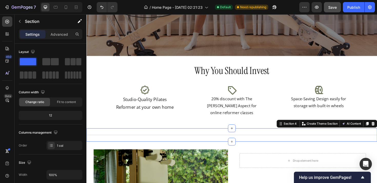
click at [223, 149] on div "Title Line Section 4 You can create reusable sections Create Theme Section AI C…" at bounding box center [240, 142] width 308 height 14
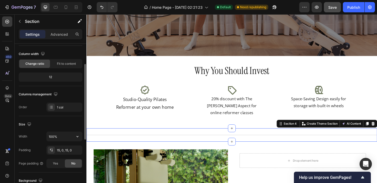
scroll to position [39, 0]
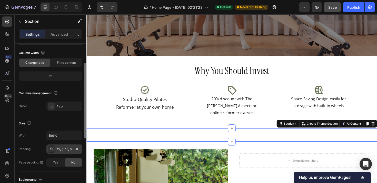
click at [64, 148] on div "15, 0, 15, 0" at bounding box center [64, 149] width 15 height 5
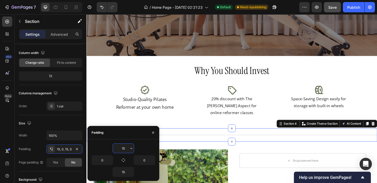
click at [125, 146] on input "15" at bounding box center [123, 147] width 21 height 9
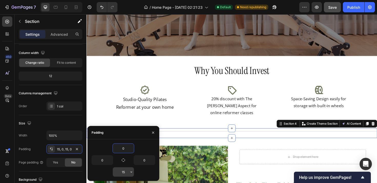
type input "0"
click at [125, 174] on input "15" at bounding box center [123, 171] width 21 height 9
type input "0"
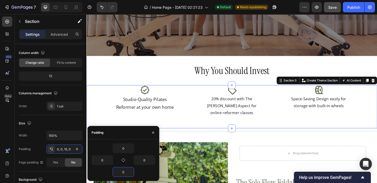
click at [226, 126] on div "Icon Studio-Quality Pilates Reformer at your own home Text Block Icon 20% disco…" at bounding box center [240, 107] width 308 height 37
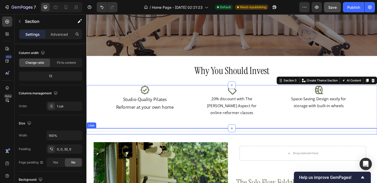
scroll to position [0, 0]
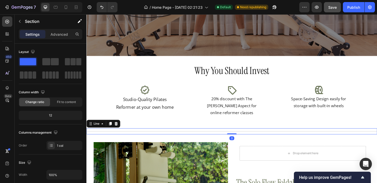
click at [222, 141] on div "Title Line 0" at bounding box center [240, 138] width 308 height 6
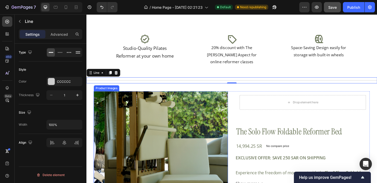
scroll to position [323, 0]
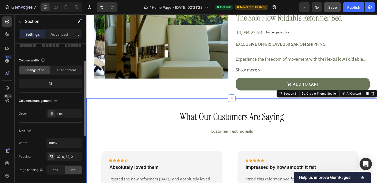
scroll to position [39, 0]
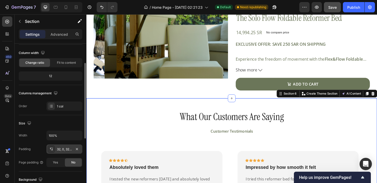
click at [59, 150] on div "32, 0, 32, 0" at bounding box center [64, 149] width 15 height 5
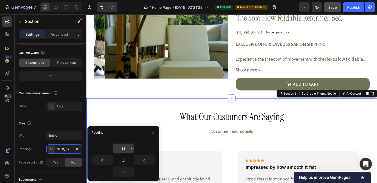
click at [124, 149] on input "32" at bounding box center [123, 147] width 21 height 9
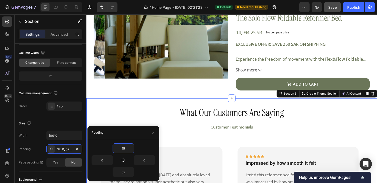
type input "15"
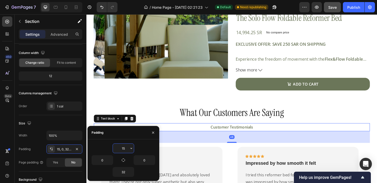
click at [235, 136] on p "Customer Testimonials" at bounding box center [240, 133] width 291 height 7
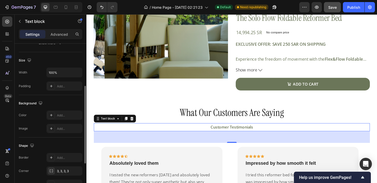
scroll to position [150, 0]
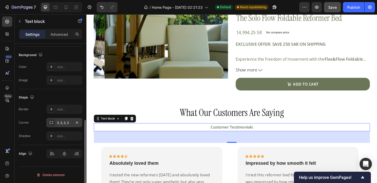
click at [67, 124] on div "3, 3, 3, 3" at bounding box center [64, 122] width 15 height 5
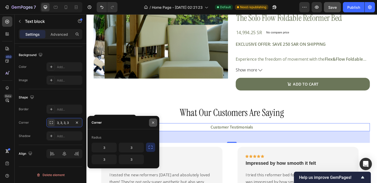
click at [151, 123] on button "button" at bounding box center [153, 122] width 8 height 8
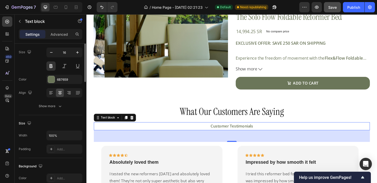
scroll to position [0, 0]
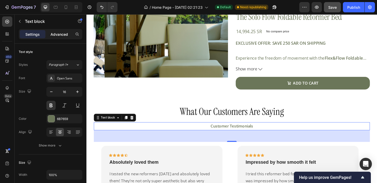
click at [57, 36] on p "Advanced" at bounding box center [59, 34] width 17 height 5
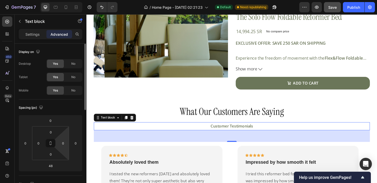
scroll to position [32, 0]
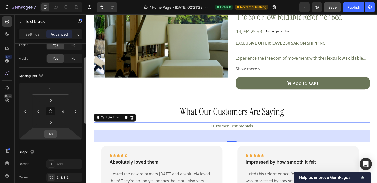
click at [49, 135] on input "48" at bounding box center [50, 134] width 10 height 8
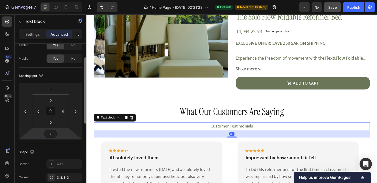
type input "3"
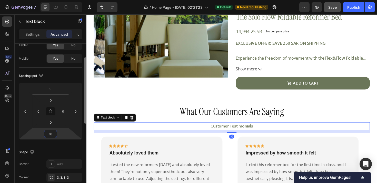
type input "1"
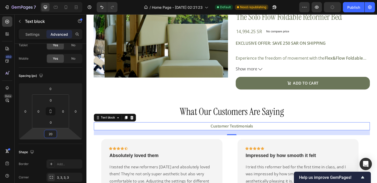
type input "20"
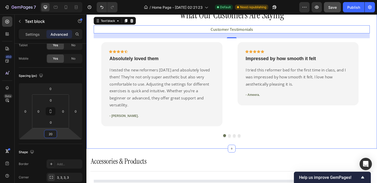
scroll to position [473, 0]
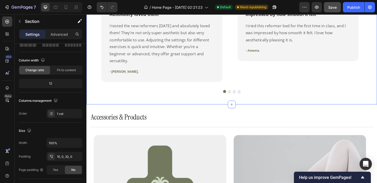
click at [204, 97] on div "What Our Customers Are Saying Heading Customer Testimonials Text block Icon Ico…" at bounding box center [240, 31] width 308 height 157
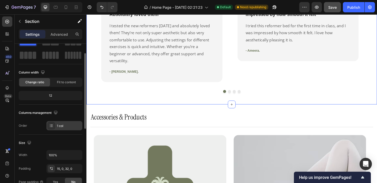
scroll to position [21, 0]
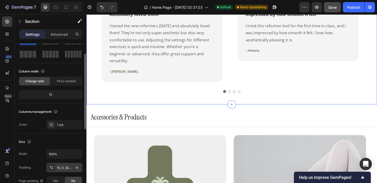
click at [62, 169] on div "15, 0, 32, 0" at bounding box center [64, 167] width 15 height 5
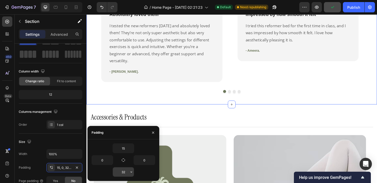
click at [120, 173] on input "32" at bounding box center [123, 171] width 21 height 9
click at [121, 173] on input "32" at bounding box center [123, 171] width 21 height 9
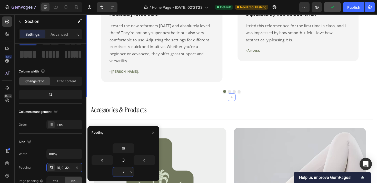
type input "20"
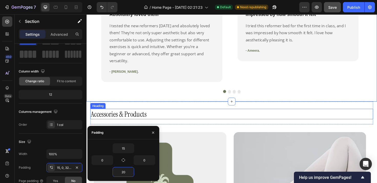
click at [133, 114] on h2 "Accessories & Products" at bounding box center [241, 119] width 300 height 11
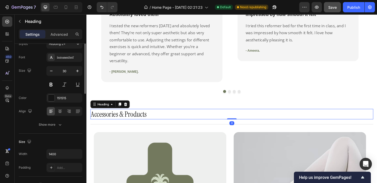
scroll to position [0, 0]
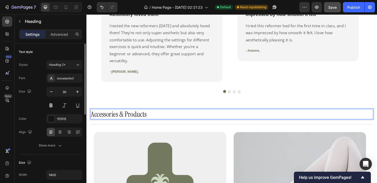
click at [153, 114] on h2 "Accessories & Products" at bounding box center [241, 119] width 300 height 11
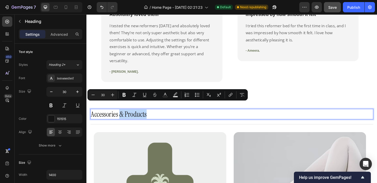
drag, startPoint x: 155, startPoint y: 112, endPoint x: 122, endPoint y: 114, distance: 32.6
click at [122, 115] on p "Accessories & Products" at bounding box center [240, 120] width 299 height 10
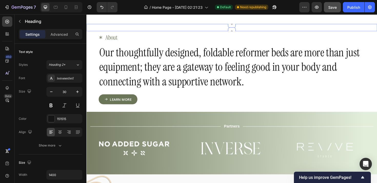
scroll to position [887, 0]
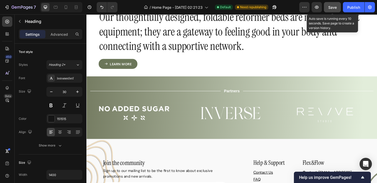
click at [333, 7] on span "Save" at bounding box center [332, 7] width 8 height 4
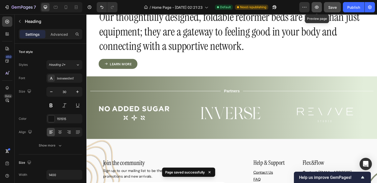
click at [317, 8] on icon "button" at bounding box center [317, 7] width 2 height 2
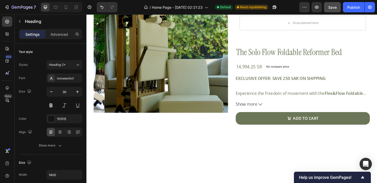
scroll to position [417, 0]
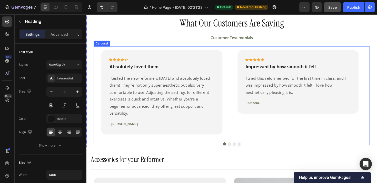
click at [235, 51] on div "Icon Icon Icon Icon Icon Row Absolutely loved them Text block I tested the new …" at bounding box center [240, 96] width 285 height 97
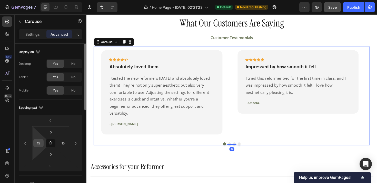
click at [39, 143] on input "15" at bounding box center [39, 143] width 8 height 8
type input "5"
click at [64, 145] on input "15" at bounding box center [63, 143] width 8 height 8
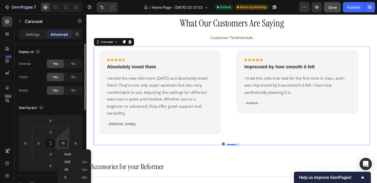
click at [64, 145] on input "15" at bounding box center [63, 143] width 8 height 8
type input "5"
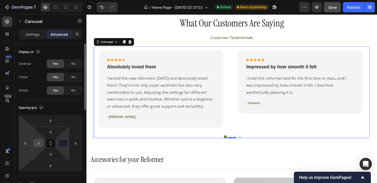
type input "0"
click at [38, 144] on input "5" at bounding box center [39, 143] width 8 height 8
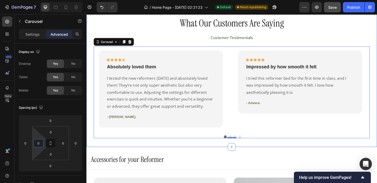
click at [103, 153] on div "What Our Customers Are Saying Heading Customer Testimonials Text block Icon Ico…" at bounding box center [240, 81] width 308 height 146
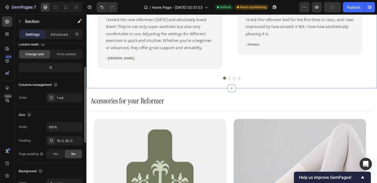
scroll to position [60, 0]
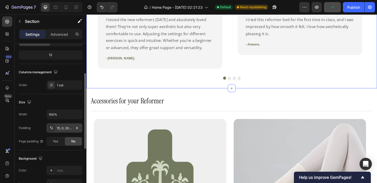
click at [65, 125] on div "15, 0, 20, 0" at bounding box center [64, 127] width 36 height 9
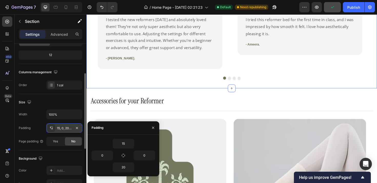
click at [65, 125] on div "15, 0, 20, 0" at bounding box center [64, 127] width 36 height 9
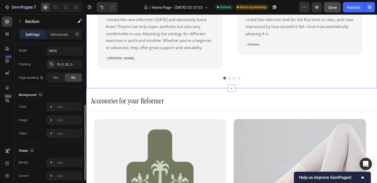
scroll to position [159, 0]
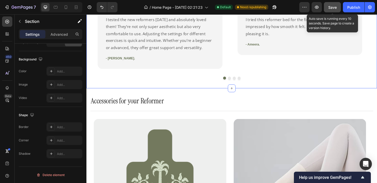
click at [334, 8] on span "Save" at bounding box center [332, 7] width 8 height 4
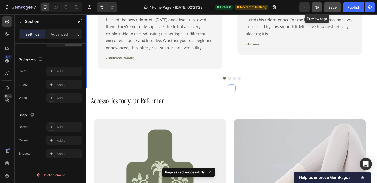
click at [318, 9] on icon "button" at bounding box center [316, 7] width 5 height 5
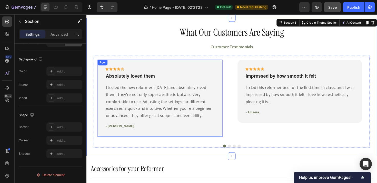
scroll to position [394, 0]
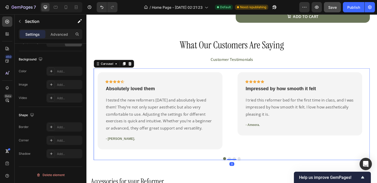
click at [238, 94] on div "Icon Icon Icon Icon Icon Row Absolutely loved them Text block I tested the new …" at bounding box center [240, 116] width 292 height 90
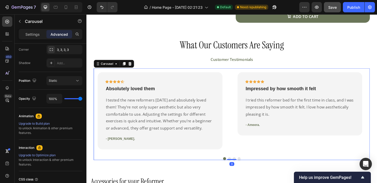
scroll to position [0, 0]
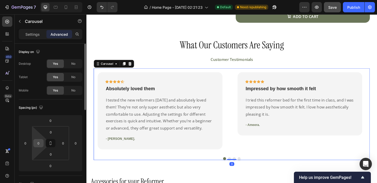
click at [39, 144] on input "0" at bounding box center [39, 143] width 8 height 8
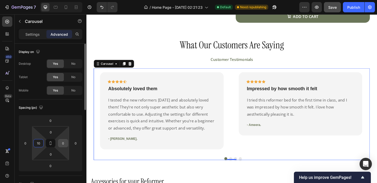
type input "10"
click at [64, 142] on input "0" at bounding box center [63, 143] width 8 height 8
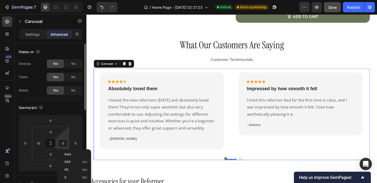
type input "1"
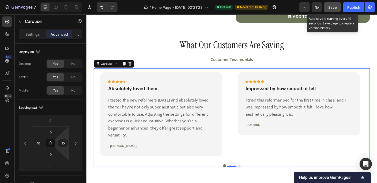
type input "10"
click at [334, 7] on span "Save" at bounding box center [332, 7] width 8 height 4
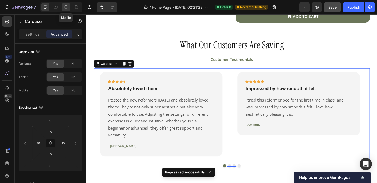
click at [68, 8] on icon at bounding box center [65, 7] width 5 height 5
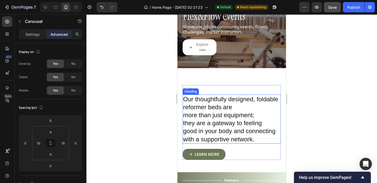
scroll to position [847, 0]
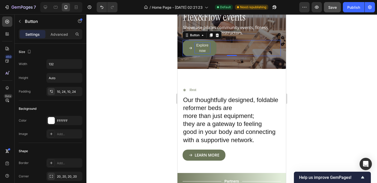
click at [208, 49] on p "Explore now" at bounding box center [202, 48] width 16 height 11
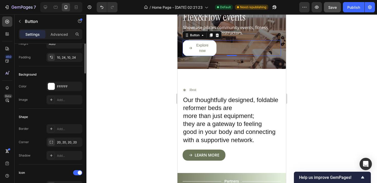
scroll to position [8, 0]
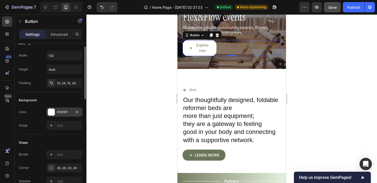
click at [62, 113] on div "FFFFFF" at bounding box center [64, 112] width 15 height 5
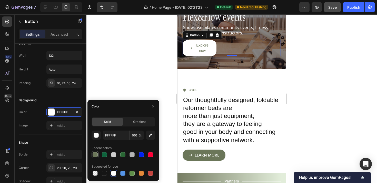
click at [95, 153] on div at bounding box center [95, 154] width 5 height 5
type input "6B7659"
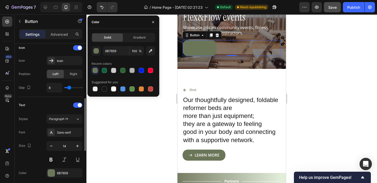
scroll to position [184, 0]
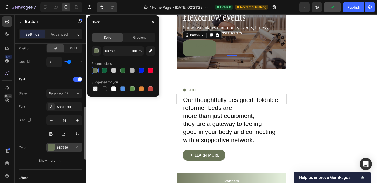
click at [63, 148] on div "6B7659" at bounding box center [64, 147] width 15 height 5
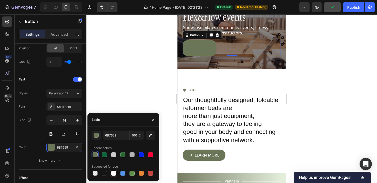
click at [112, 174] on div at bounding box center [113, 172] width 5 height 5
type input "FFFFFF"
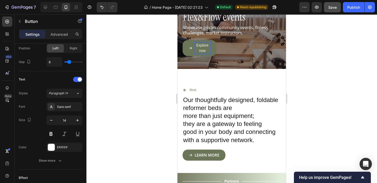
click at [201, 51] on p "Explore now" at bounding box center [202, 48] width 16 height 11
drag, startPoint x: 201, startPoint y: 51, endPoint x: 203, endPoint y: 52, distance: 2.9
click at [201, 51] on p "Explore now" at bounding box center [202, 48] width 16 height 11
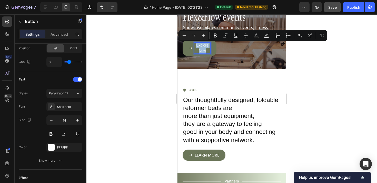
drag, startPoint x: 207, startPoint y: 52, endPoint x: 195, endPoint y: 47, distance: 12.9
click at [195, 47] on p "Explore Now" at bounding box center [202, 48] width 16 height 11
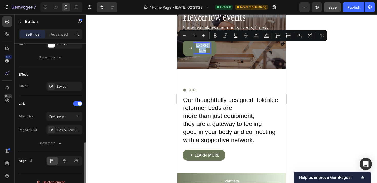
scroll to position [286, 0]
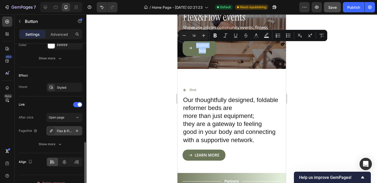
click at [56, 131] on div "Flex & Flow Circle" at bounding box center [64, 130] width 36 height 9
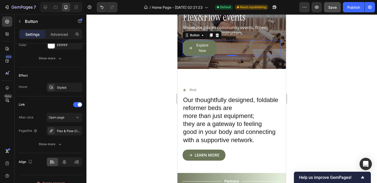
click at [350, 73] on div at bounding box center [231, 98] width 291 height 168
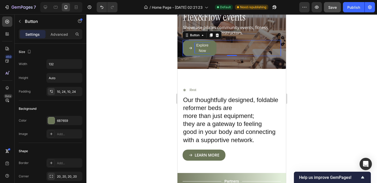
click at [202, 45] on p "Explore Now" at bounding box center [202, 48] width 16 height 11
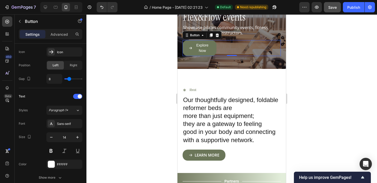
scroll to position [295, 0]
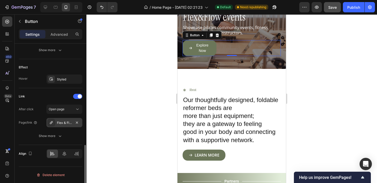
click at [69, 122] on div "Flex & Flow Circle" at bounding box center [64, 122] width 15 height 5
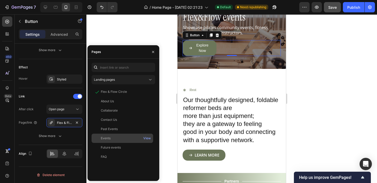
click at [123, 137] on div "Events" at bounding box center [122, 138] width 57 height 5
click at [153, 50] on icon "button" at bounding box center [153, 52] width 4 height 4
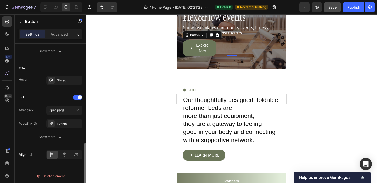
scroll to position [260, 0]
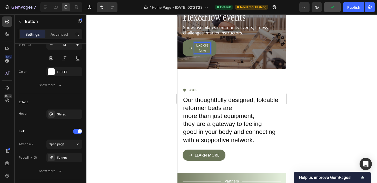
click at [205, 51] on p "Explore Now" at bounding box center [202, 48] width 16 height 11
click at [198, 52] on p "Explore Now" at bounding box center [202, 48] width 16 height 11
click at [203, 51] on p "Explore Now" at bounding box center [202, 48] width 16 height 11
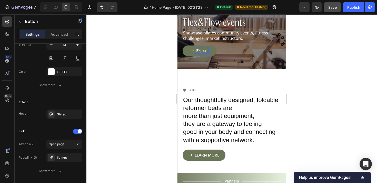
scroll to position [852, 0]
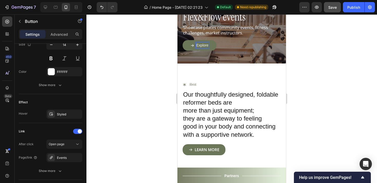
click at [200, 46] on p "Explore" at bounding box center [202, 45] width 12 height 5
click at [201, 46] on p "Explore" at bounding box center [202, 45] width 12 height 5
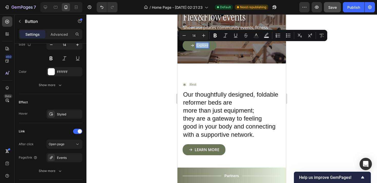
click at [201, 46] on p "Explore" at bounding box center [202, 45] width 12 height 5
click at [217, 35] on icon "Editor contextual toolbar" at bounding box center [215, 35] width 5 height 5
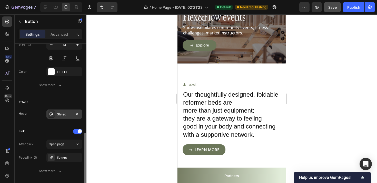
click at [62, 116] on div "Styled" at bounding box center [64, 114] width 15 height 5
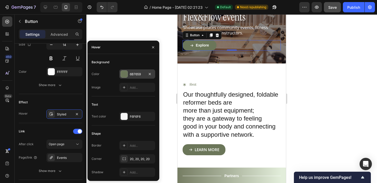
click at [133, 72] on div "6B7659" at bounding box center [137, 74] width 15 height 5
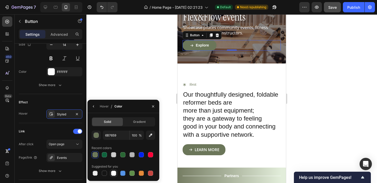
click at [113, 175] on div at bounding box center [113, 172] width 5 height 5
type input "FFFFFF"
click at [95, 108] on icon "button" at bounding box center [94, 106] width 4 height 4
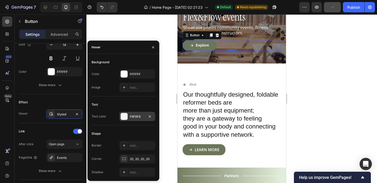
click at [135, 115] on div "F6F6F6" at bounding box center [137, 116] width 15 height 5
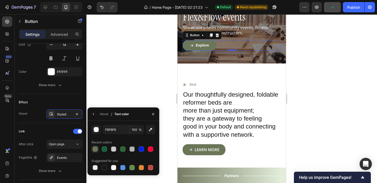
click at [97, 150] on div at bounding box center [95, 149] width 6 height 6
type input "6B7659"
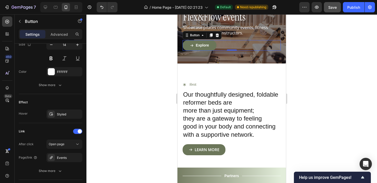
click at [336, 79] on div at bounding box center [231, 98] width 291 height 168
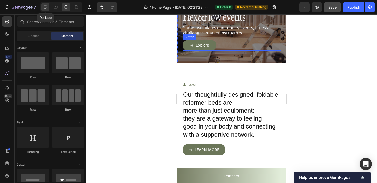
click at [44, 7] on icon at bounding box center [45, 7] width 5 height 5
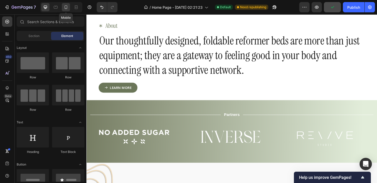
click at [65, 7] on icon at bounding box center [66, 7] width 3 height 4
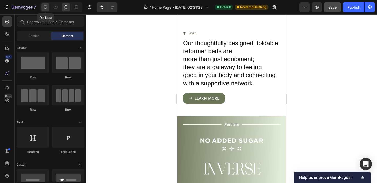
click at [44, 7] on icon at bounding box center [45, 7] width 3 height 3
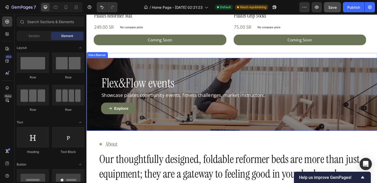
scroll to position [813, 0]
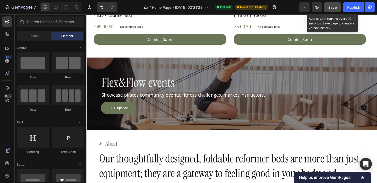
click at [329, 5] on span "Save" at bounding box center [332, 7] width 8 height 4
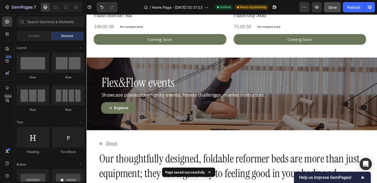
scroll to position [813, 0]
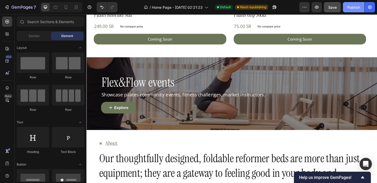
click at [349, 6] on div "Publish" at bounding box center [353, 7] width 13 height 5
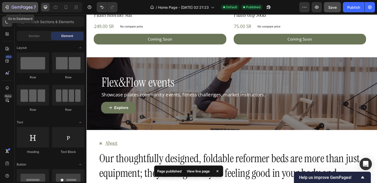
click at [14, 7] on icon "button" at bounding box center [22, 7] width 21 height 4
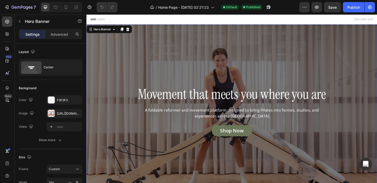
click at [171, 62] on div "Overlay" at bounding box center [240, 115] width 308 height 180
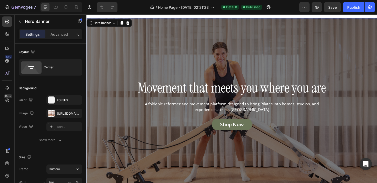
scroll to position [11, 0]
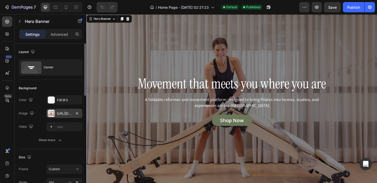
click at [68, 113] on div "[URL][DOMAIN_NAME]" at bounding box center [64, 113] width 15 height 5
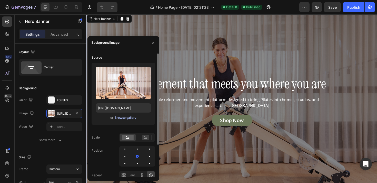
click at [130, 117] on div "Browse gallery" at bounding box center [126, 117] width 22 height 5
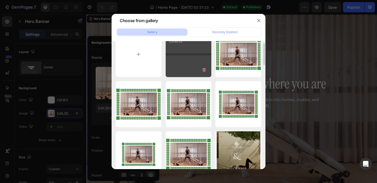
scroll to position [0, 0]
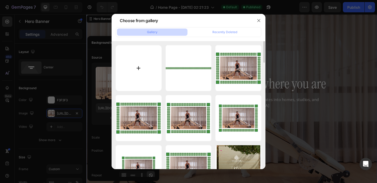
click at [146, 64] on input "file" at bounding box center [139, 68] width 46 height 46
type input "C:\fakepath\DSC06979.JPG"
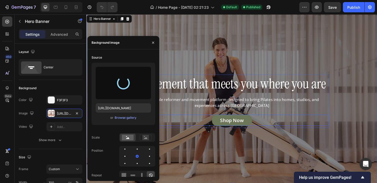
type input "[URL][DOMAIN_NAME]"
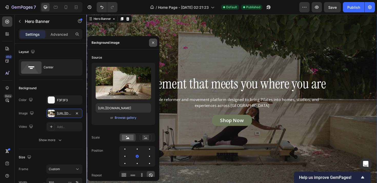
click at [154, 42] on icon "button" at bounding box center [153, 43] width 4 height 4
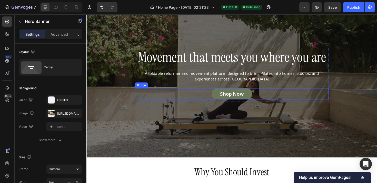
scroll to position [38, 0]
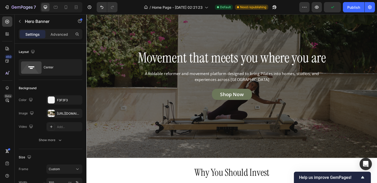
click at [216, 125] on div "Overlay" at bounding box center [240, 76] width 308 height 180
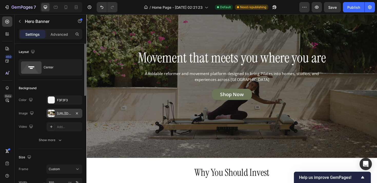
click at [63, 114] on div "[URL][DOMAIN_NAME]" at bounding box center [64, 113] width 15 height 5
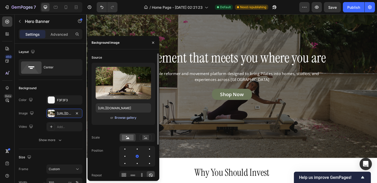
click at [128, 117] on div "Browse gallery" at bounding box center [126, 117] width 22 height 5
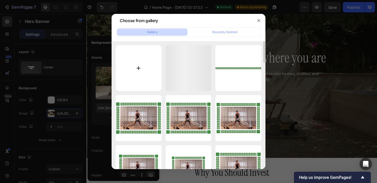
click at [144, 69] on input "file" at bounding box center [139, 68] width 46 height 46
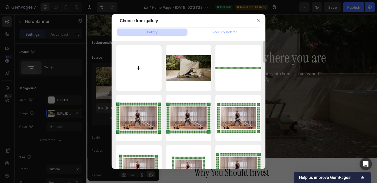
type input "C:\fakepath\DSC06997.JPG"
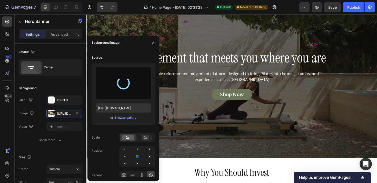
type input "[URL][DOMAIN_NAME]"
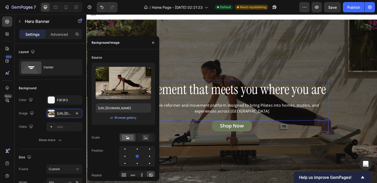
scroll to position [5, 0]
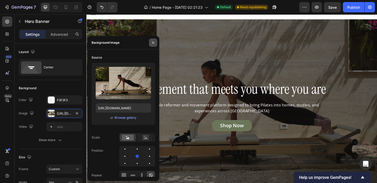
click at [152, 46] on button "button" at bounding box center [153, 42] width 8 height 8
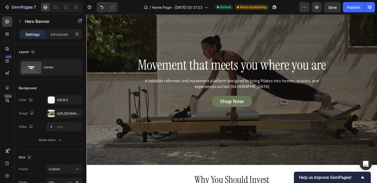
scroll to position [0, 0]
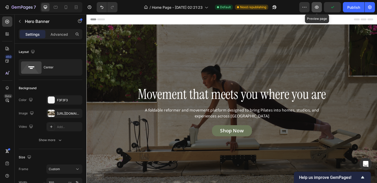
click at [321, 8] on button "button" at bounding box center [317, 7] width 10 height 10
click at [347, 8] on div "Publish" at bounding box center [353, 7] width 13 height 5
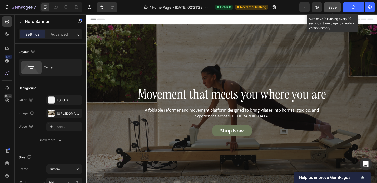
click at [332, 11] on button "Save" at bounding box center [332, 7] width 17 height 10
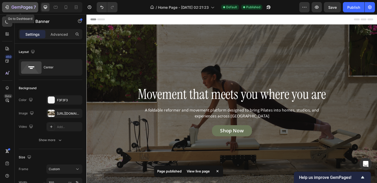
click at [10, 8] on div "7" at bounding box center [20, 7] width 32 height 6
